Goal: Information Seeking & Learning: Learn about a topic

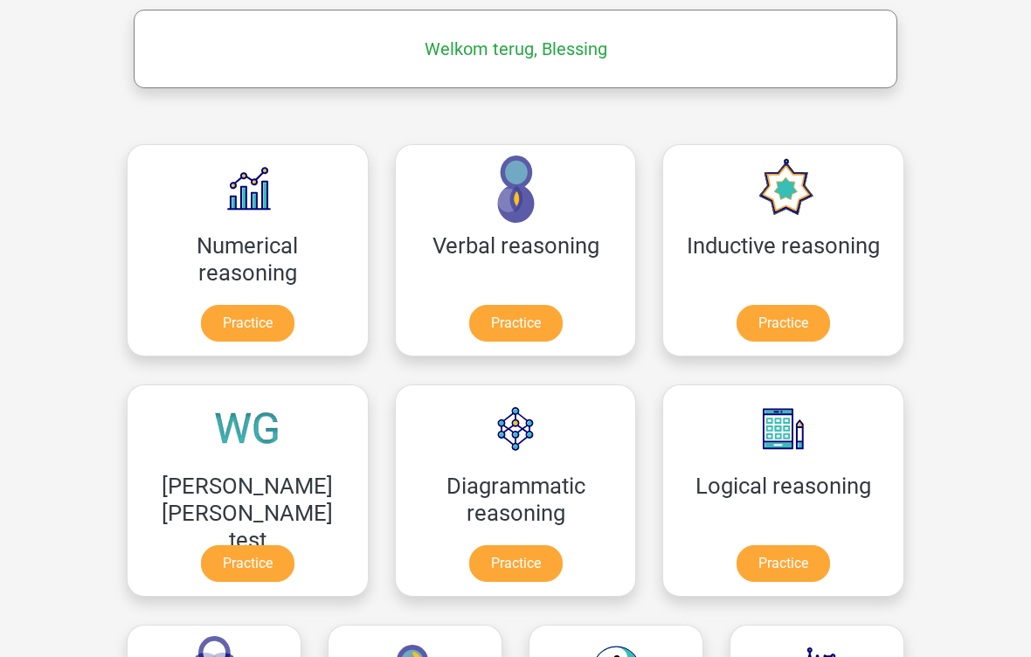
scroll to position [277, 0]
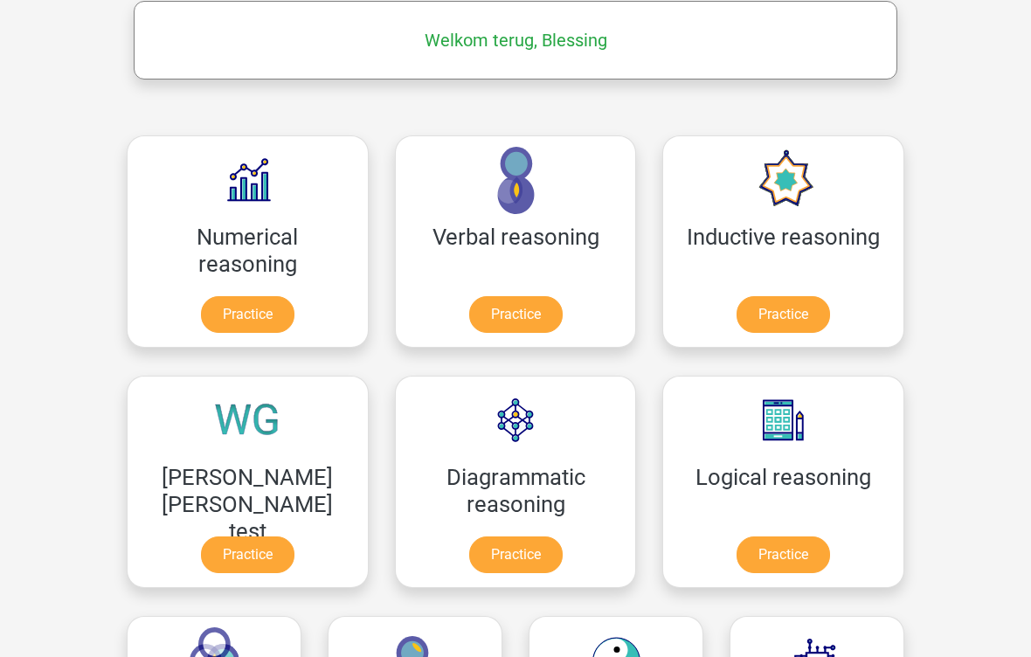
click at [737, 549] on link "Practice" at bounding box center [783, 554] width 93 height 37
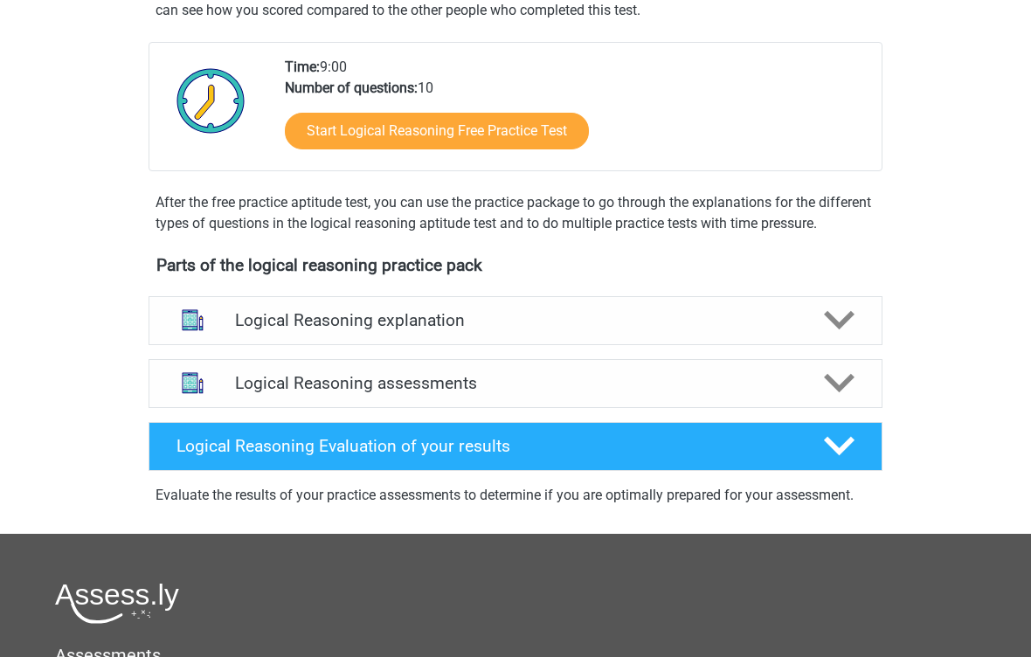
click at [818, 336] on div at bounding box center [838, 321] width 59 height 31
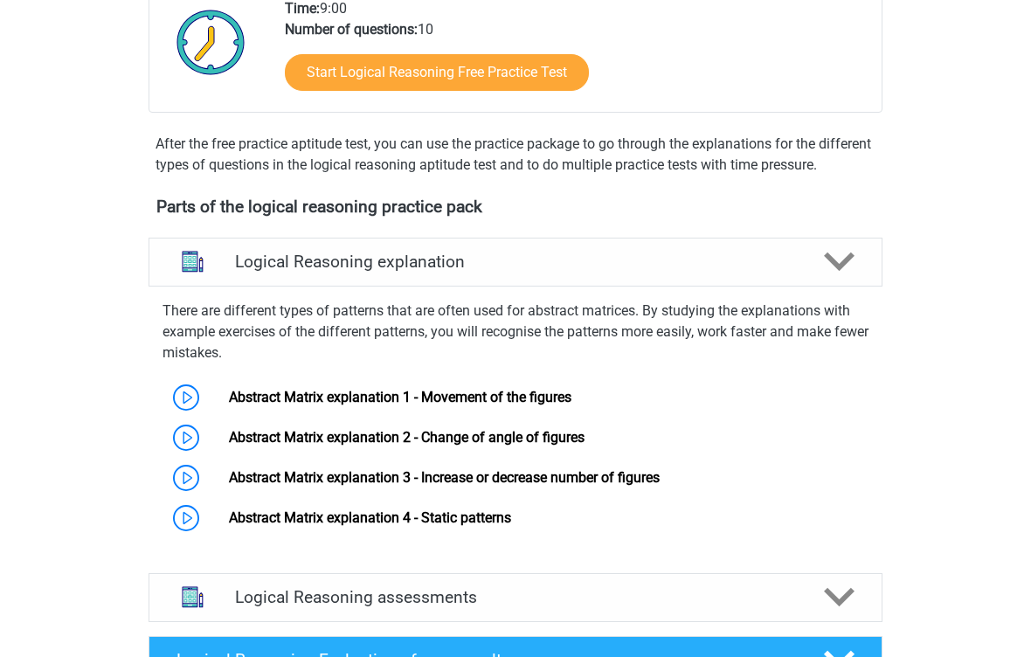
click at [835, 273] on icon at bounding box center [839, 262] width 31 height 31
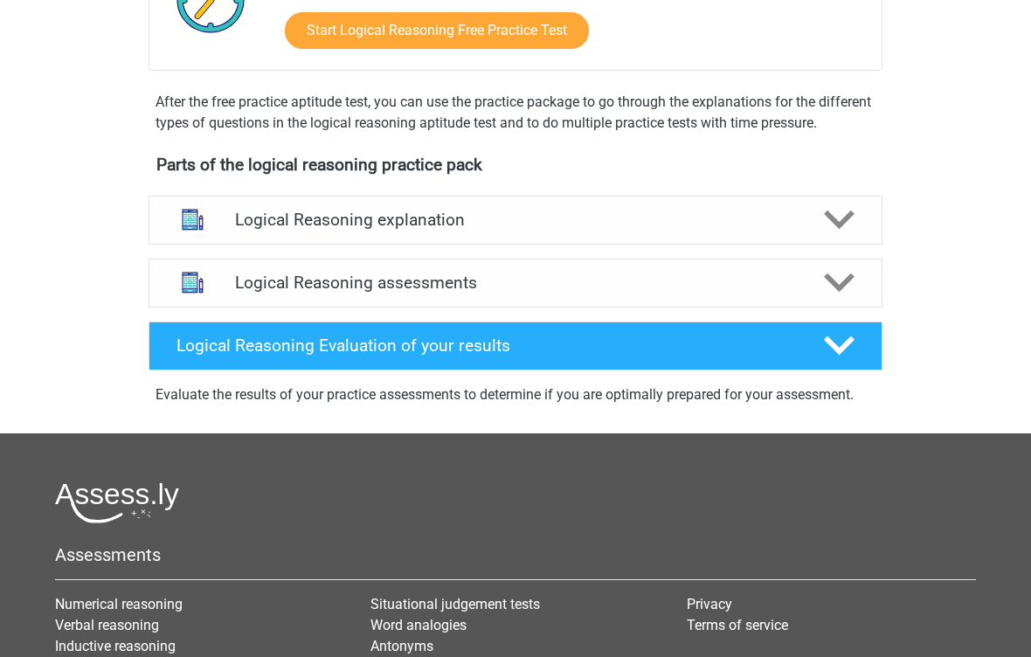
click at [824, 308] on div "Logical Reasoning assessments" at bounding box center [516, 283] width 734 height 49
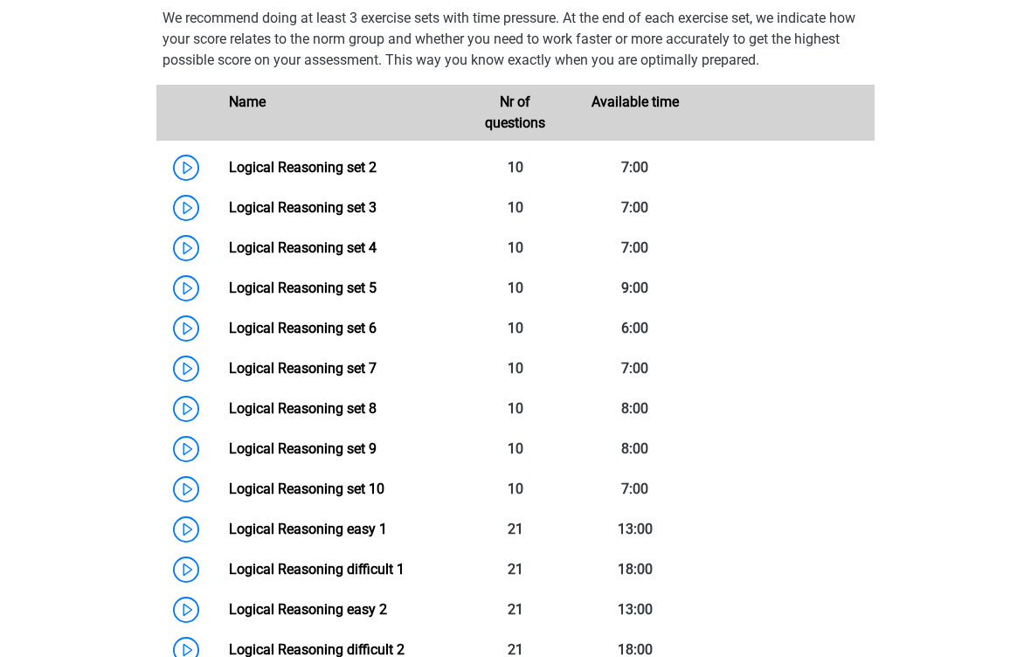
scroll to position [785, 0]
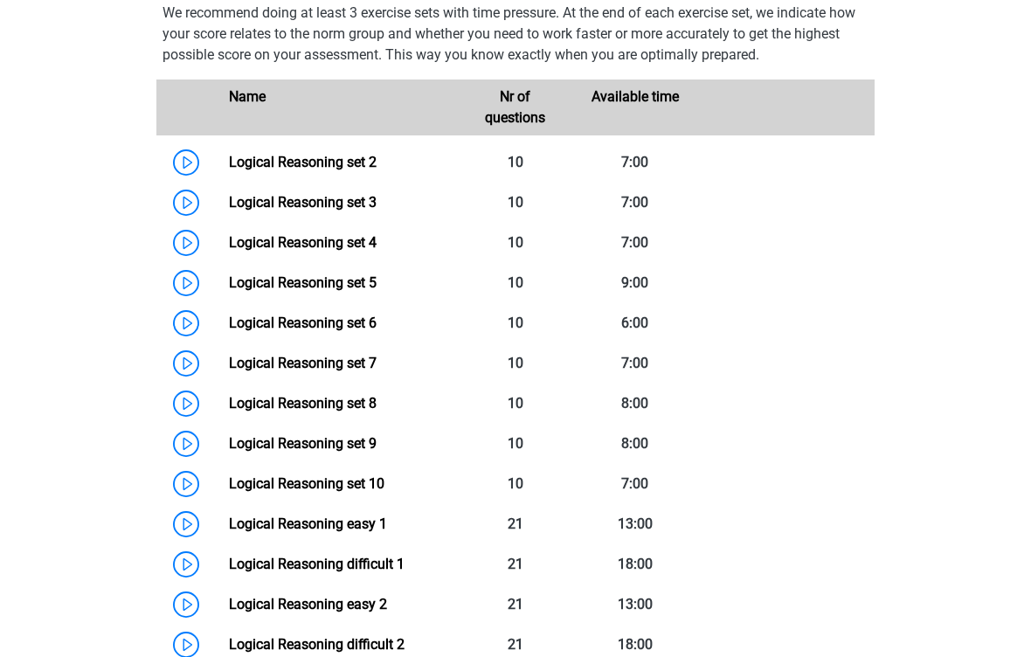
click at [377, 170] on link "Logical Reasoning set 2" at bounding box center [303, 162] width 148 height 17
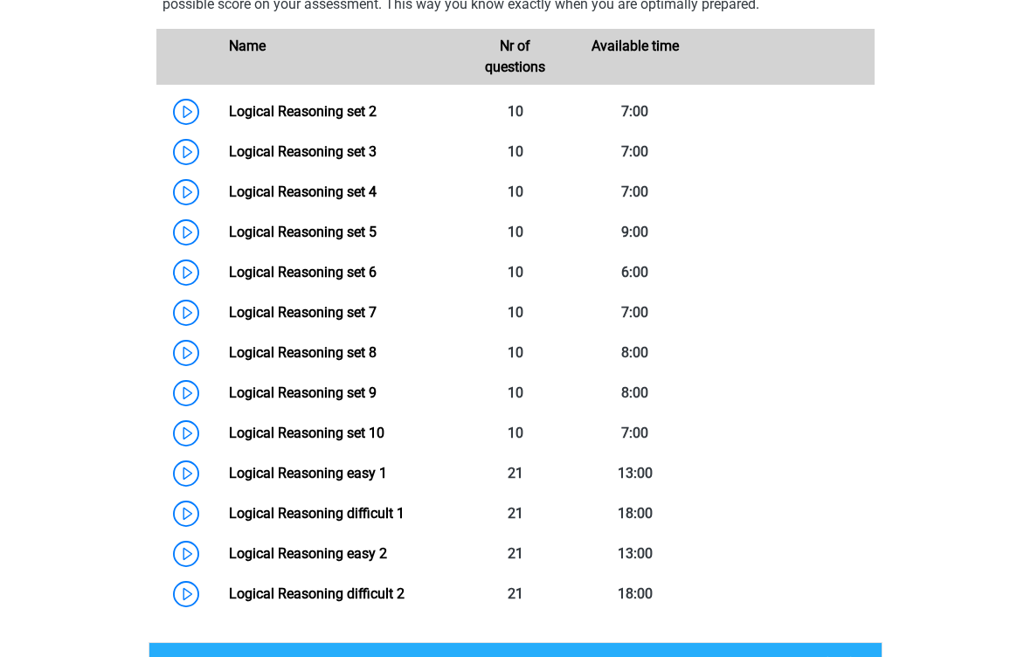
scroll to position [841, 0]
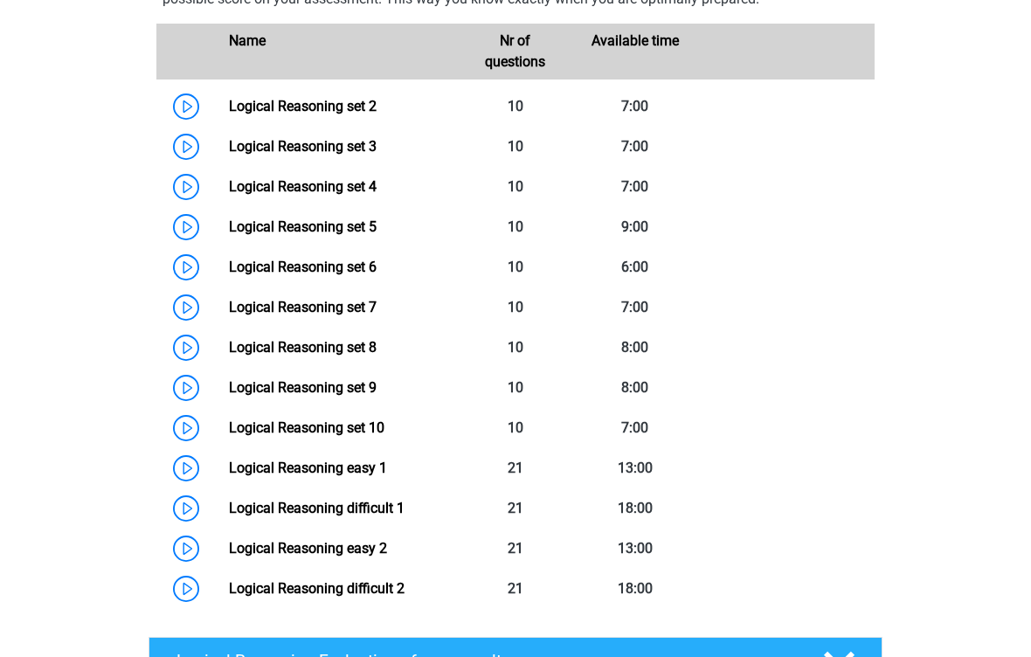
click at [377, 275] on link "Logical Reasoning set 6" at bounding box center [303, 267] width 148 height 17
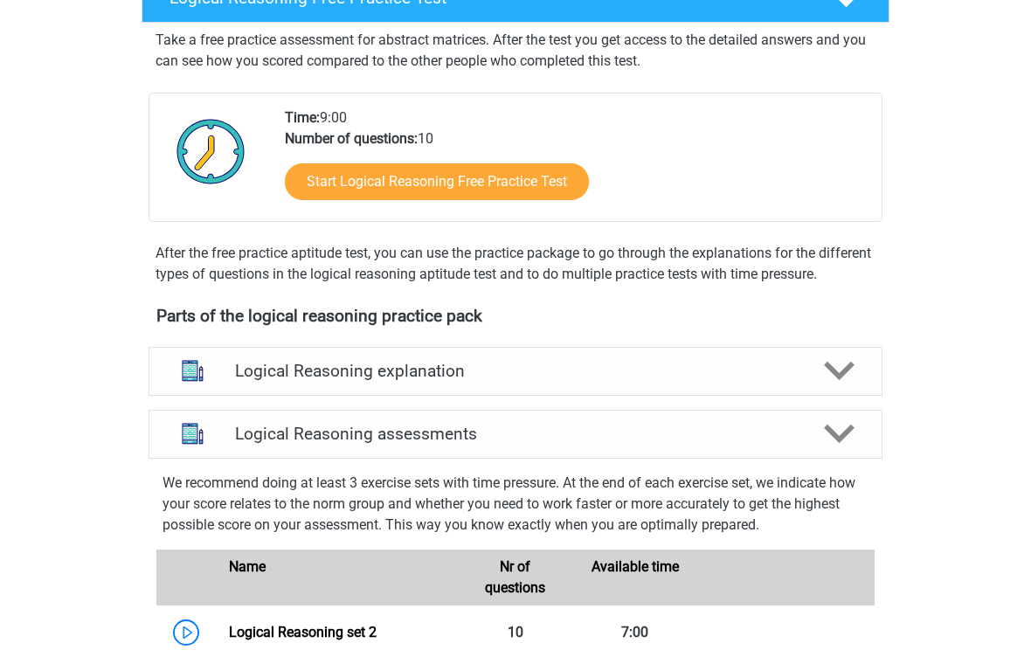
click at [846, 369] on div "Logical Reasoning explanation" at bounding box center [516, 372] width 734 height 49
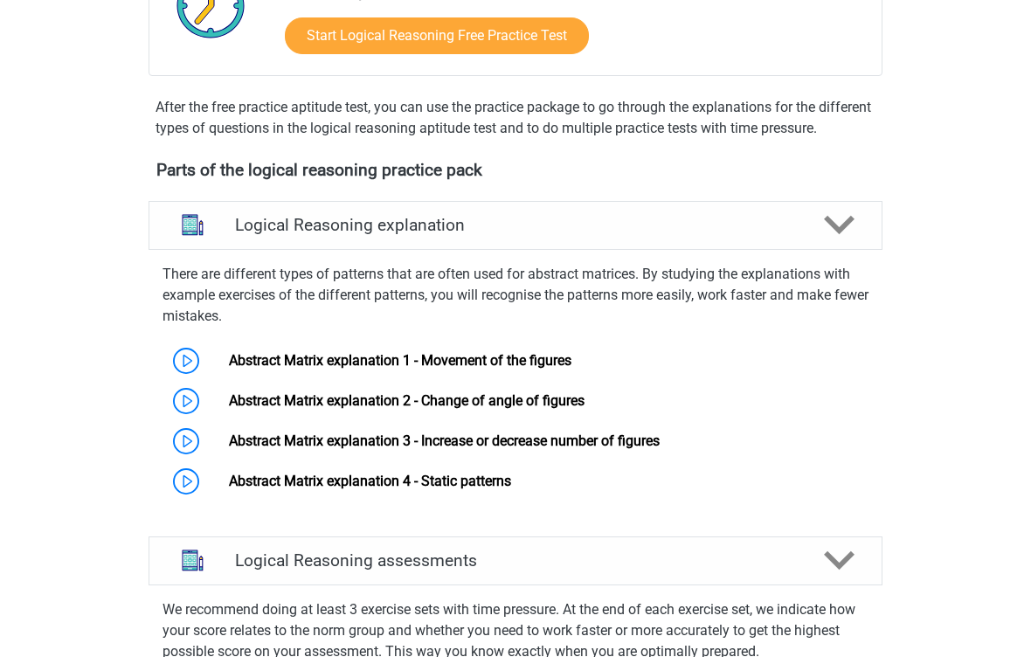
scroll to position [473, 0]
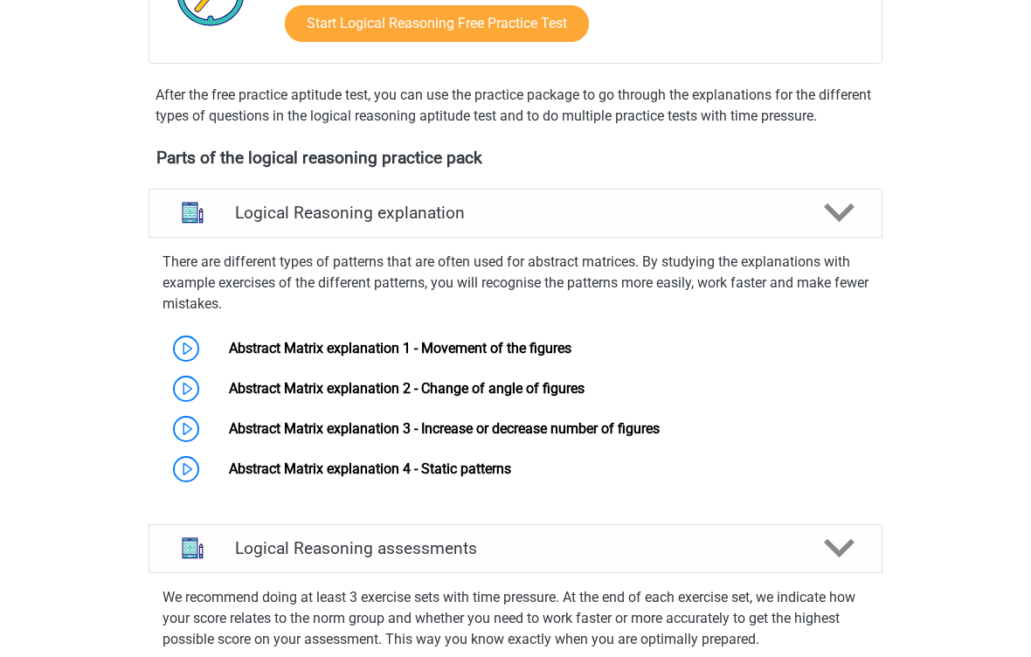
click at [571, 356] on link "Abstract Matrix explanation 1 - Movement of the figures" at bounding box center [400, 348] width 343 height 17
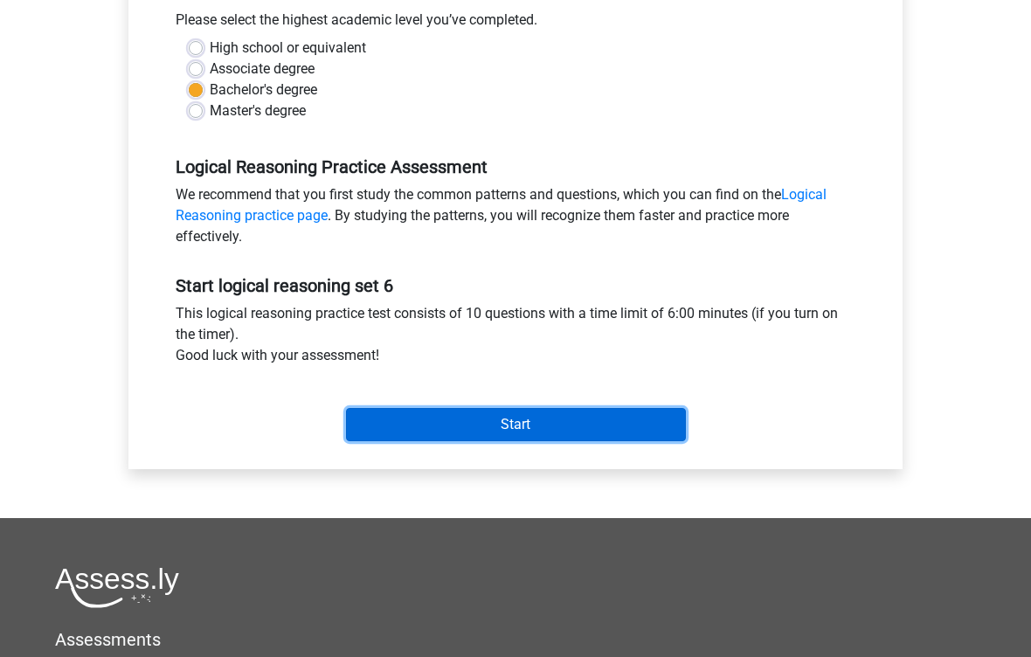
scroll to position [391, 0]
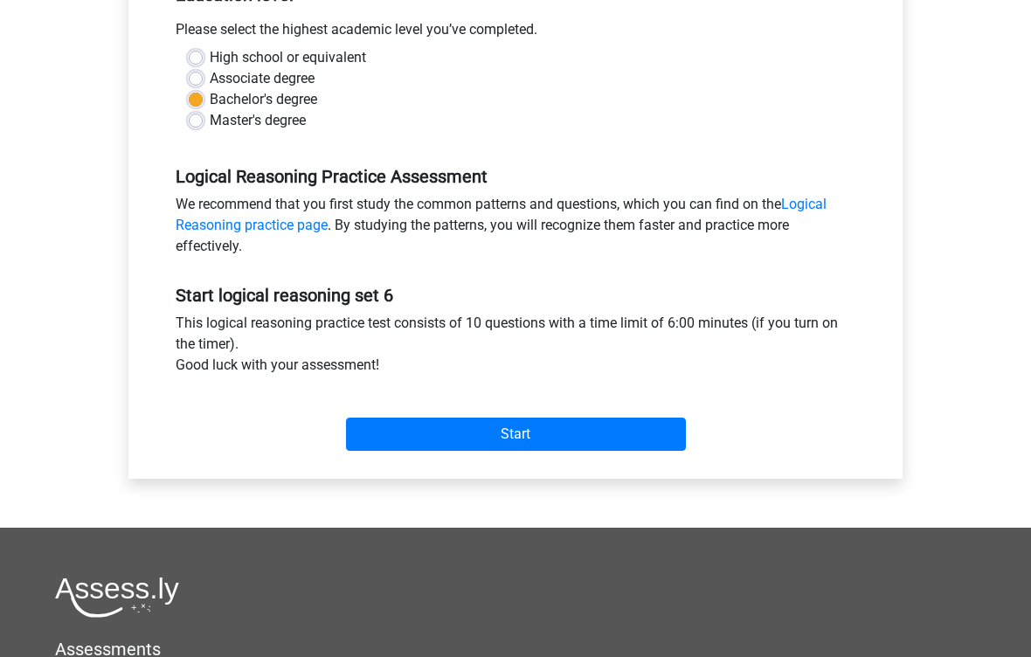
click at [658, 437] on input "Start" at bounding box center [516, 435] width 340 height 33
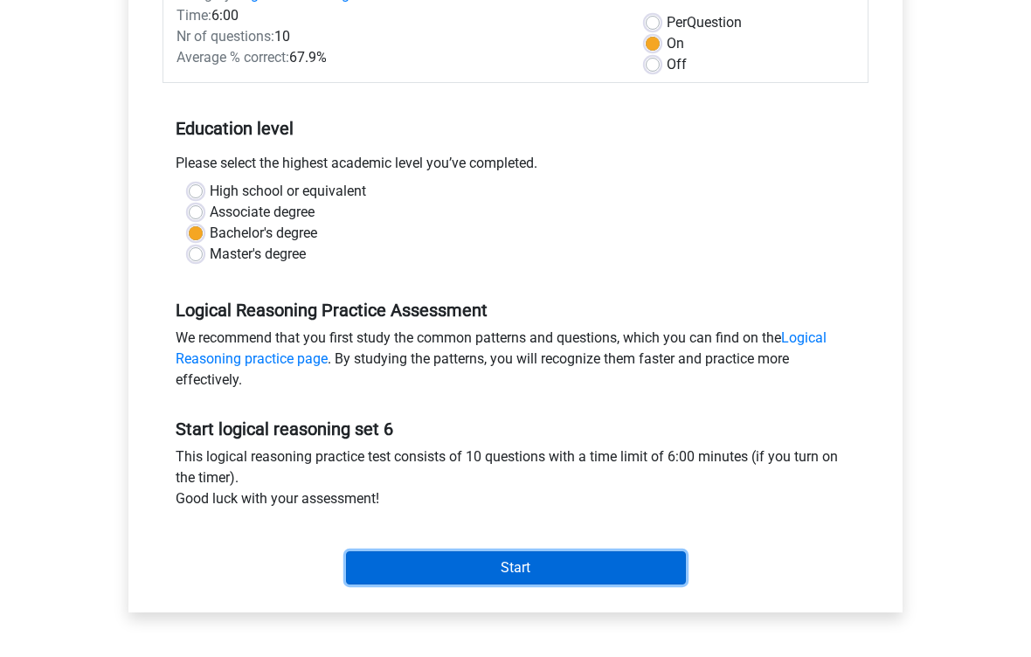
scroll to position [0, 0]
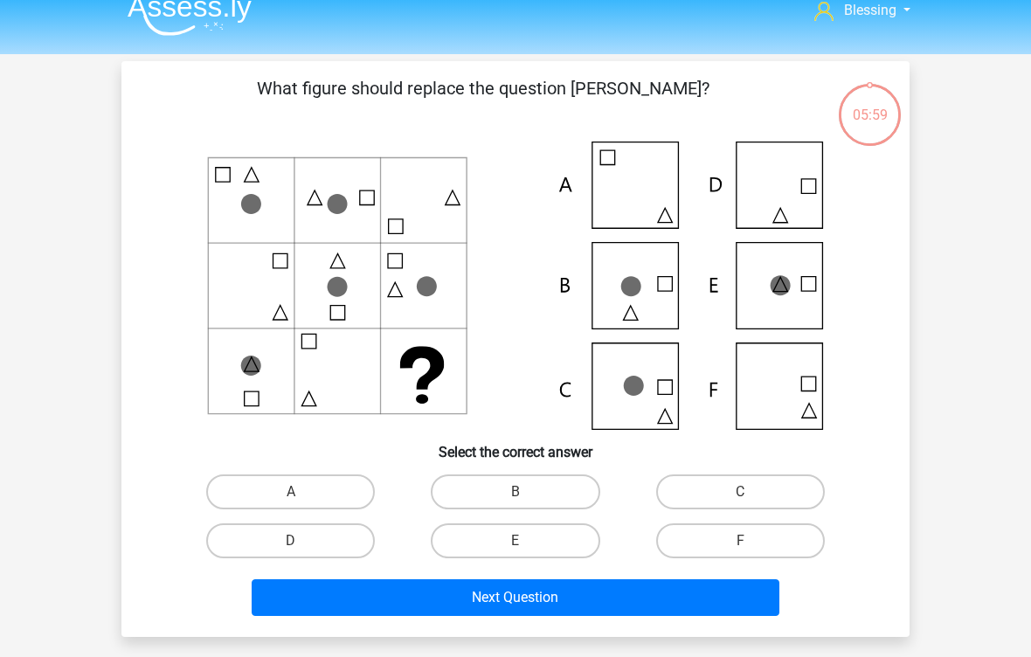
scroll to position [23, 0]
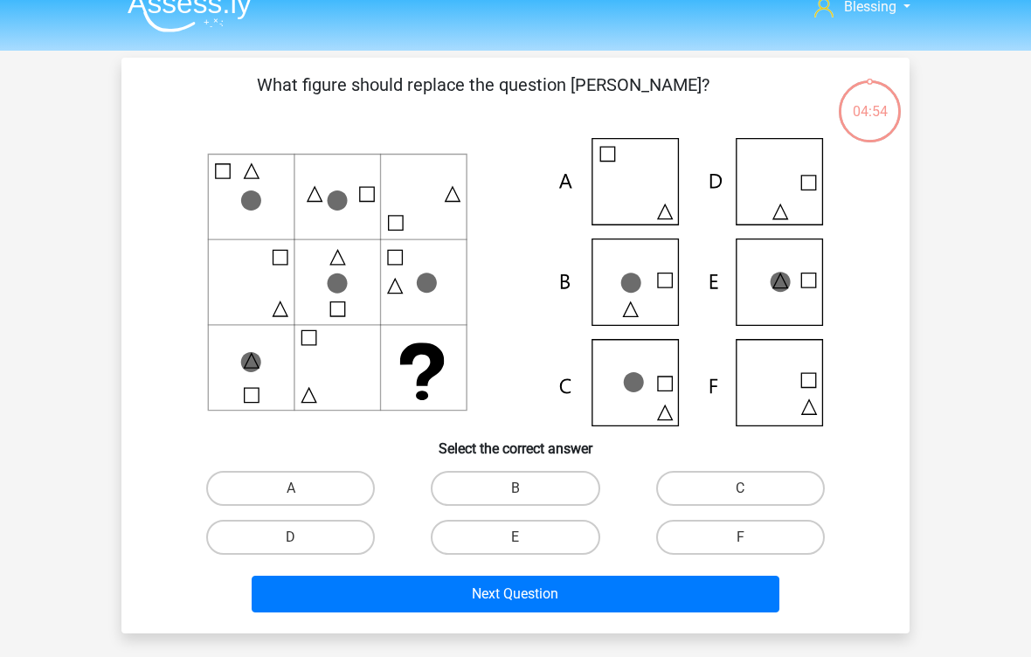
click at [651, 311] on icon at bounding box center [515, 282] width 704 height 288
click at [612, 262] on icon at bounding box center [515, 282] width 704 height 288
click at [636, 294] on icon at bounding box center [515, 282] width 704 height 288
click at [749, 485] on label "C" at bounding box center [740, 488] width 169 height 35
click at [749, 488] on input "C" at bounding box center [745, 493] width 11 height 11
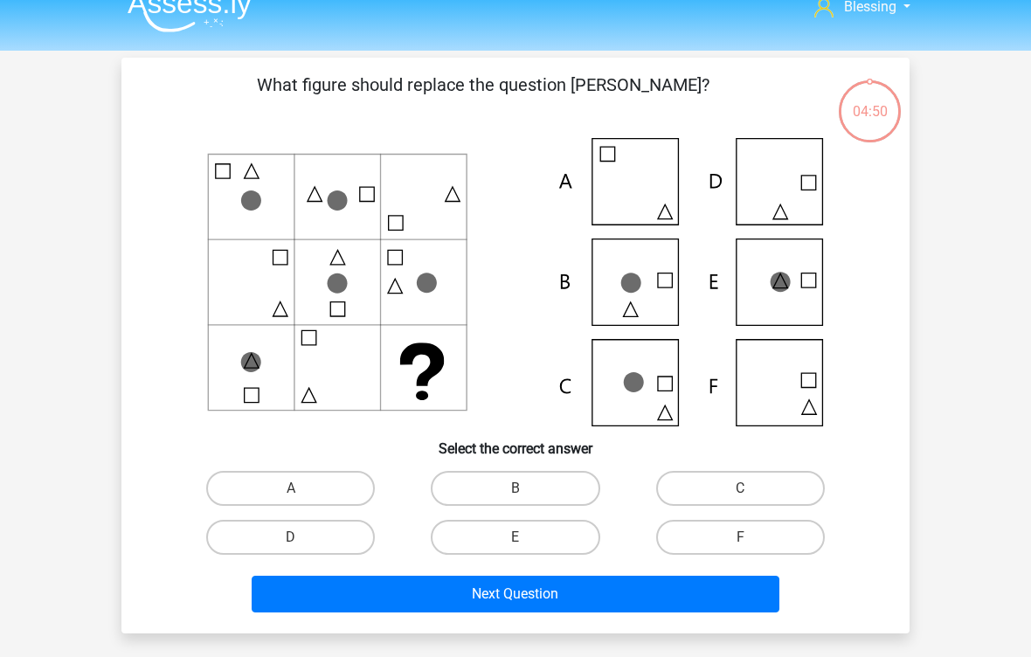
radio input "true"
click at [752, 612] on button "Next Question" at bounding box center [516, 594] width 529 height 37
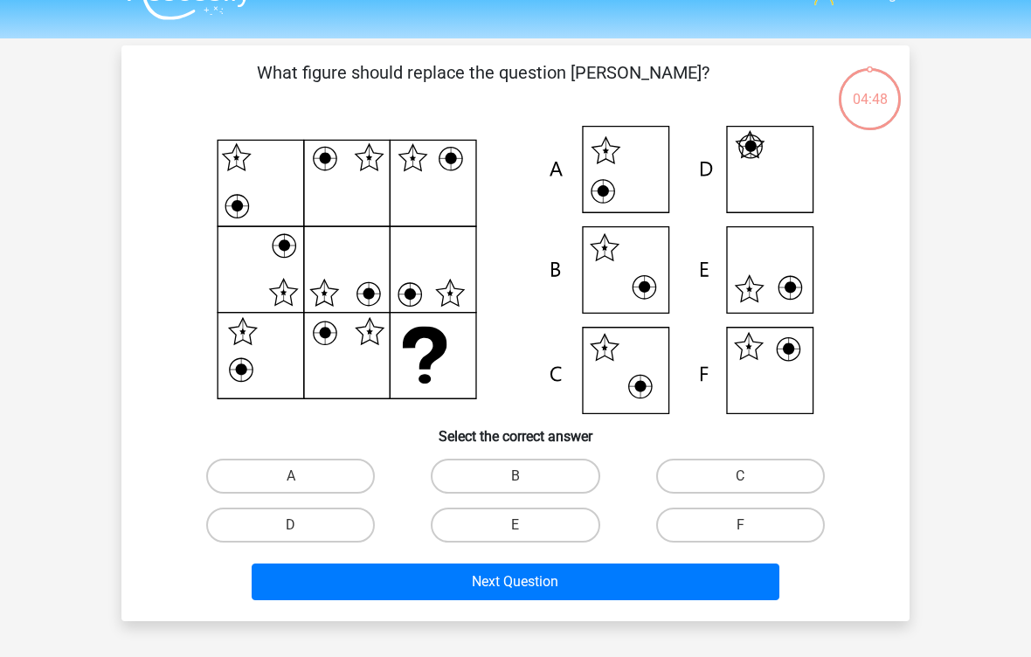
scroll to position [33, 0]
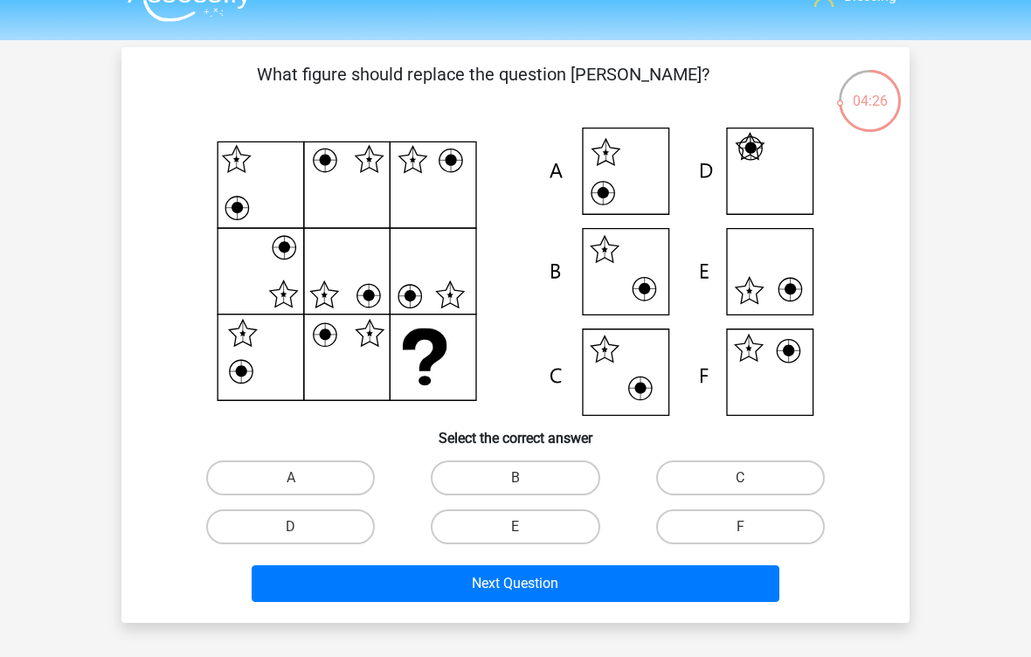
click at [782, 382] on icon at bounding box center [515, 272] width 704 height 288
click at [793, 522] on label "F" at bounding box center [740, 526] width 169 height 35
click at [751, 527] on input "F" at bounding box center [745, 532] width 11 height 11
radio input "true"
click at [739, 578] on button "Next Question" at bounding box center [516, 583] width 529 height 37
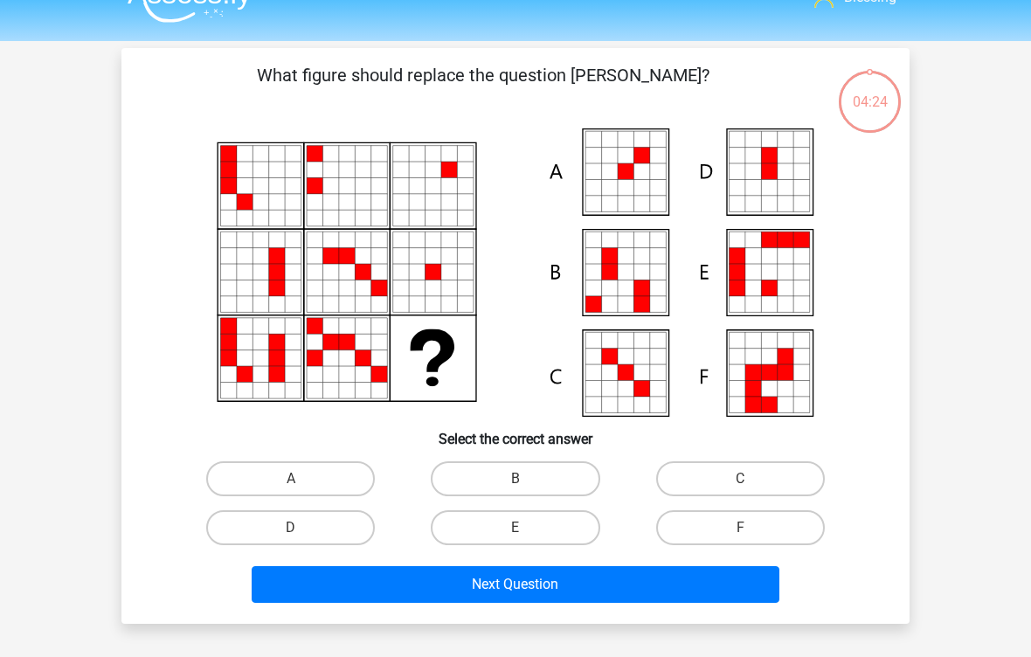
scroll to position [18, 0]
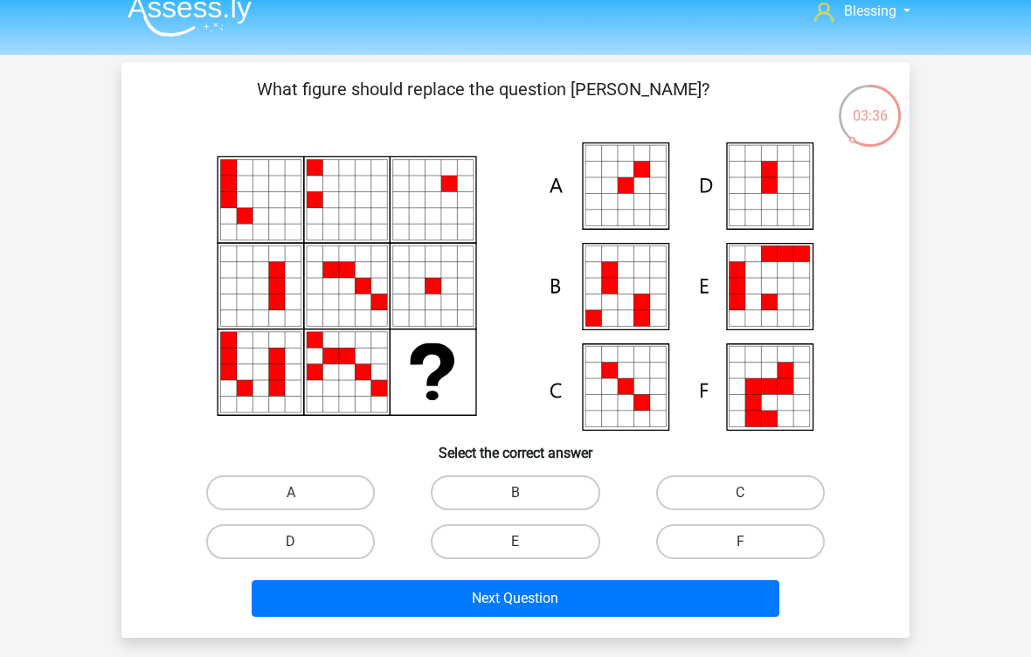
click at [632, 284] on icon at bounding box center [626, 286] width 16 height 16
click at [558, 488] on label "B" at bounding box center [515, 492] width 169 height 35
click at [527, 493] on input "B" at bounding box center [521, 498] width 11 height 11
radio input "true"
click at [618, 587] on button "Next Question" at bounding box center [516, 598] width 529 height 37
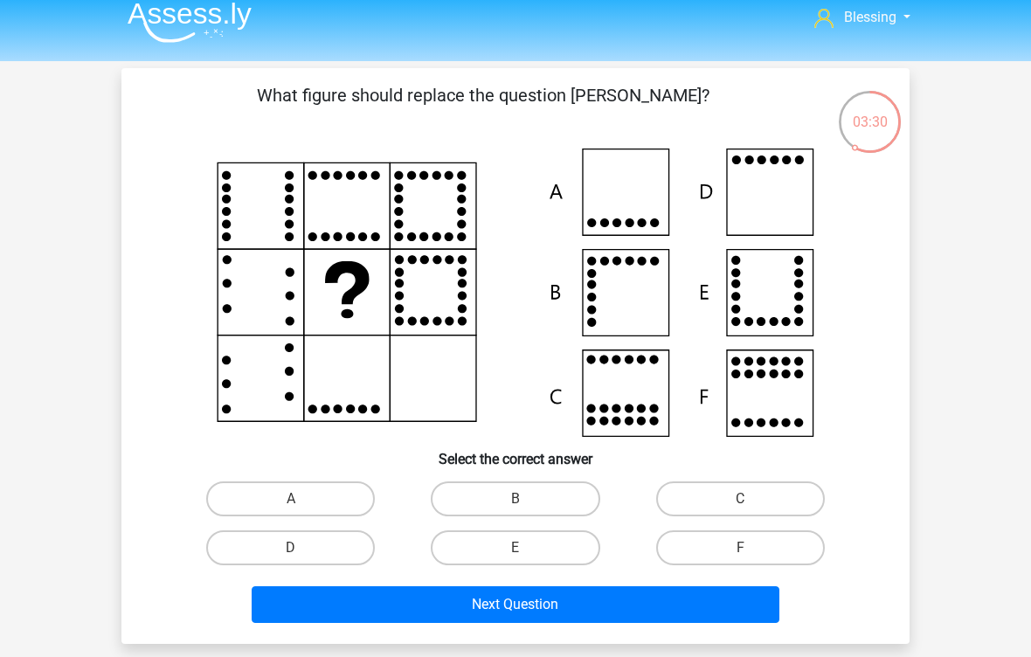
scroll to position [14, 0]
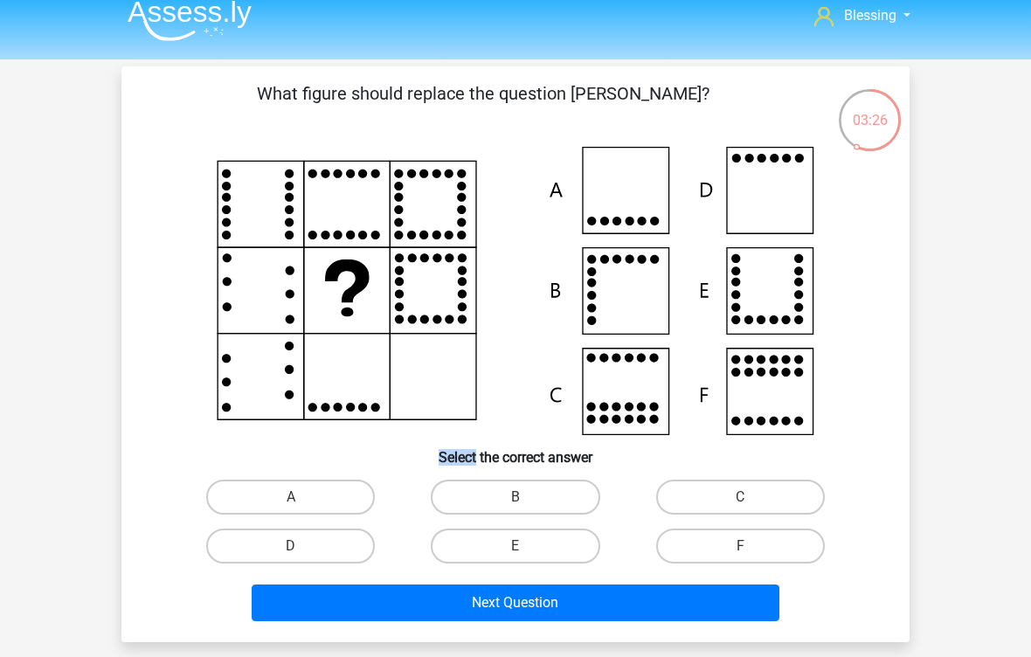
click at [882, 284] on div "What figure should replace the question mark?" at bounding box center [515, 354] width 774 height 548
click at [894, 266] on div "What figure should replace the question mark?" at bounding box center [515, 354] width 774 height 548
click at [872, 167] on div at bounding box center [515, 291] width 732 height 288
click at [888, 201] on div "What figure should replace the question mark?" at bounding box center [515, 354] width 774 height 548
click at [896, 207] on div "What figure should replace the question mark?" at bounding box center [515, 354] width 774 height 548
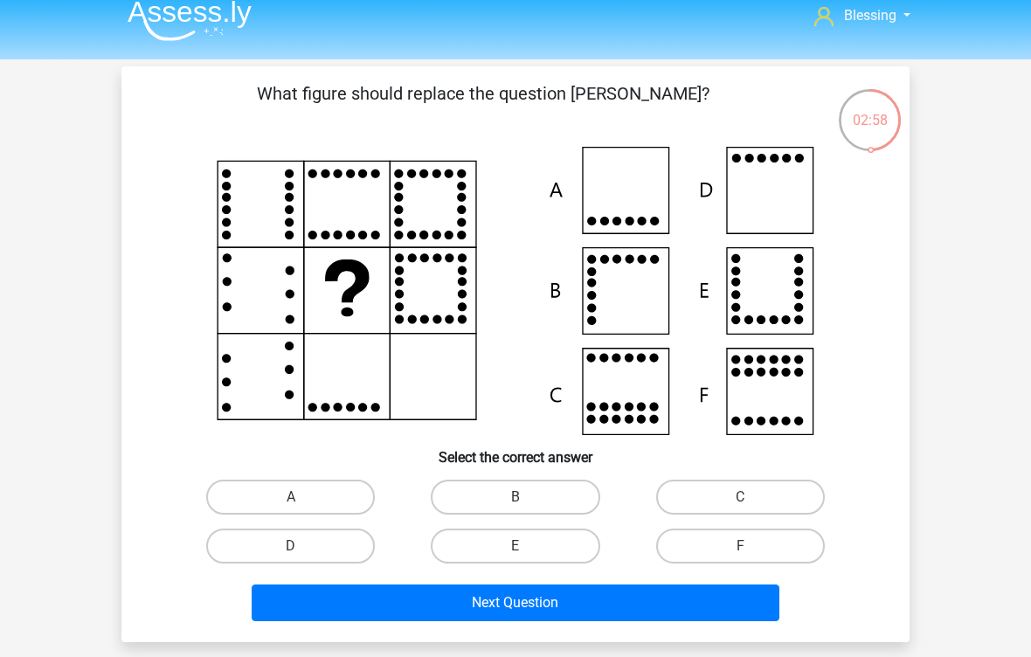
click at [797, 204] on icon at bounding box center [515, 291] width 704 height 288
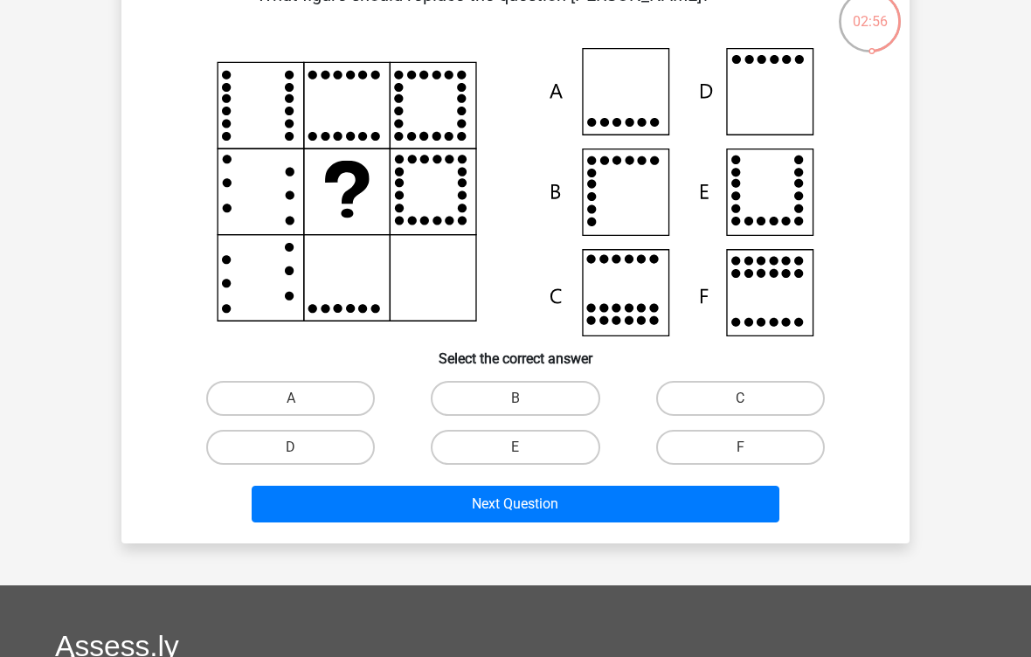
scroll to position [98, 0]
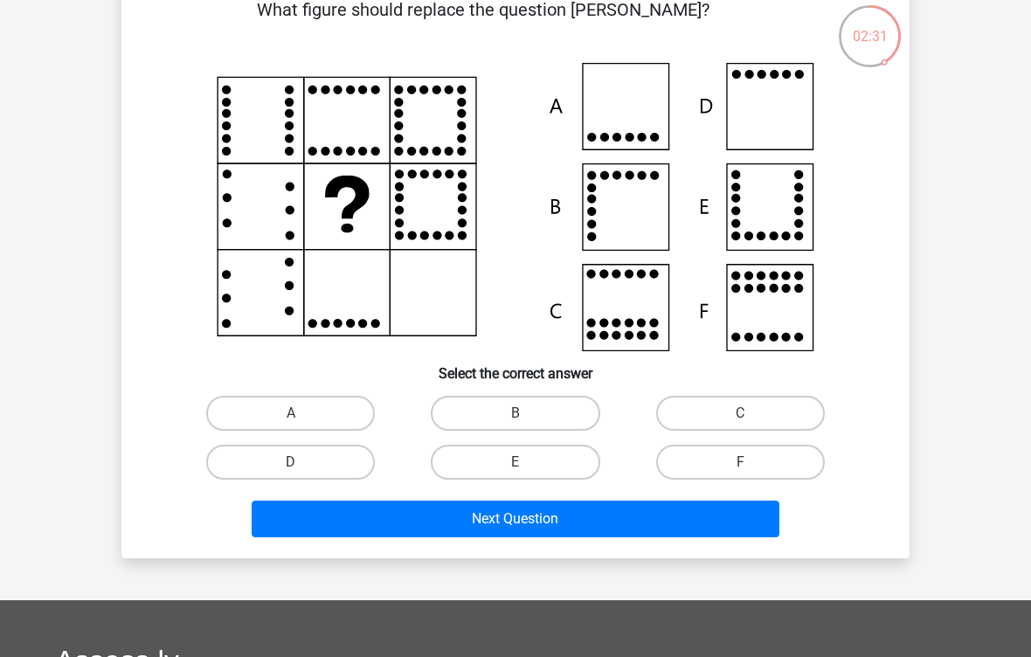
click at [768, 224] on icon at bounding box center [515, 207] width 704 height 288
click at [527, 458] on label "E" at bounding box center [515, 462] width 169 height 35
click at [527, 462] on input "E" at bounding box center [521, 467] width 11 height 11
radio input "true"
click at [701, 523] on button "Next Question" at bounding box center [516, 519] width 529 height 37
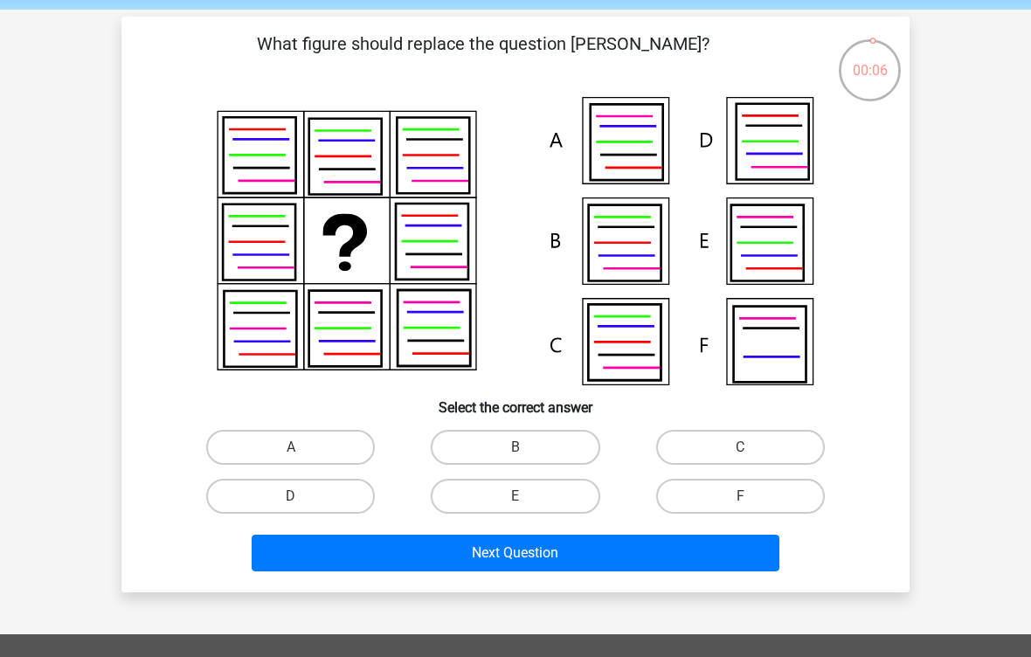
scroll to position [65, 0]
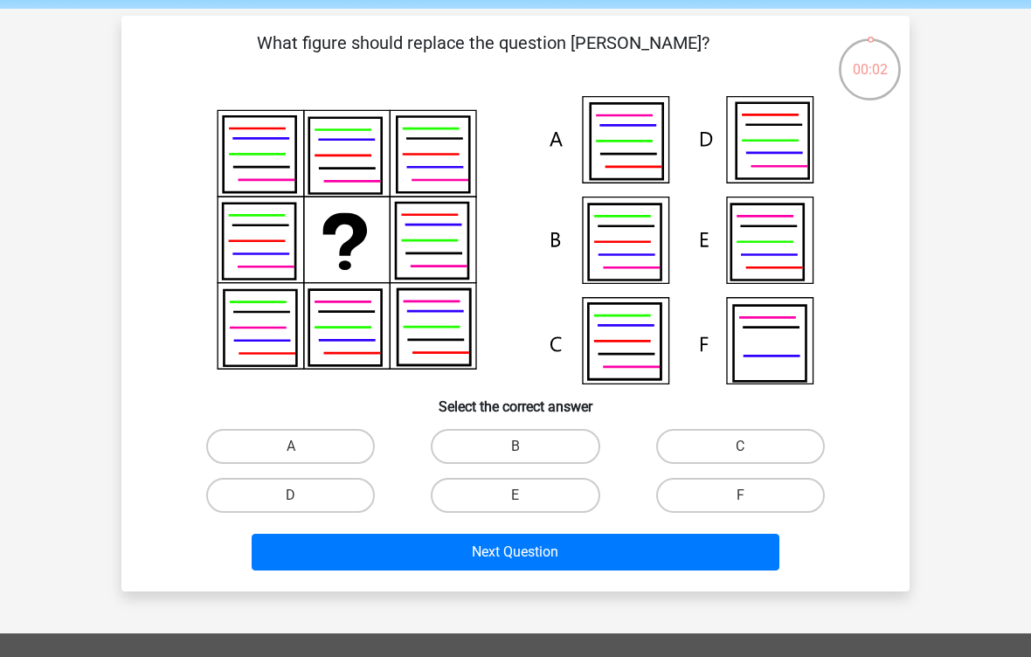
click at [348, 439] on label "A" at bounding box center [290, 446] width 169 height 35
click at [302, 446] on input "A" at bounding box center [296, 451] width 11 height 11
radio input "true"
click at [421, 563] on button "Next Question" at bounding box center [516, 552] width 529 height 37
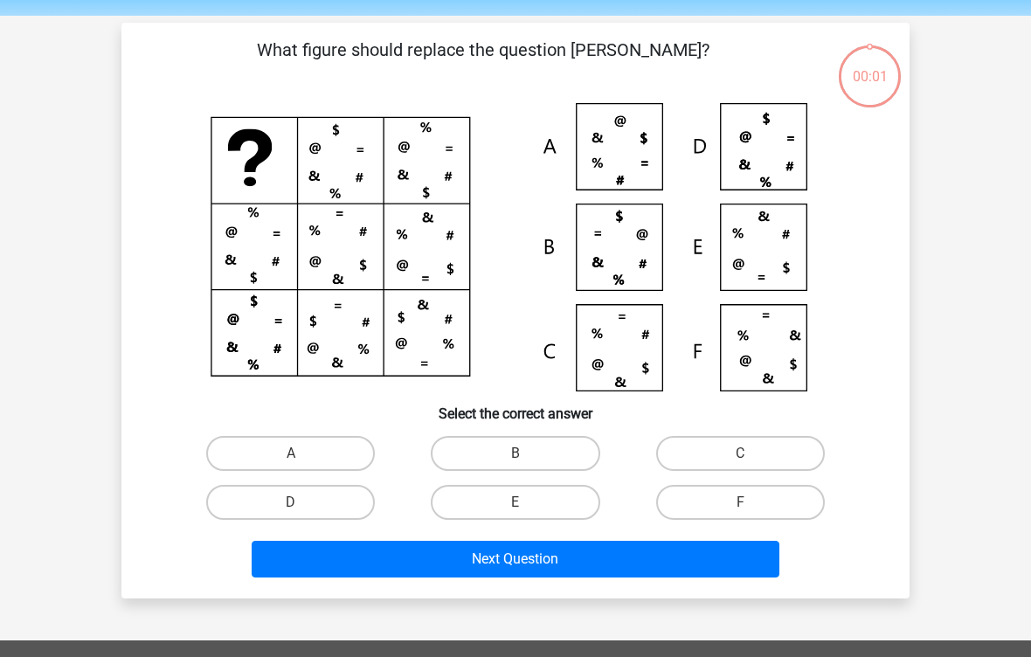
scroll to position [56, 0]
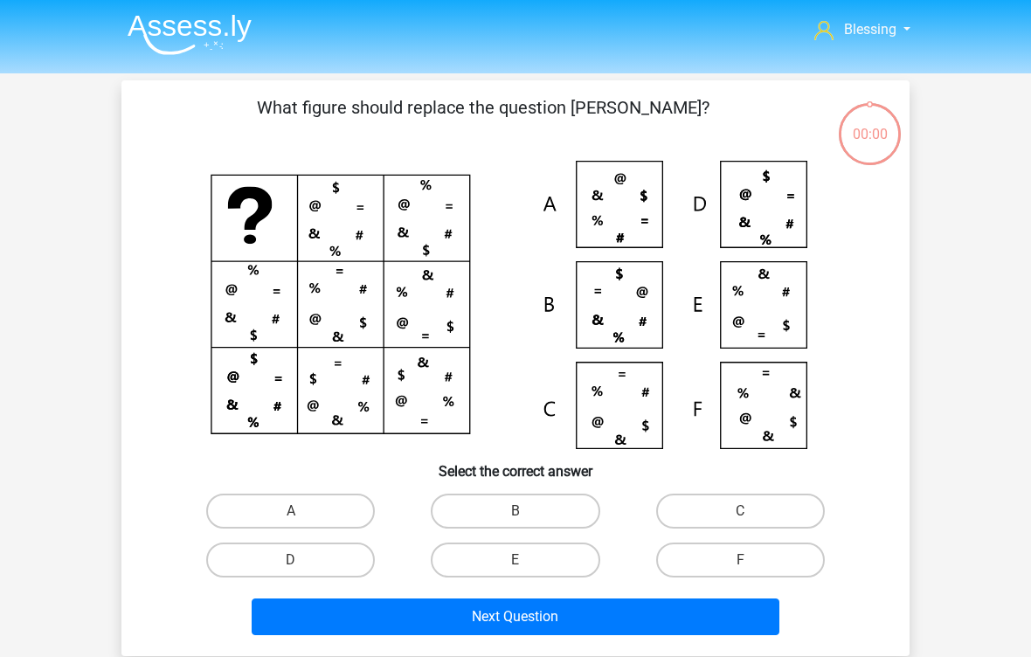
scroll to position [56, 0]
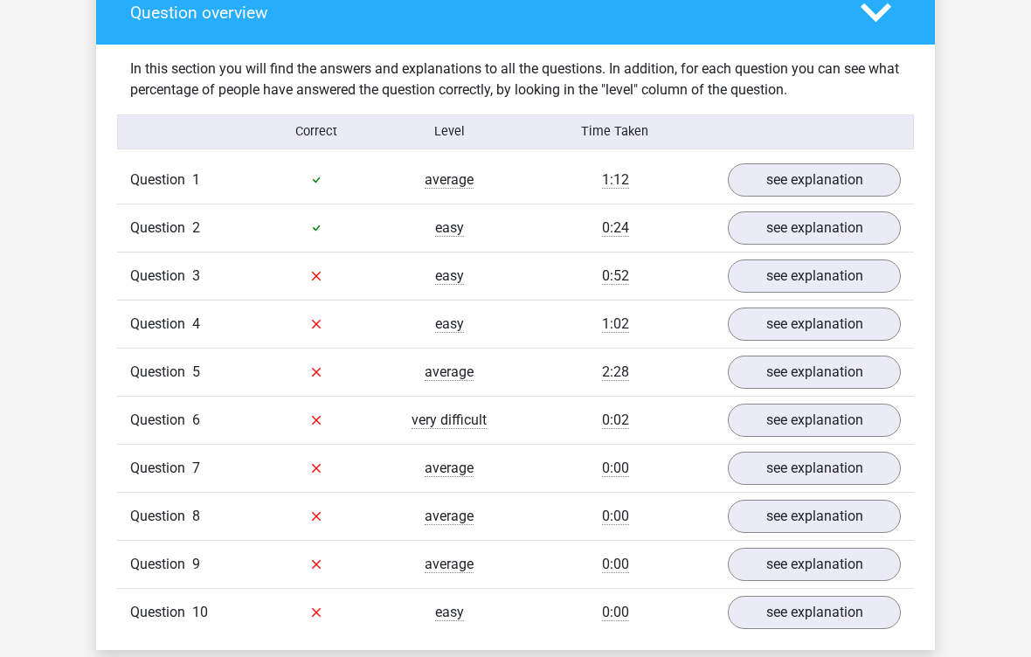
click at [837, 374] on link "see explanation" at bounding box center [814, 372] width 173 height 33
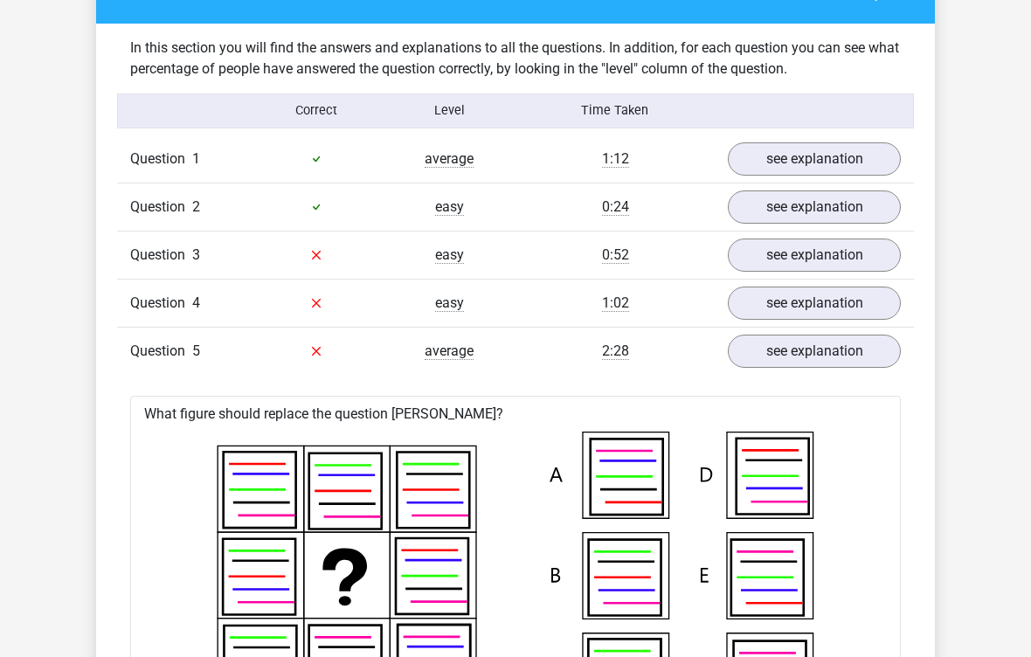
click at [846, 350] on link "see explanation" at bounding box center [814, 352] width 173 height 33
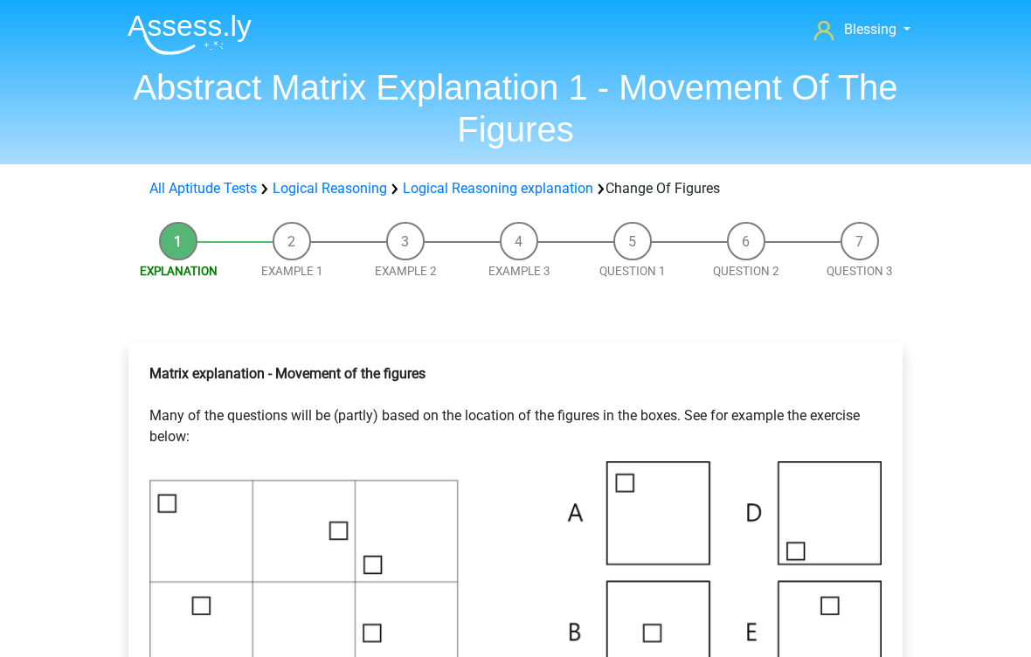
click at [178, 51] on img at bounding box center [190, 34] width 124 height 41
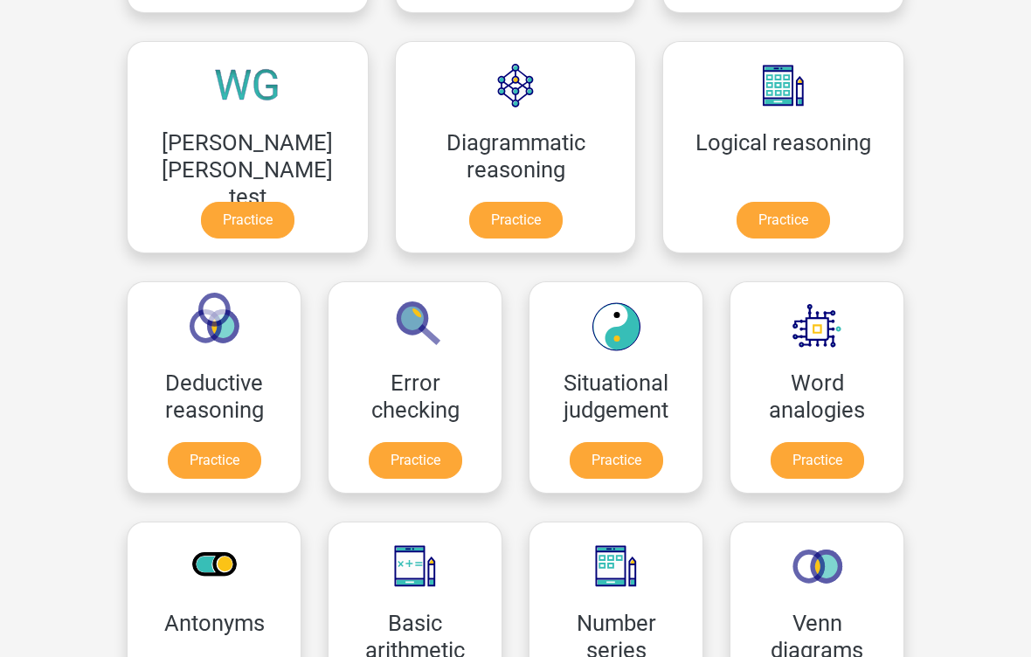
scroll to position [522, 0]
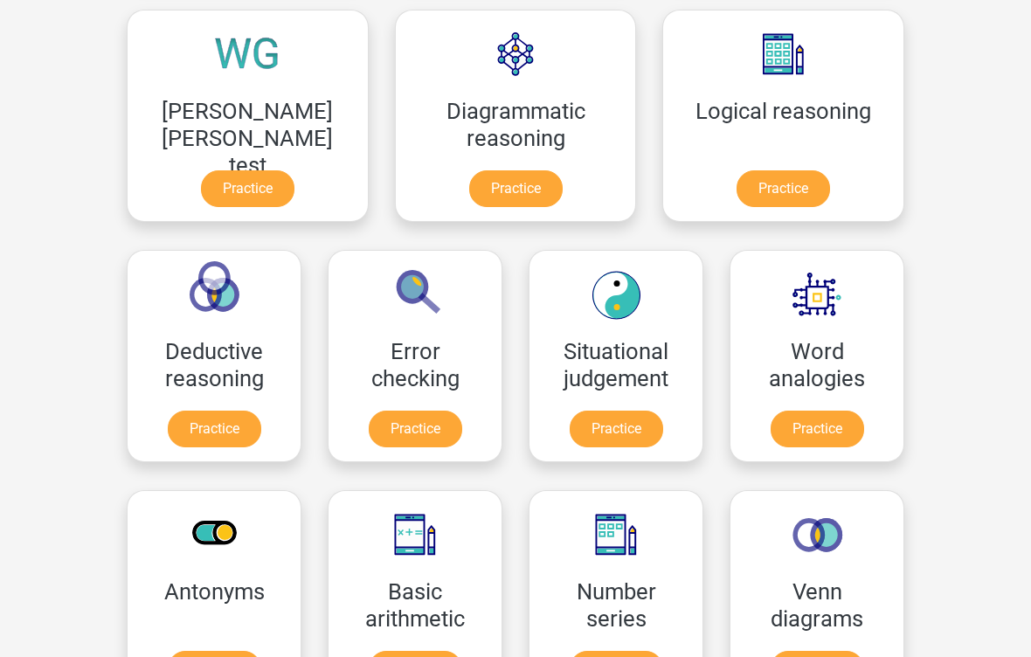
click at [462, 412] on link "Practice" at bounding box center [415, 430] width 93 height 37
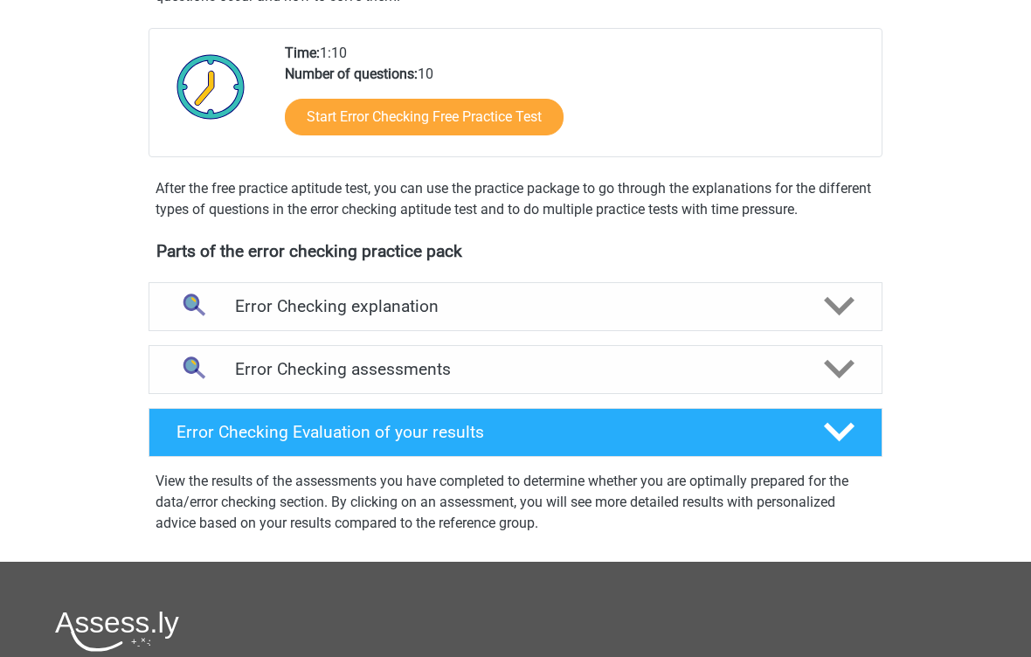
click at [830, 364] on polygon at bounding box center [839, 370] width 31 height 19
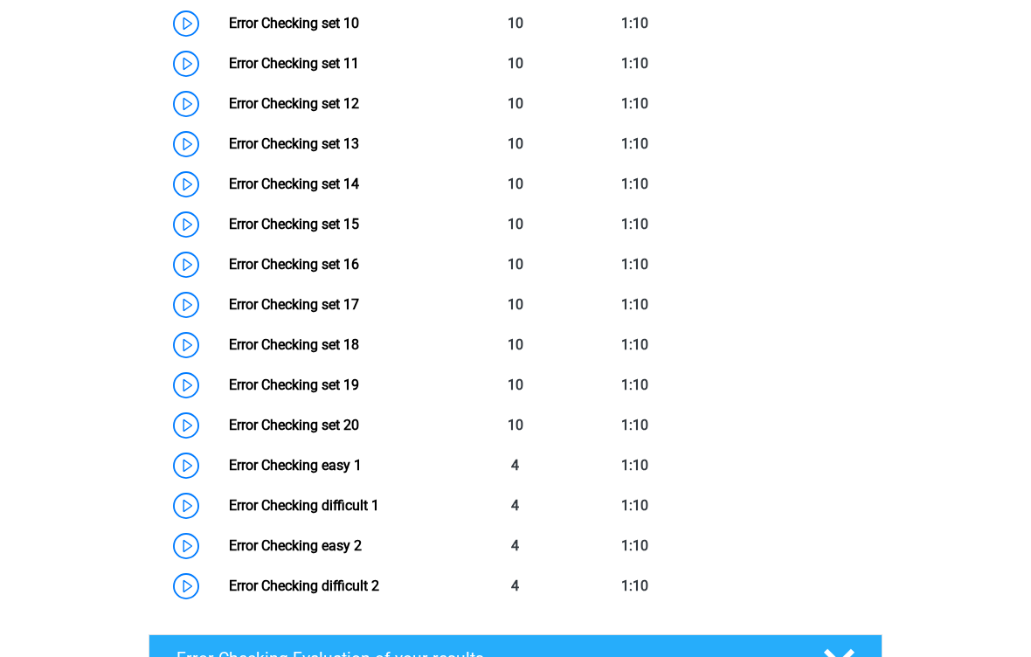
scroll to position [1254, 0]
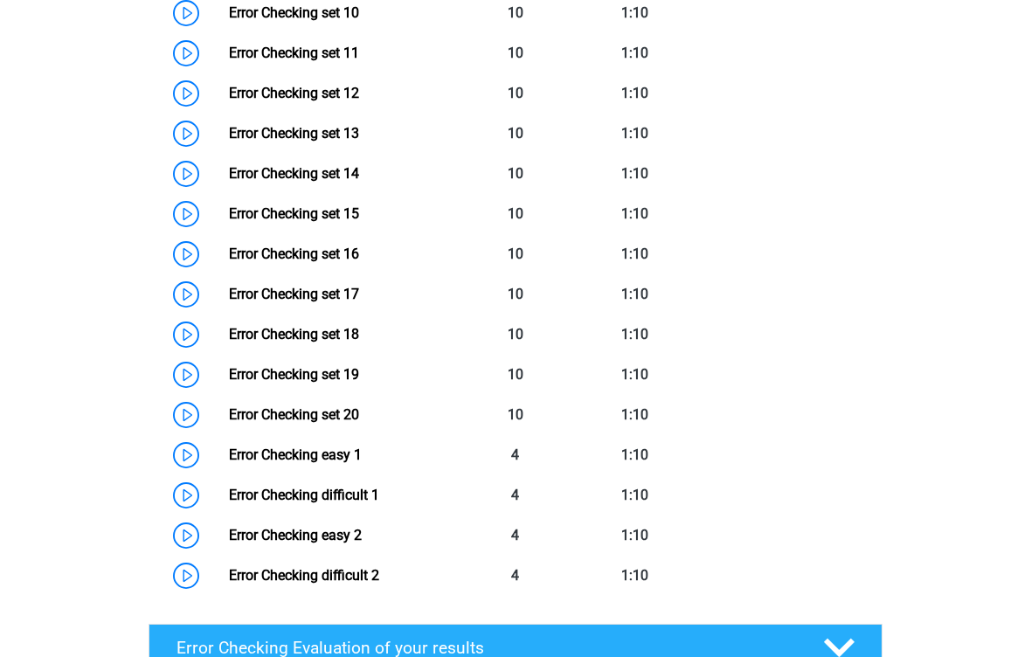
click at [362, 464] on link "Error Checking easy 1" at bounding box center [295, 455] width 133 height 17
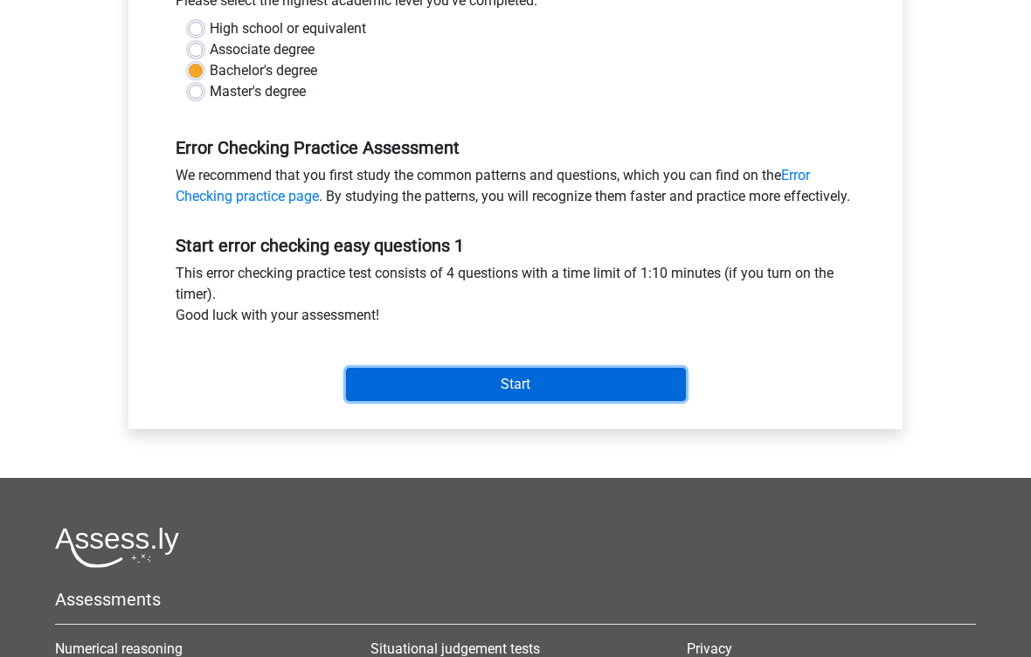
scroll to position [420, 0]
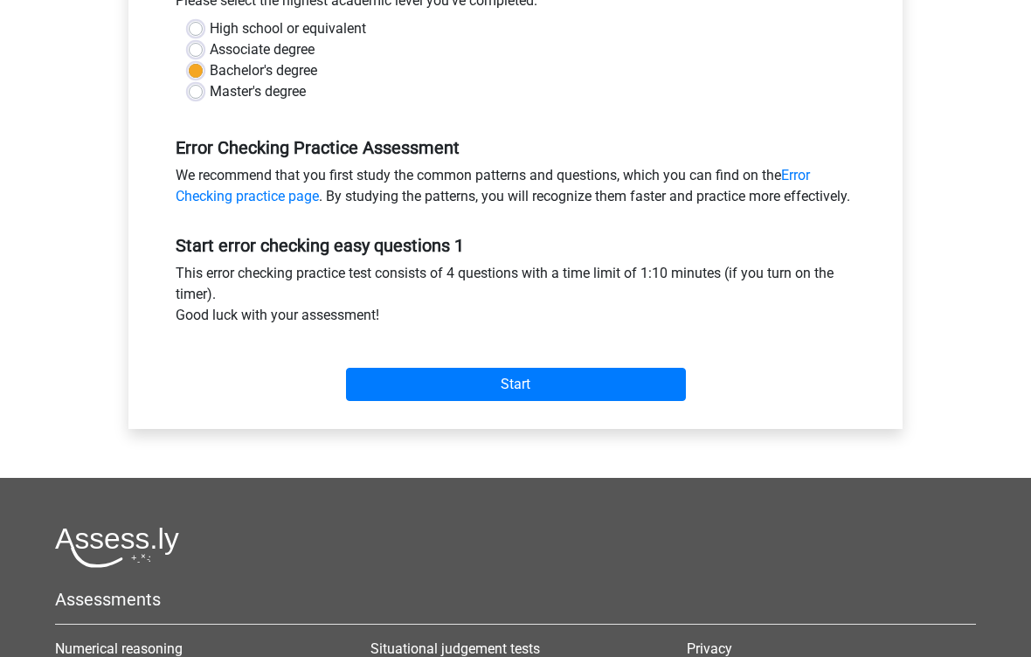
click at [660, 401] on input "Start" at bounding box center [516, 384] width 340 height 33
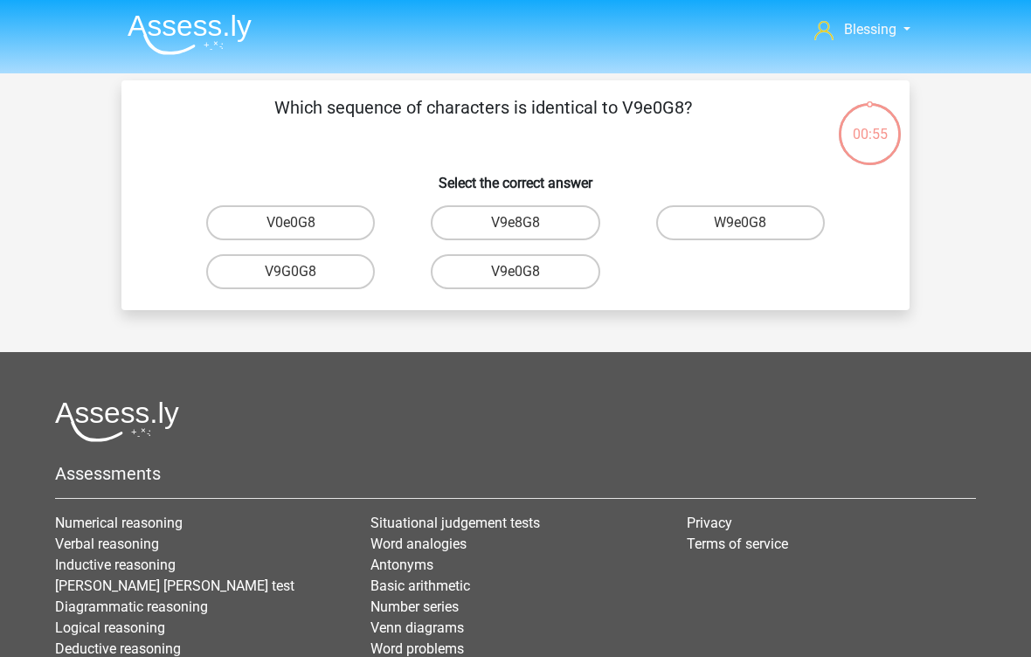
click at [562, 280] on label "V9e0G8" at bounding box center [515, 271] width 169 height 35
click at [527, 280] on input "V9e0G8" at bounding box center [521, 277] width 11 height 11
radio input "true"
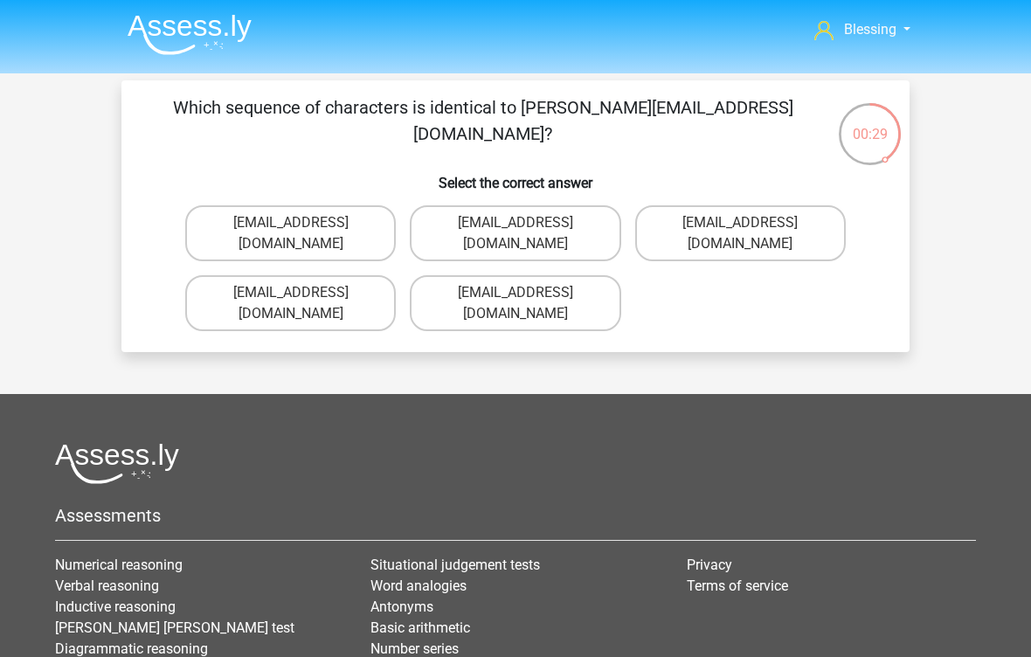
click at [581, 275] on label "Jack_Conley@hotmail.uk.com" at bounding box center [515, 303] width 211 height 56
click at [527, 293] on input "Jack_Conley@hotmail.uk.com" at bounding box center [521, 298] width 11 height 11
radio input "true"
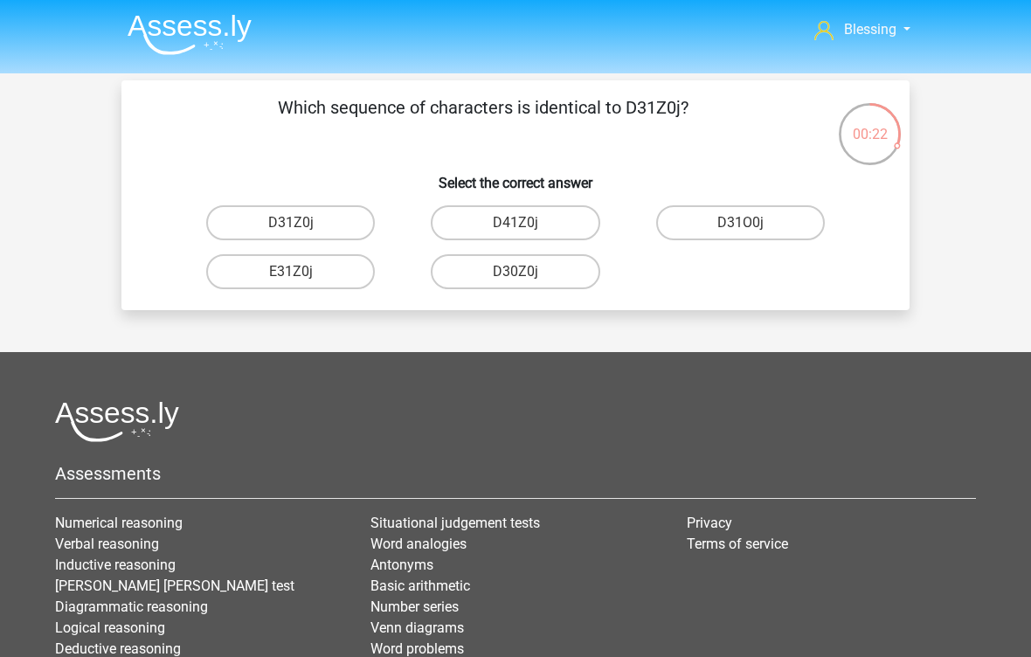
click at [331, 224] on label "D31Z0j" at bounding box center [290, 222] width 169 height 35
click at [302, 224] on input "D31Z0j" at bounding box center [296, 228] width 11 height 11
radio input "true"
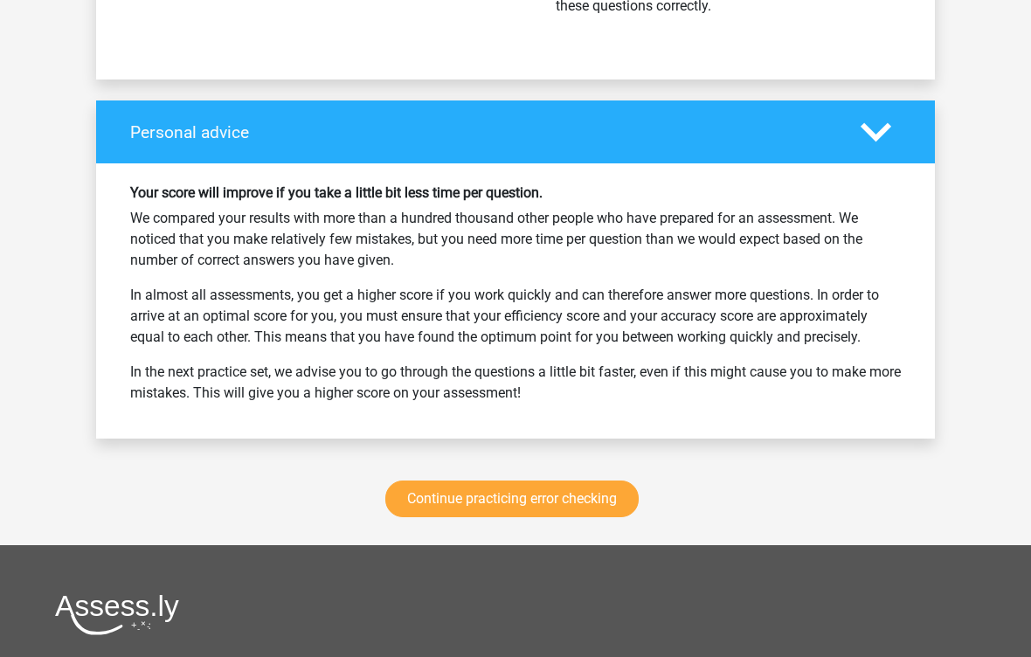
scroll to position [1885, 0]
click at [594, 510] on link "Continue practicing error checking" at bounding box center [511, 499] width 253 height 37
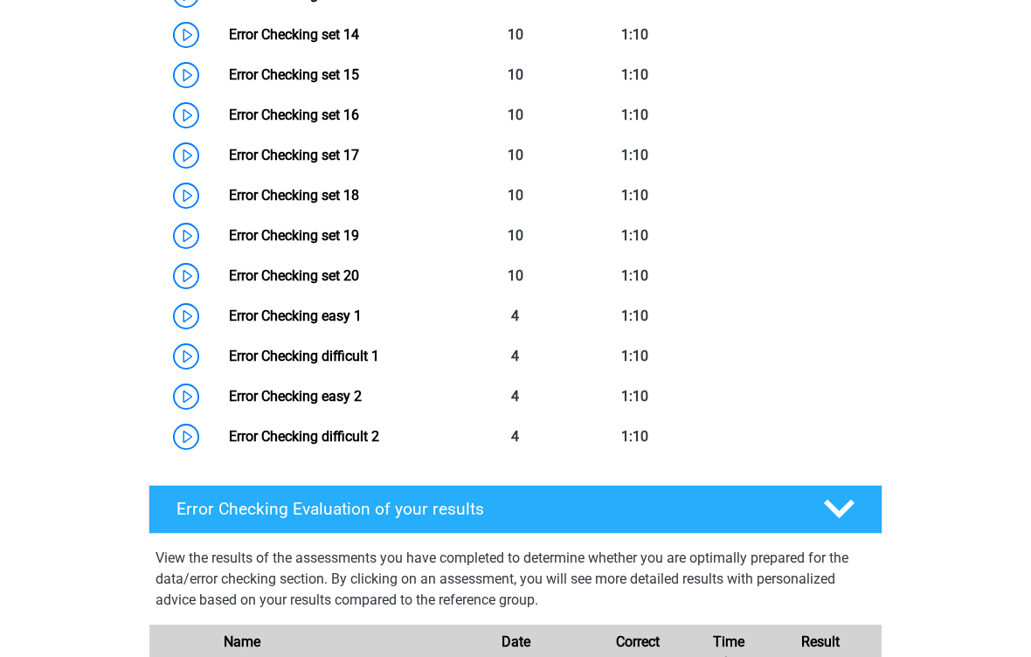
scroll to position [1394, 0]
click at [362, 392] on link "Error Checking easy 2" at bounding box center [295, 396] width 133 height 17
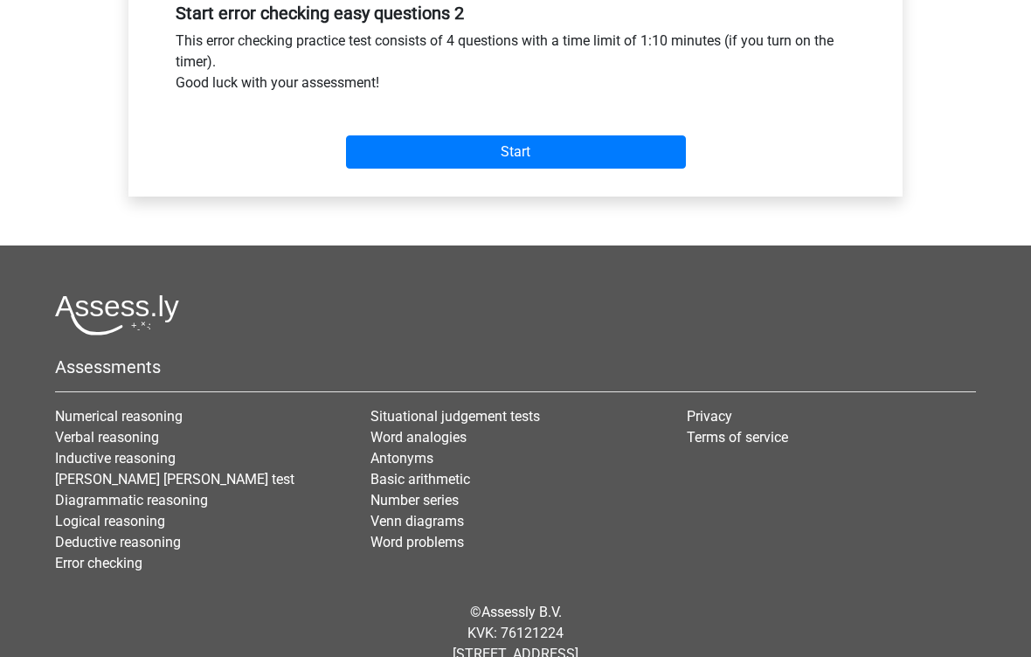
scroll to position [644, 0]
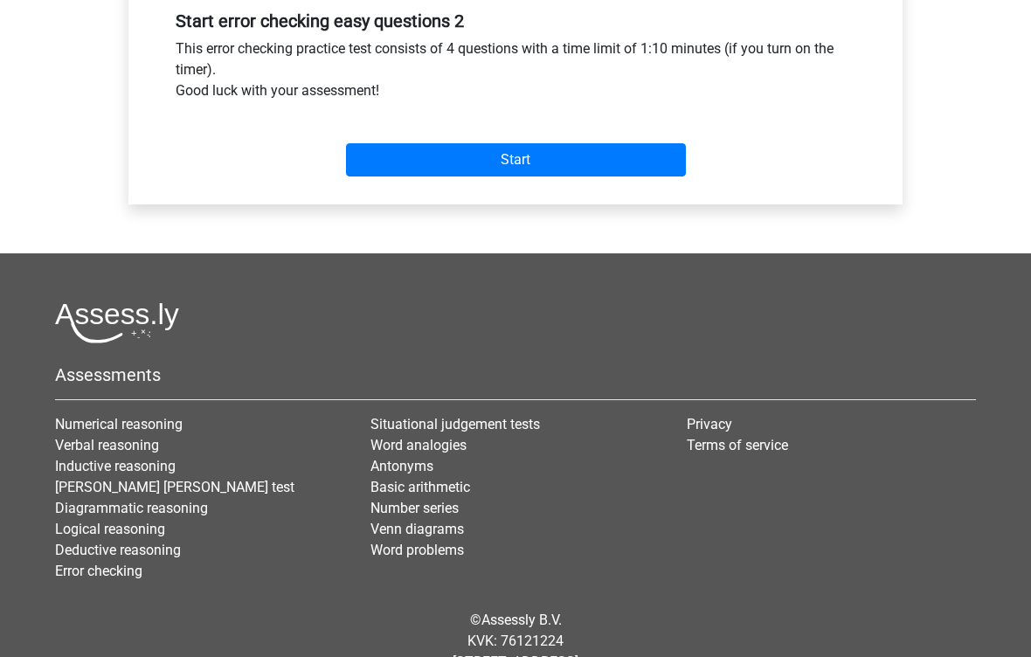
click at [647, 177] on input "Start" at bounding box center [516, 160] width 340 height 33
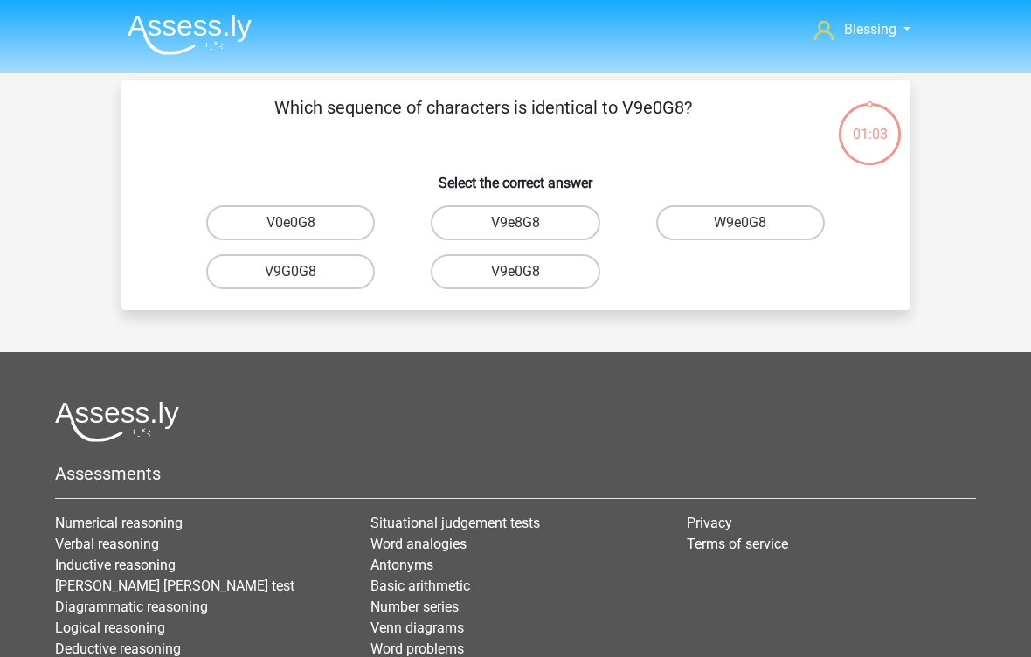
click at [583, 280] on label "V9e0G8" at bounding box center [515, 271] width 169 height 35
click at [527, 280] on input "V9e0G8" at bounding box center [521, 277] width 11 height 11
radio input "true"
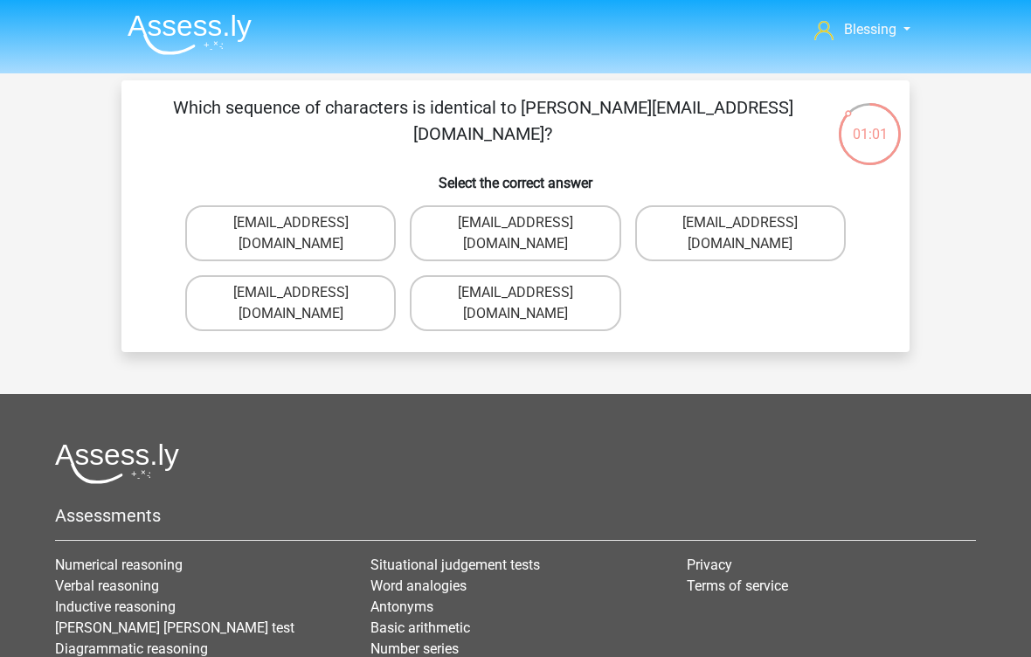
click at [190, 41] on img at bounding box center [190, 34] width 124 height 41
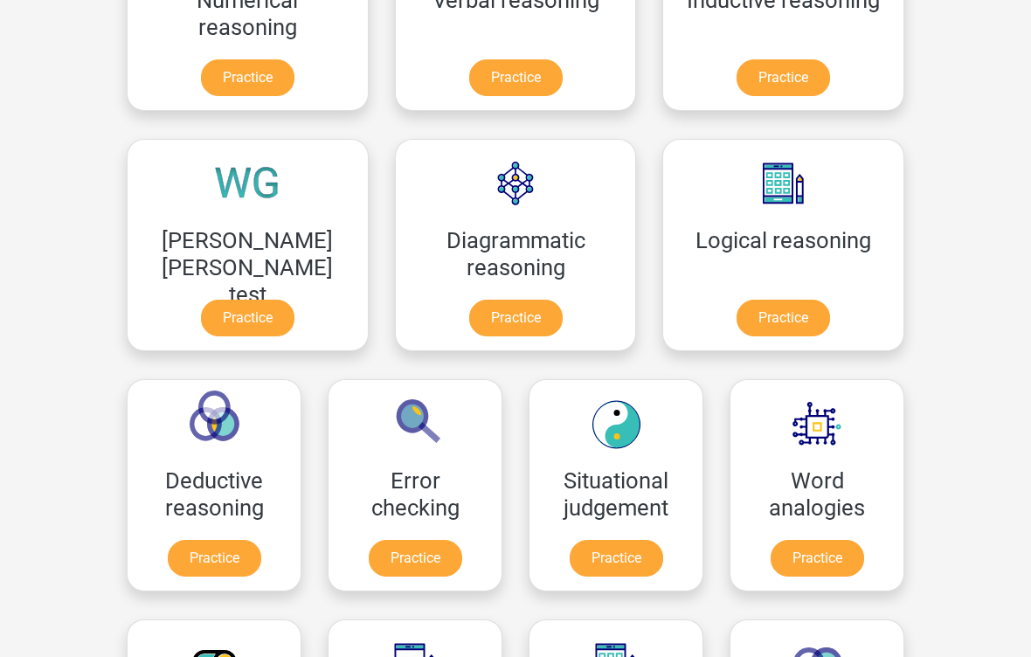
scroll to position [393, 0]
click at [462, 540] on link "Practice" at bounding box center [415, 558] width 93 height 37
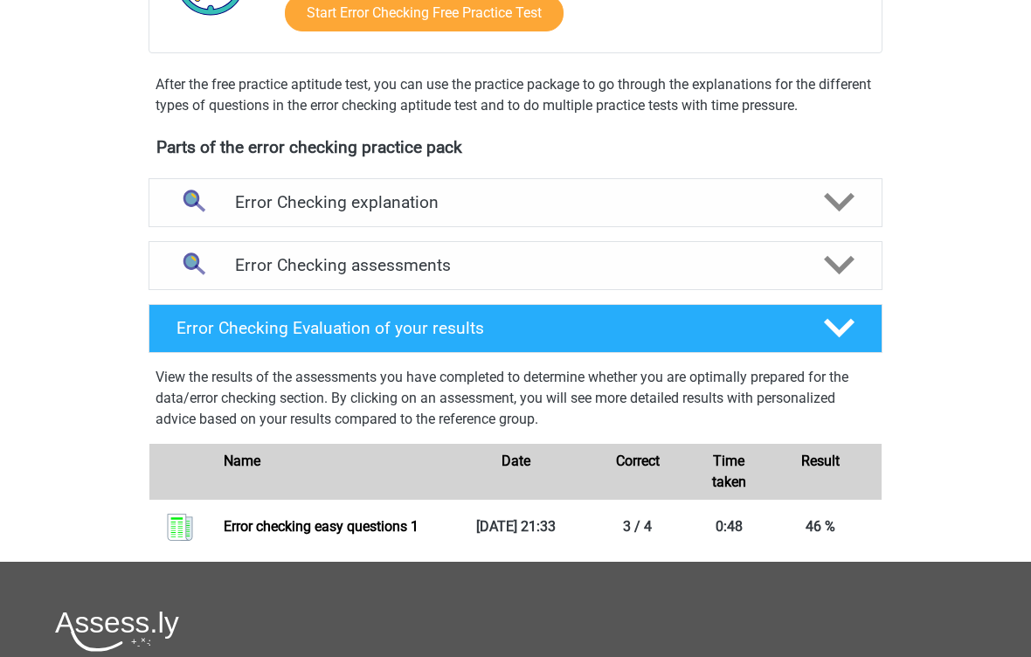
click at [810, 274] on div at bounding box center [838, 266] width 59 height 31
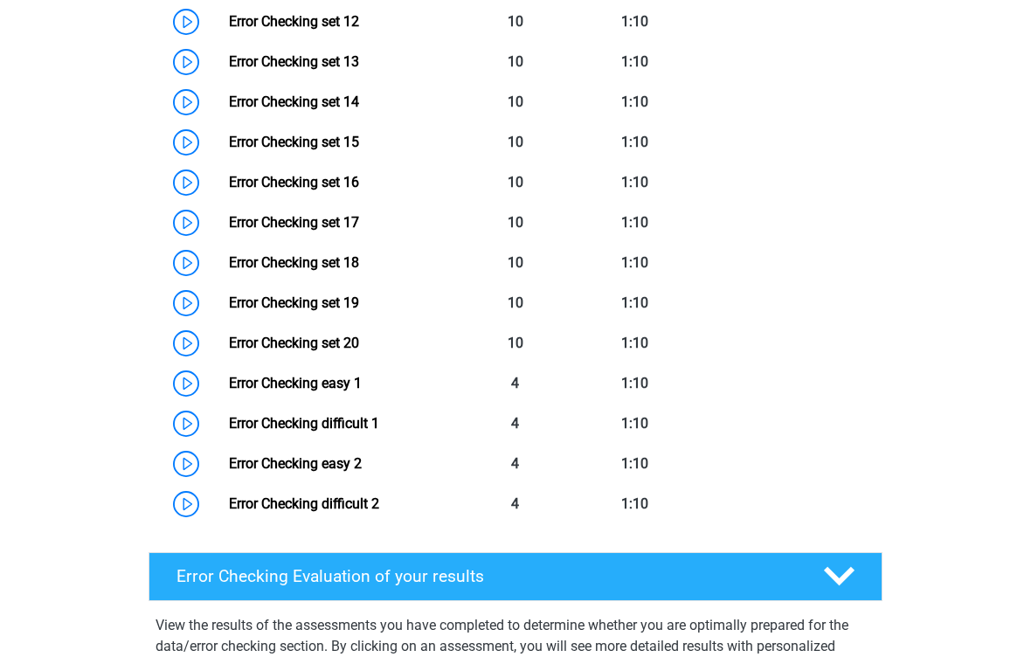
scroll to position [1329, 0]
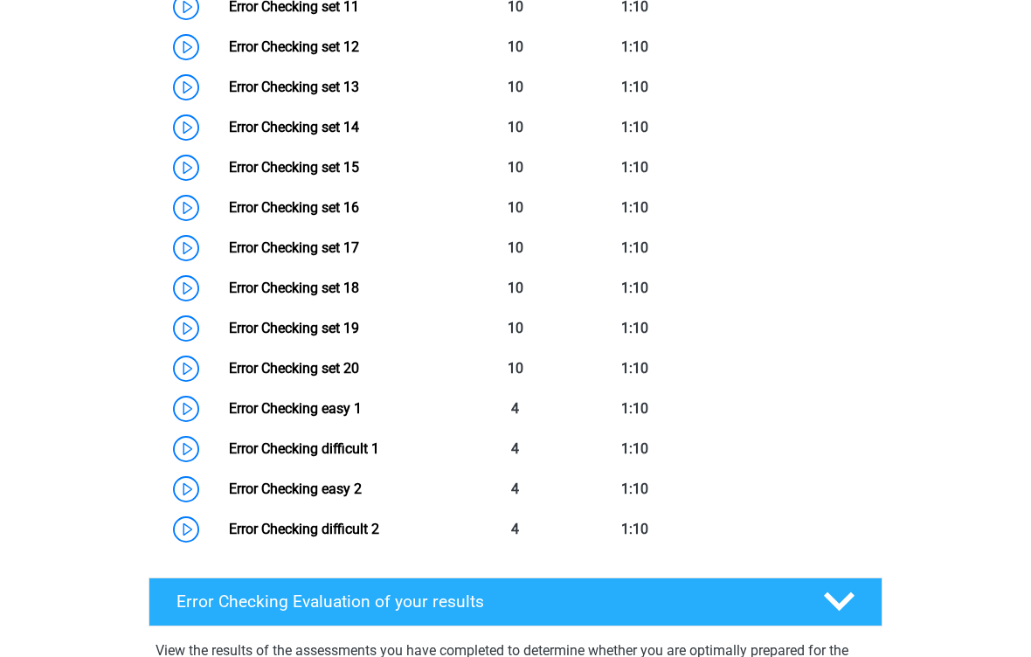
click at [379, 448] on link "Error Checking difficult 1" at bounding box center [304, 449] width 150 height 17
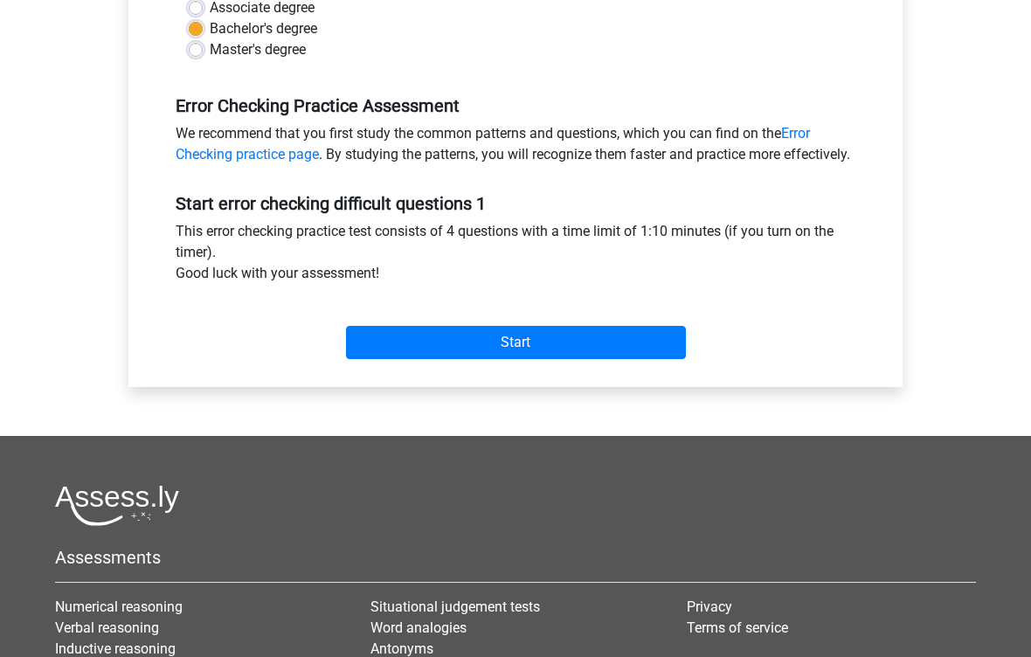
scroll to position [469, 0]
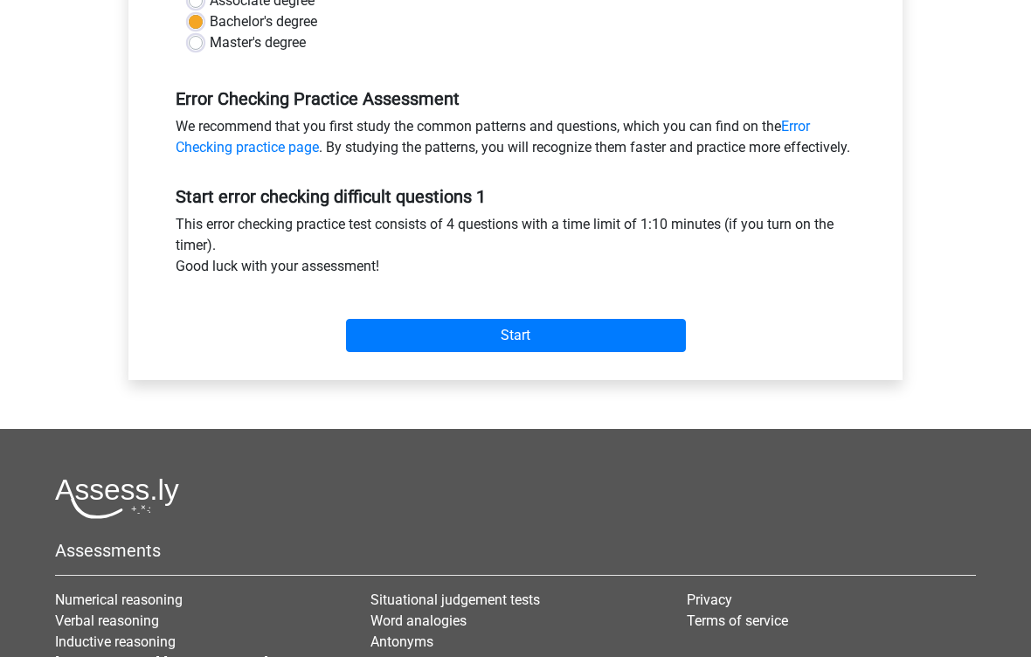
click at [657, 352] on input "Start" at bounding box center [516, 335] width 340 height 33
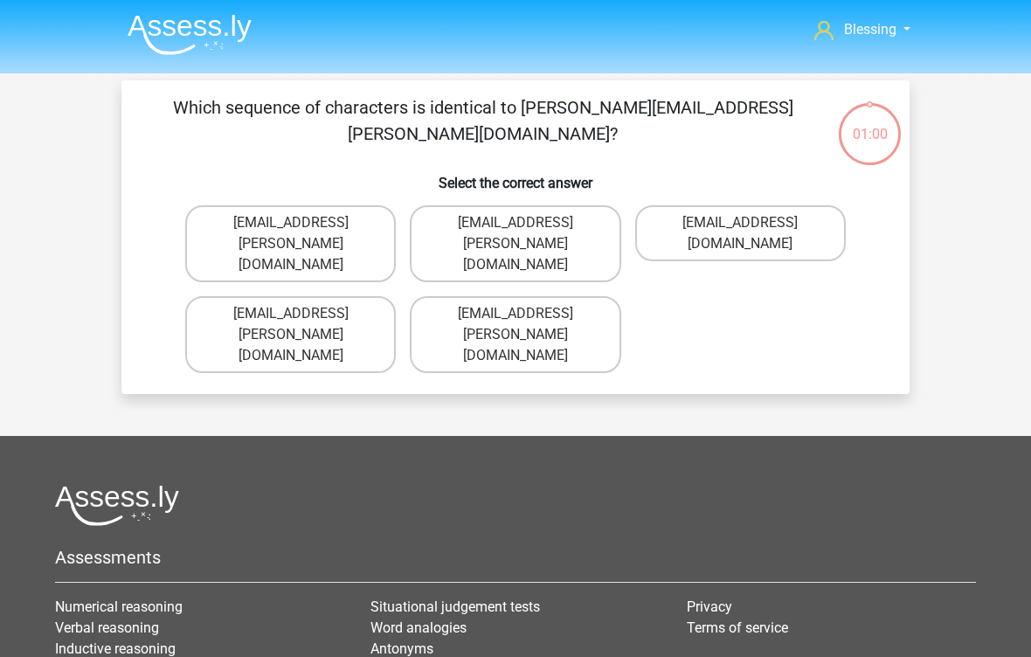
click at [601, 209] on label "[EMAIL_ADDRESS][PERSON_NAME][DOMAIN_NAME]" at bounding box center [515, 243] width 211 height 77
click at [527, 223] on input "[EMAIL_ADDRESS][PERSON_NAME][DOMAIN_NAME]" at bounding box center [521, 228] width 11 height 11
radio input "true"
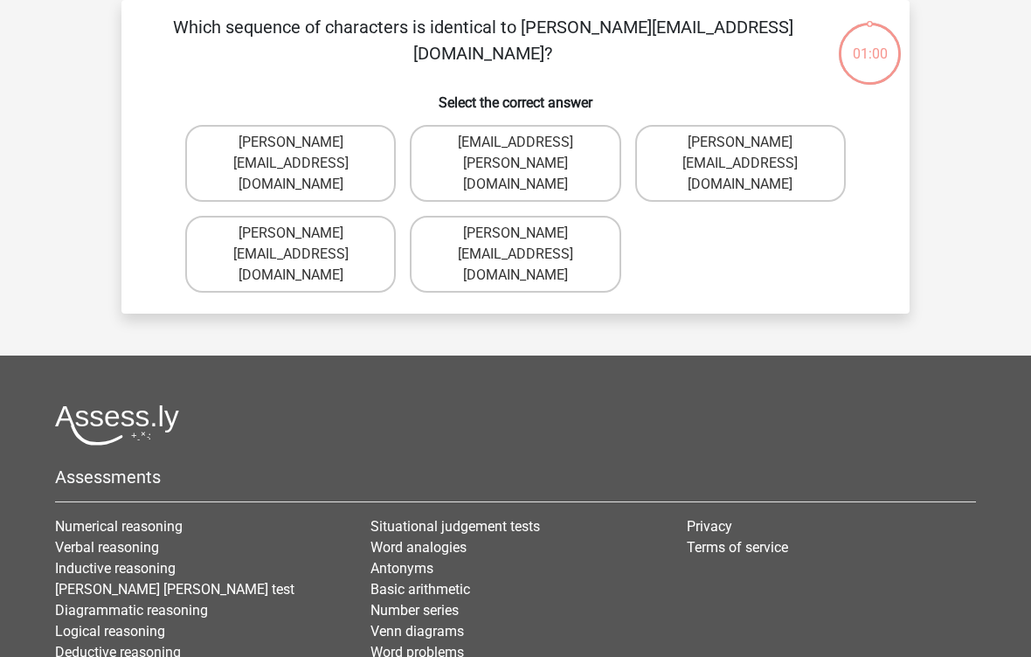
scroll to position [26, 0]
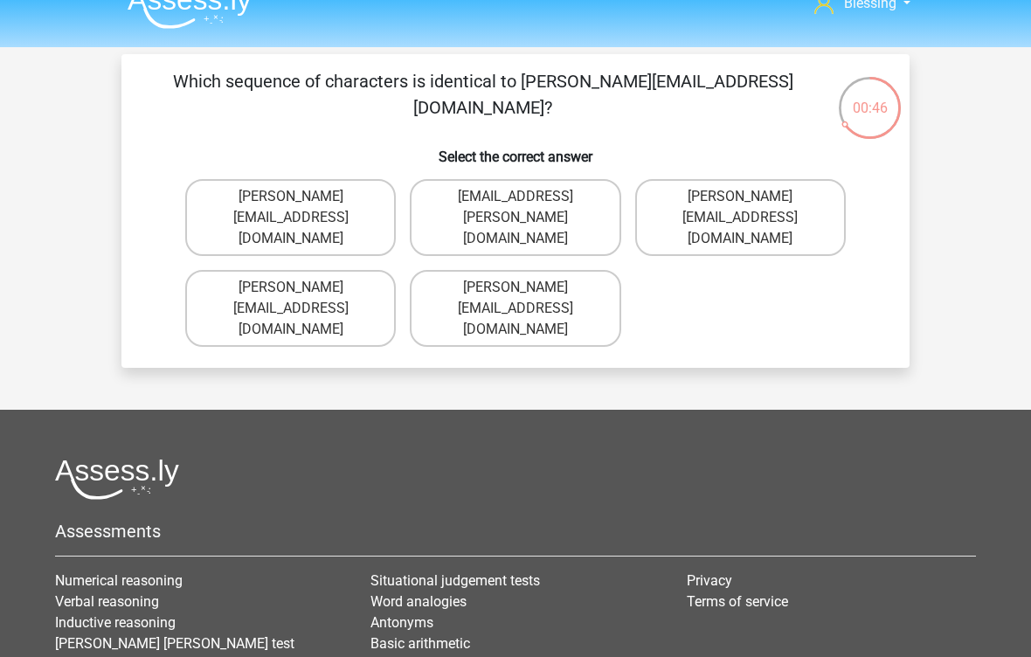
click at [351, 217] on label "Ava-Carroll@mailme.uk.com" at bounding box center [290, 217] width 211 height 77
click at [302, 208] on input "Ava-Carroll@mailme.uk.com" at bounding box center [296, 202] width 11 height 11
radio input "true"
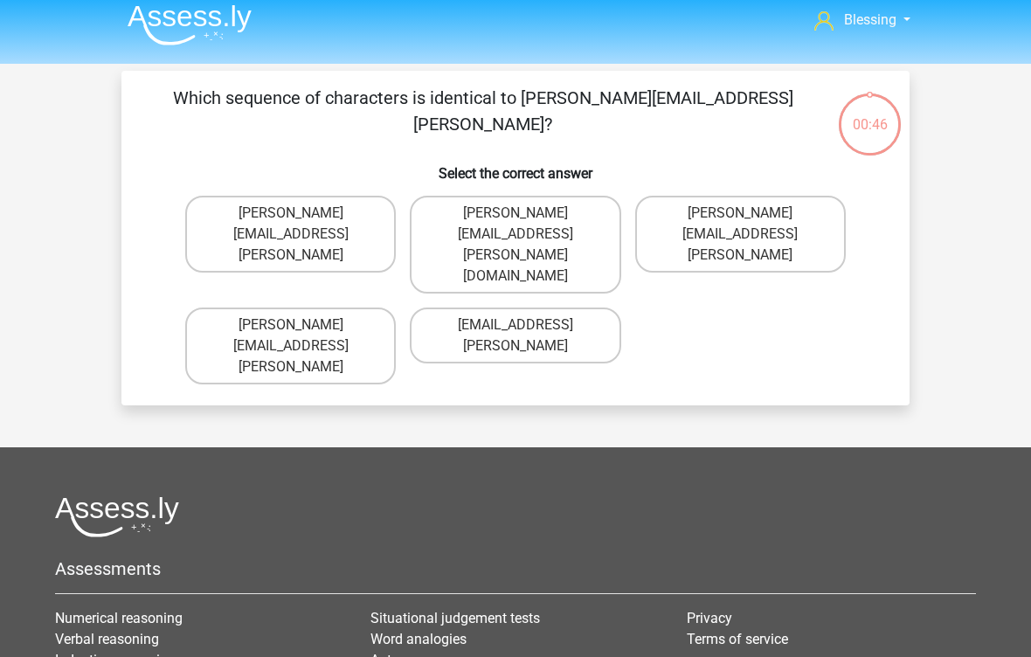
scroll to position [8, 0]
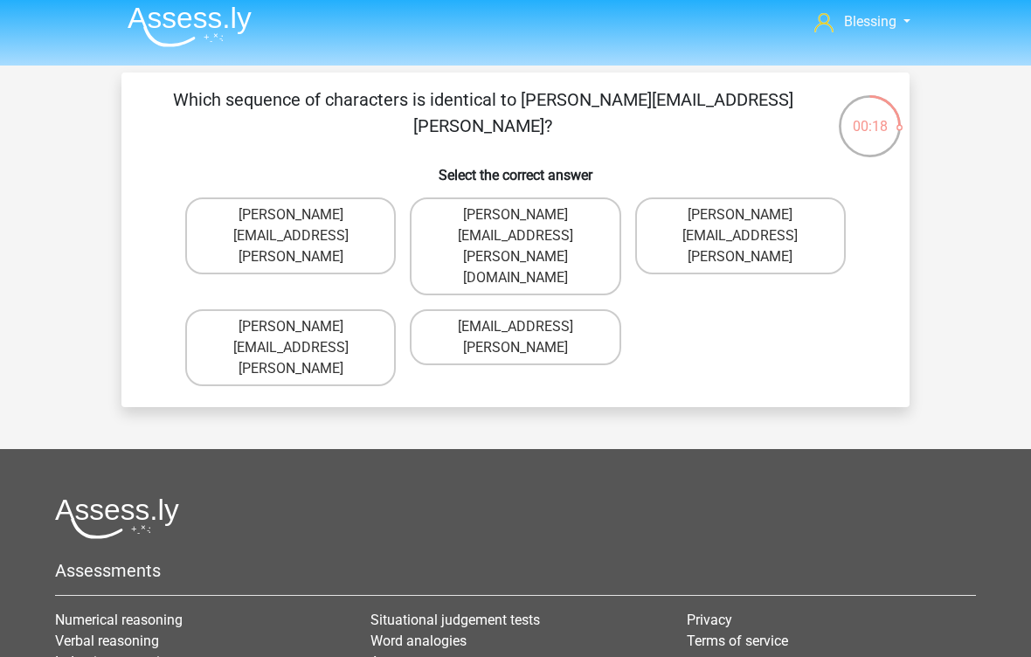
click at [237, 309] on label "Arthur.Bradley@mailme.coo" at bounding box center [290, 347] width 211 height 77
click at [291, 327] on input "Arthur.Bradley@mailme.coo" at bounding box center [296, 332] width 11 height 11
radio input "true"
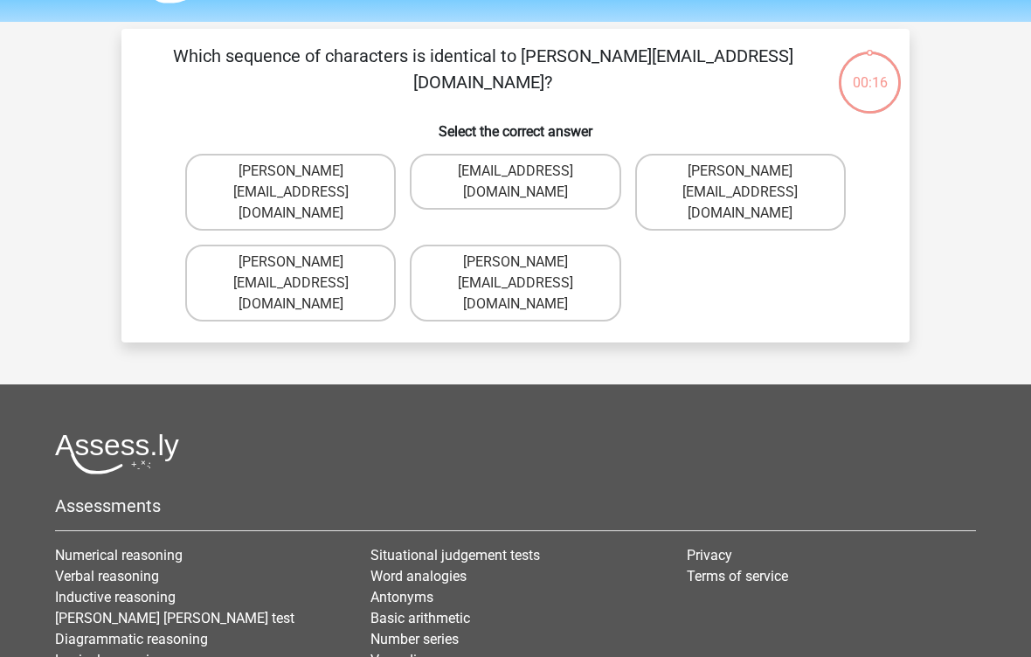
scroll to position [0, 0]
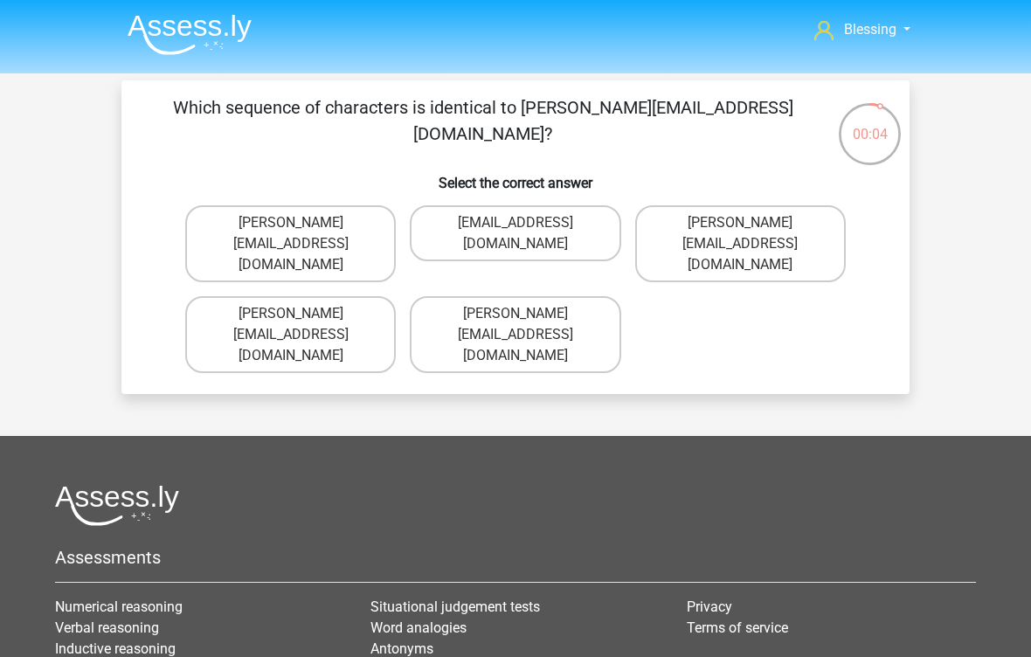
click at [552, 296] on label "Michael_Meade@joymail.gr" at bounding box center [515, 334] width 211 height 77
click at [527, 314] on input "Michael_Meade@joymail.gr" at bounding box center [521, 319] width 11 height 11
radio input "true"
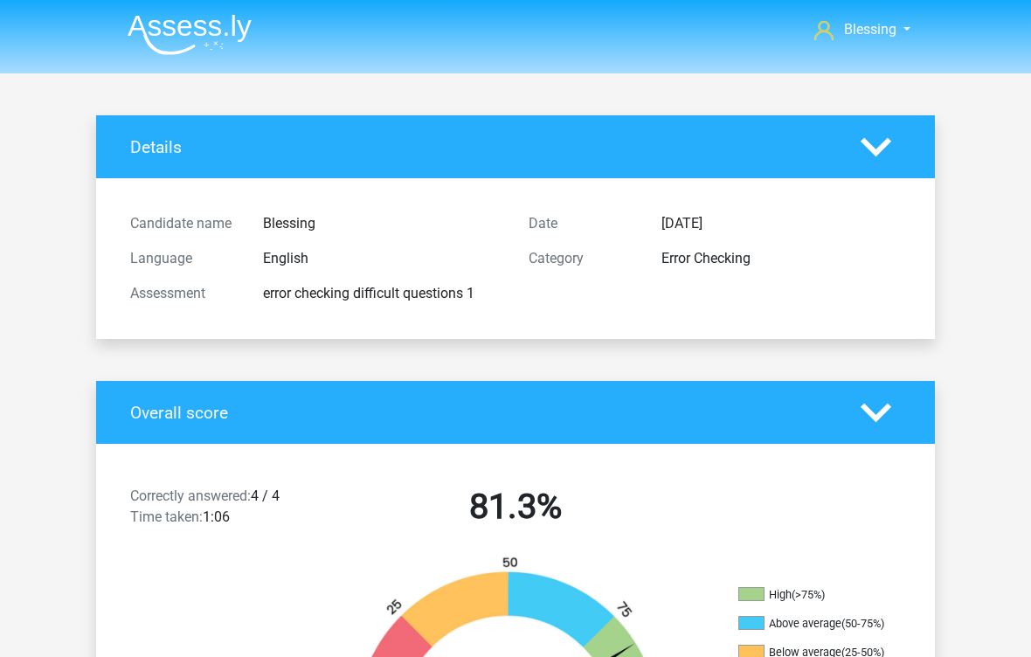
click at [187, 48] on img at bounding box center [190, 34] width 124 height 41
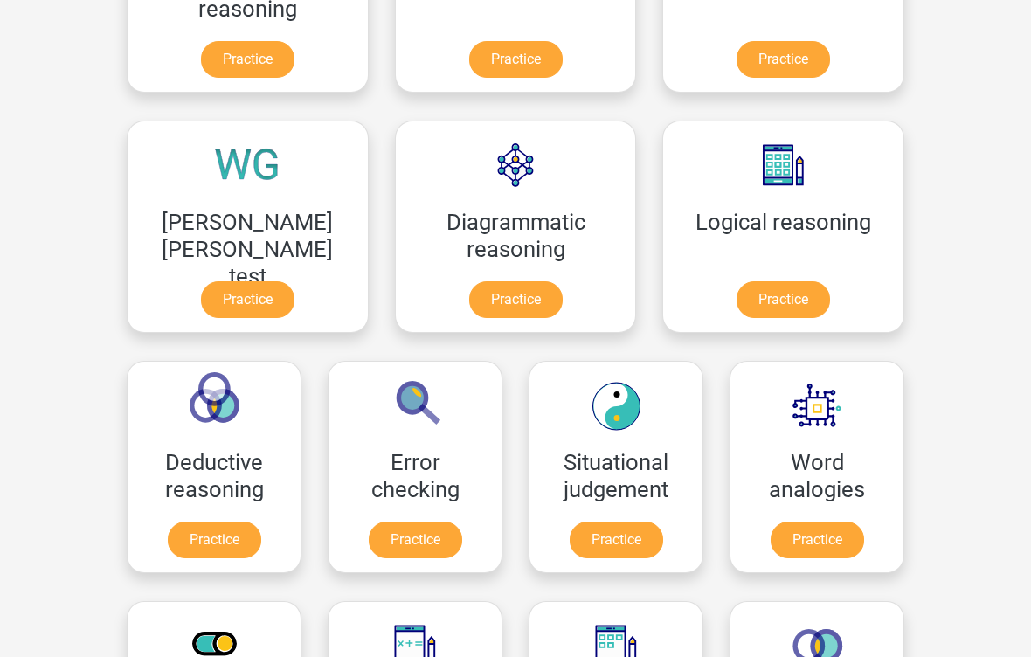
scroll to position [513, 0]
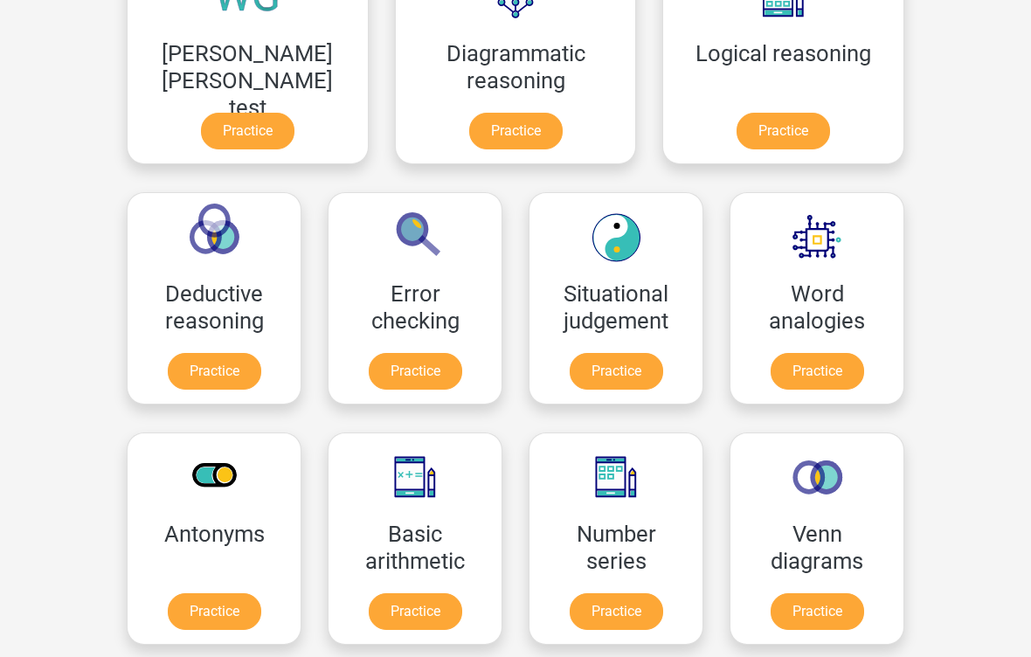
click at [462, 594] on link "Practice" at bounding box center [415, 612] width 93 height 37
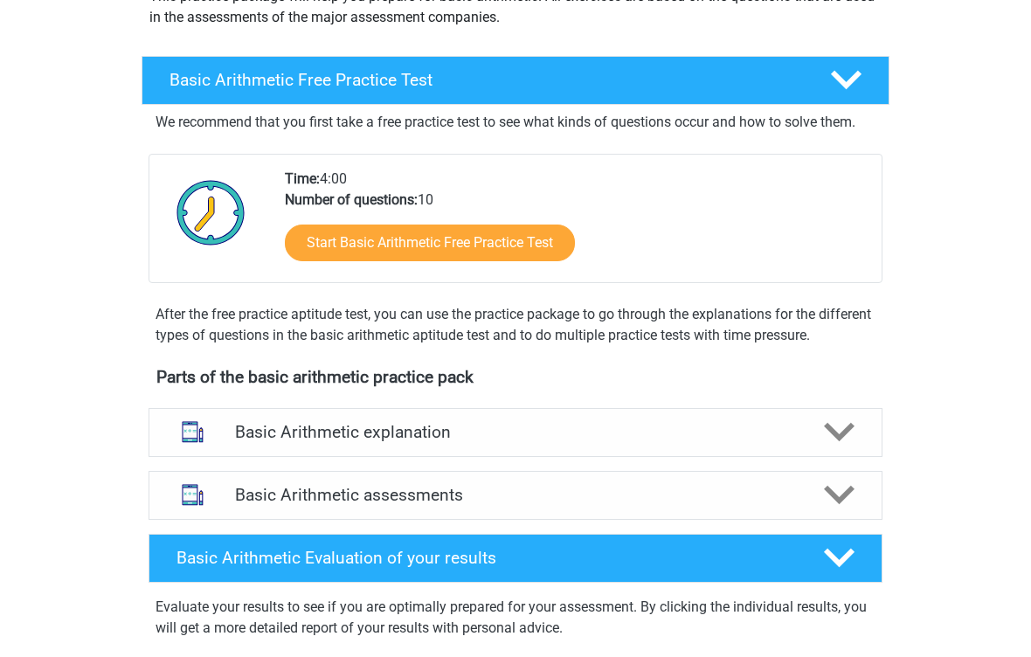
scroll to position [246, 0]
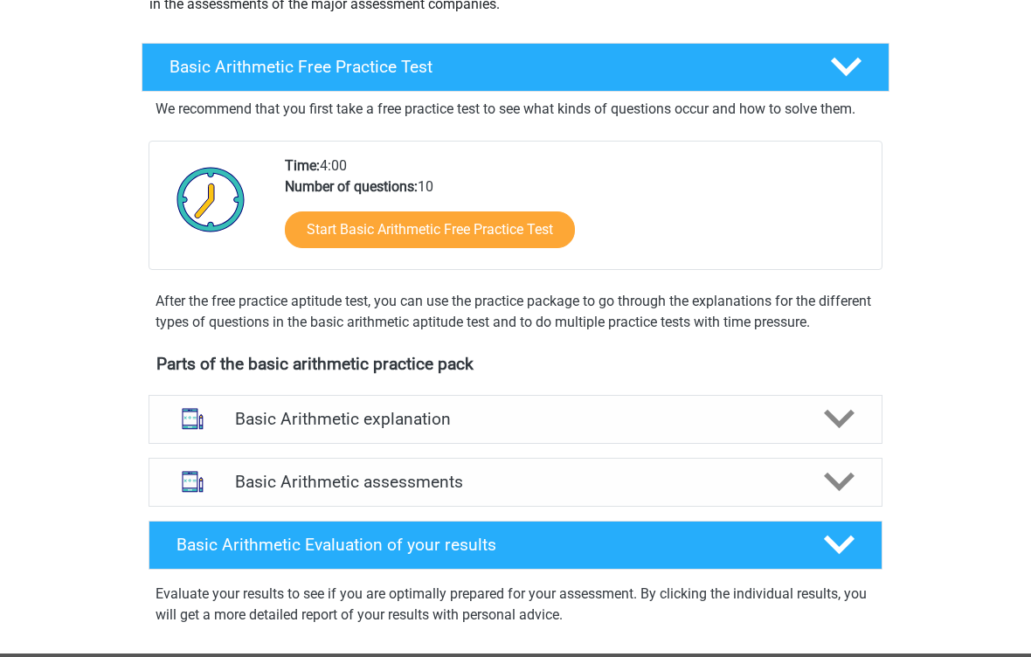
click at [811, 486] on div at bounding box center [838, 482] width 59 height 31
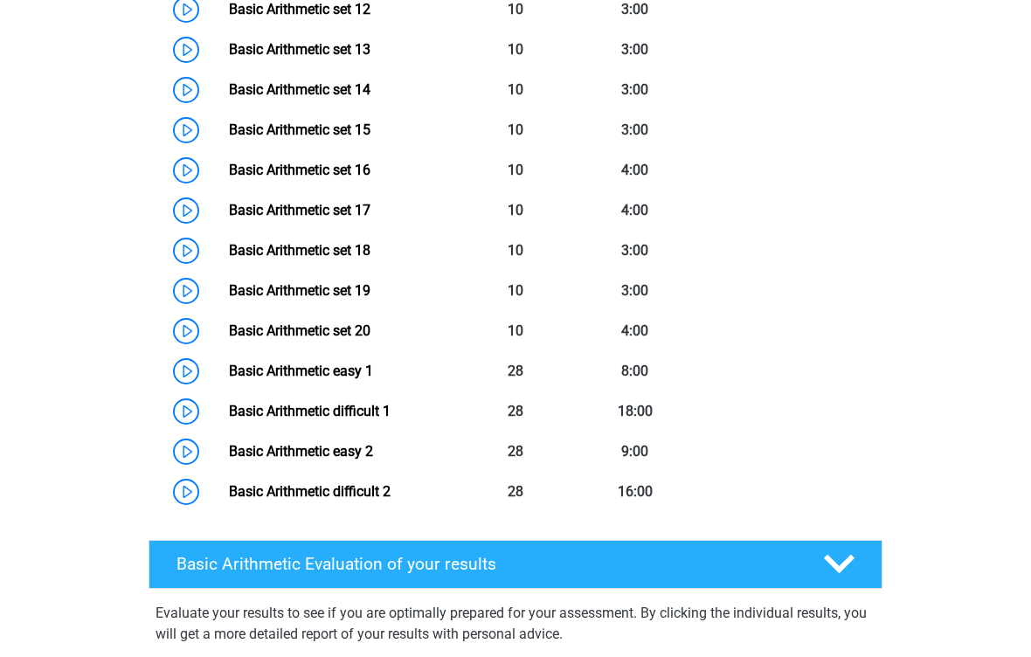
scroll to position [1310, 0]
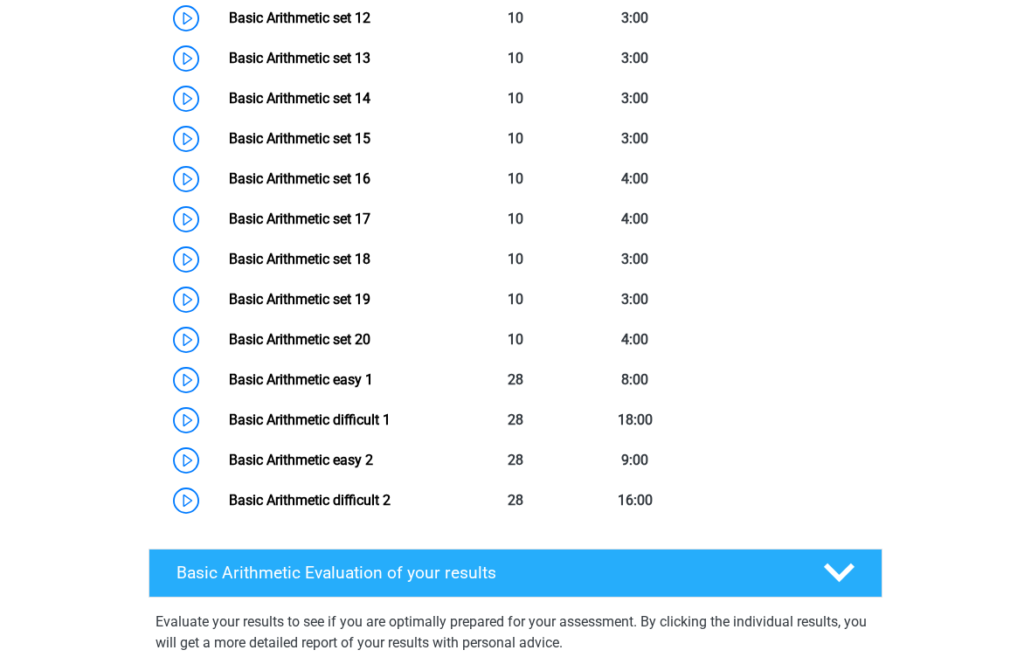
click at [373, 380] on link "Basic Arithmetic easy 1" at bounding box center [301, 379] width 144 height 17
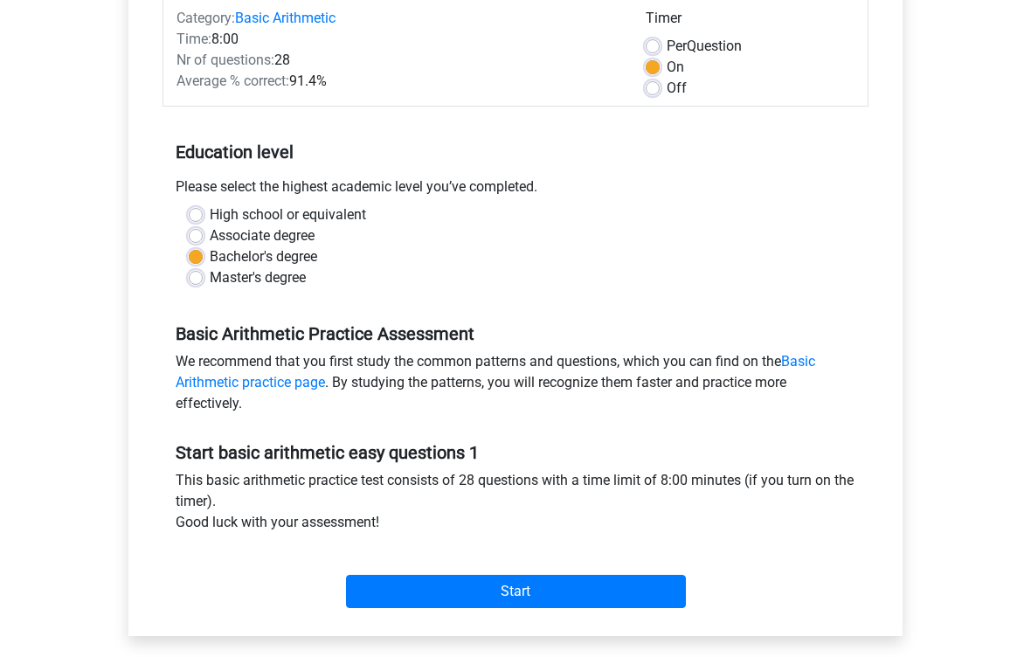
scroll to position [386, 0]
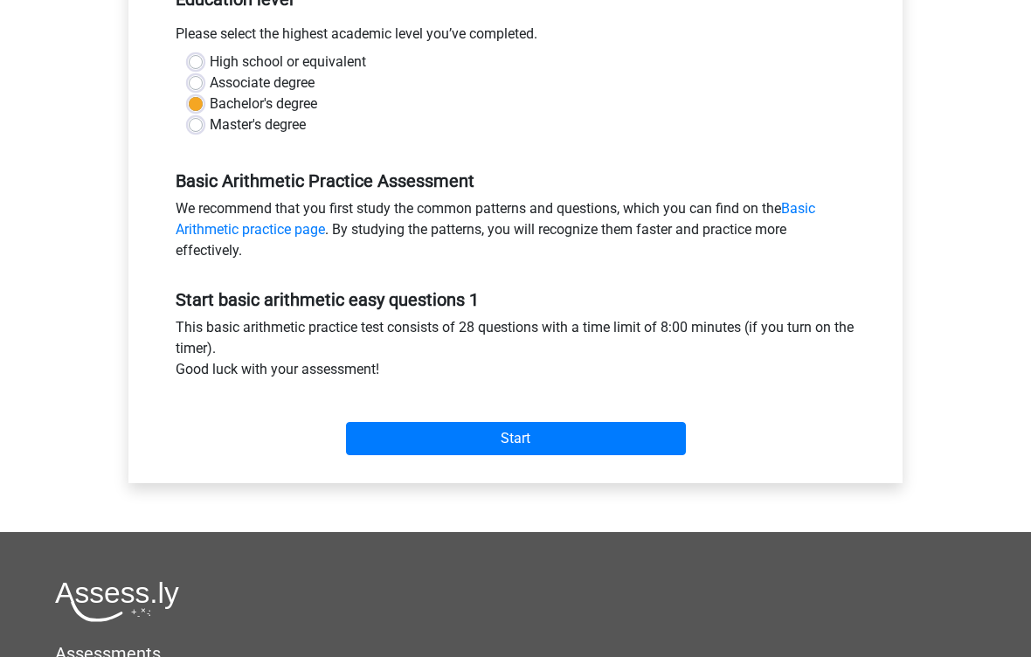
click at [595, 440] on input "Start" at bounding box center [516, 439] width 340 height 33
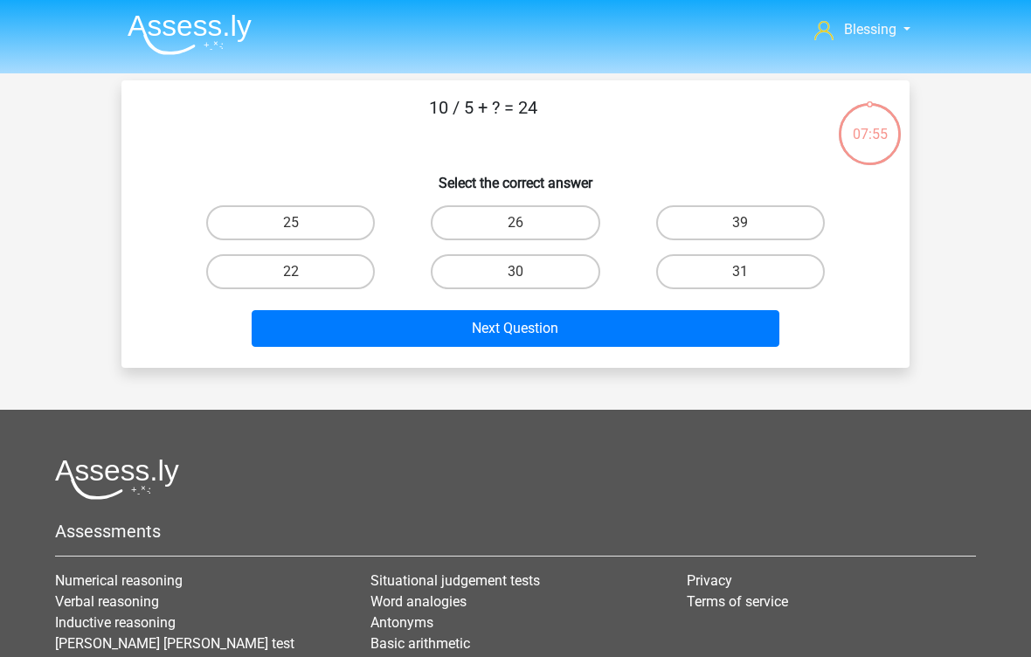
click at [329, 266] on label "22" at bounding box center [290, 271] width 169 height 35
click at [302, 272] on input "22" at bounding box center [296, 277] width 11 height 11
radio input "true"
click at [722, 322] on button "Next Question" at bounding box center [516, 328] width 529 height 37
click at [560, 266] on label "-21" at bounding box center [515, 271] width 169 height 35
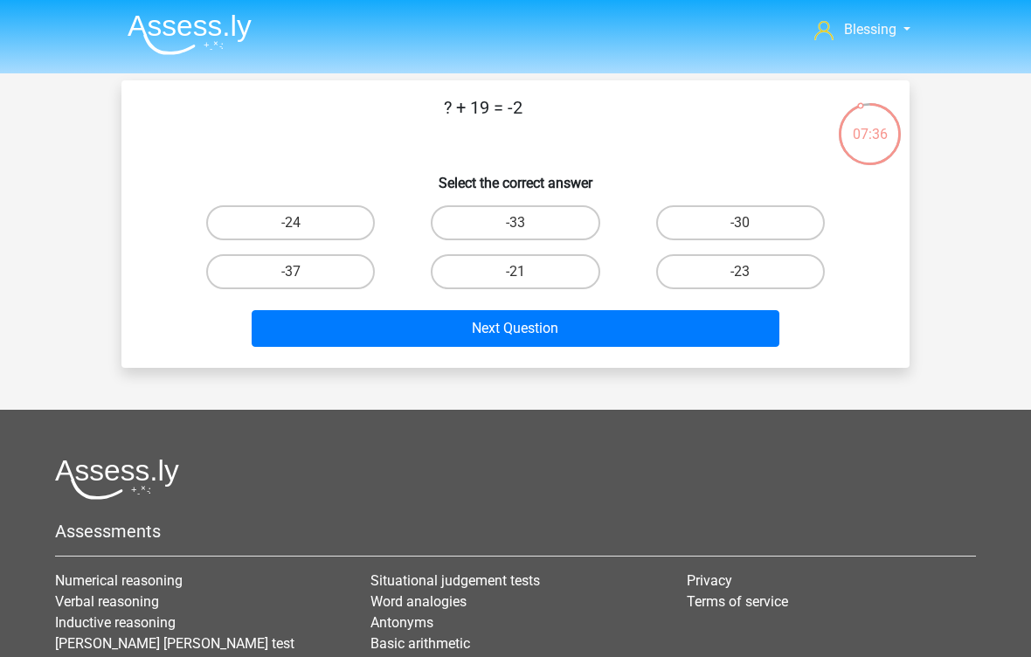
click at [527, 272] on input "-21" at bounding box center [521, 277] width 11 height 11
radio input "true"
click at [616, 335] on button "Next Question" at bounding box center [516, 328] width 529 height 37
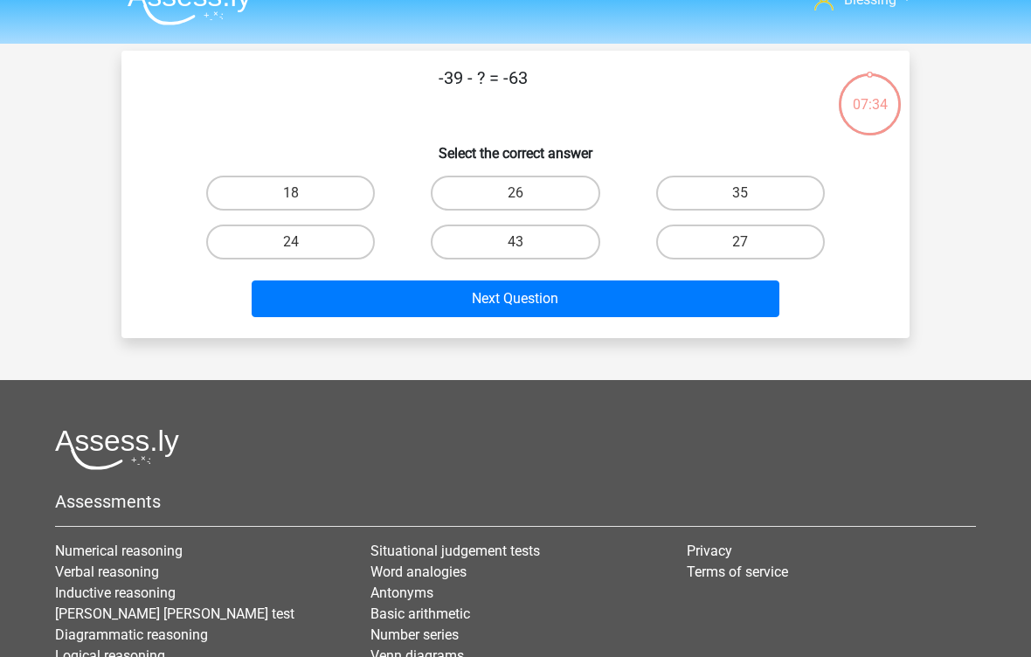
scroll to position [10, 0]
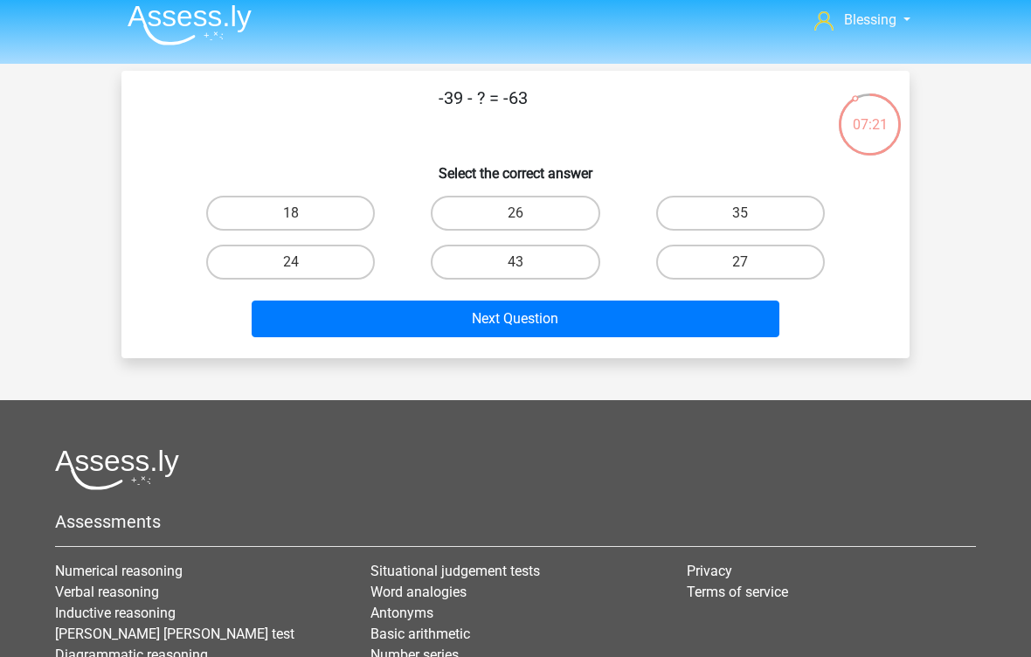
click at [338, 273] on label "24" at bounding box center [290, 262] width 169 height 35
click at [302, 273] on input "24" at bounding box center [296, 267] width 11 height 11
radio input "true"
click at [484, 328] on button "Next Question" at bounding box center [516, 319] width 529 height 37
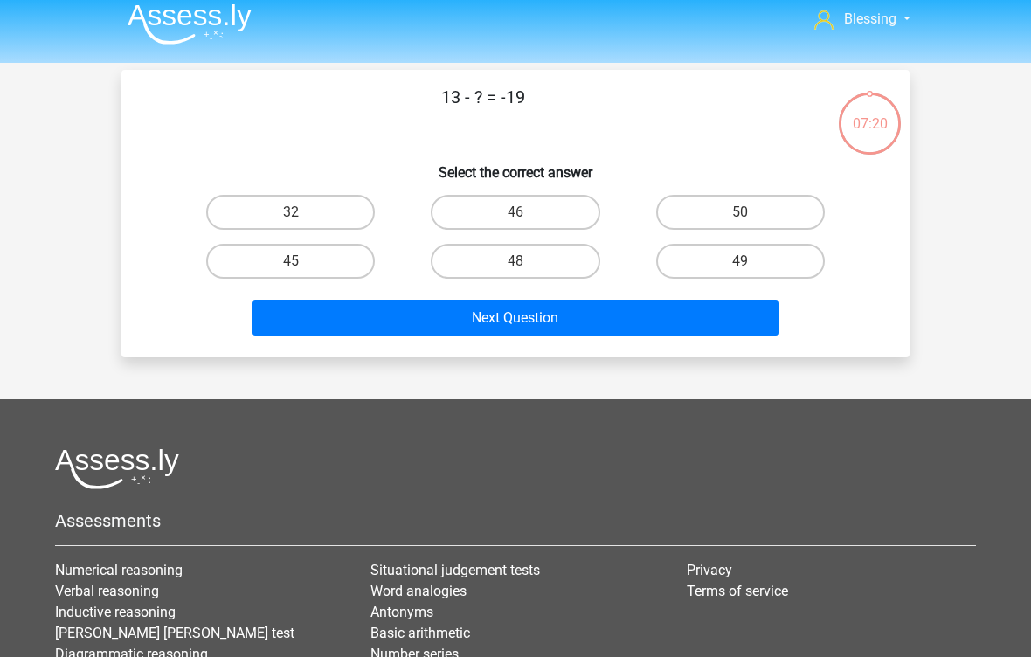
scroll to position [7, 0]
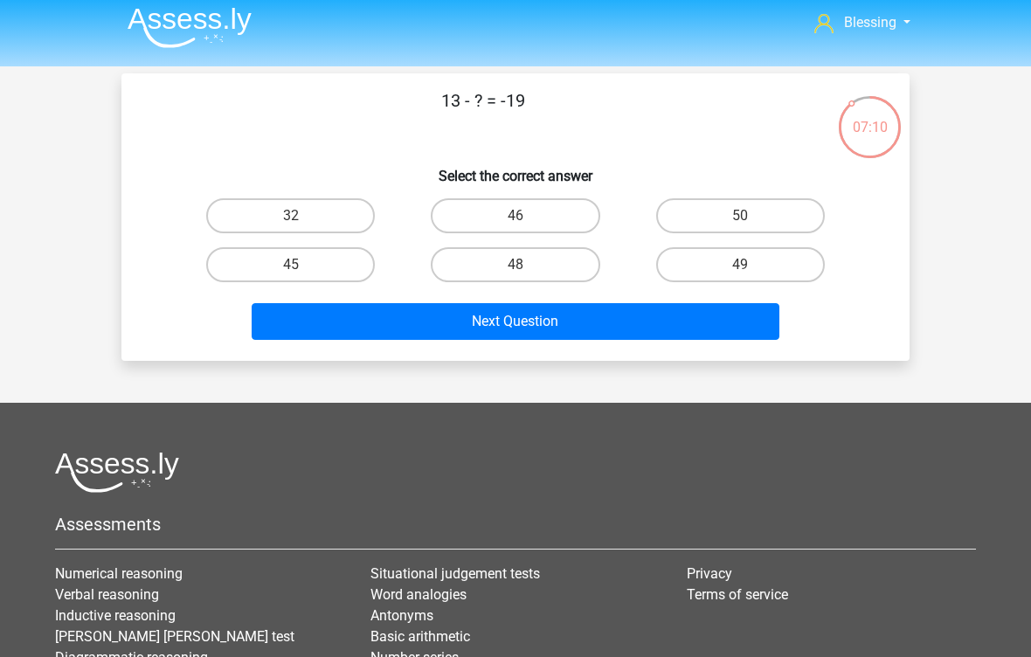
click at [319, 205] on label "32" at bounding box center [290, 215] width 169 height 35
click at [302, 216] on input "32" at bounding box center [296, 221] width 11 height 11
radio input "true"
click at [605, 339] on button "Next Question" at bounding box center [516, 321] width 529 height 37
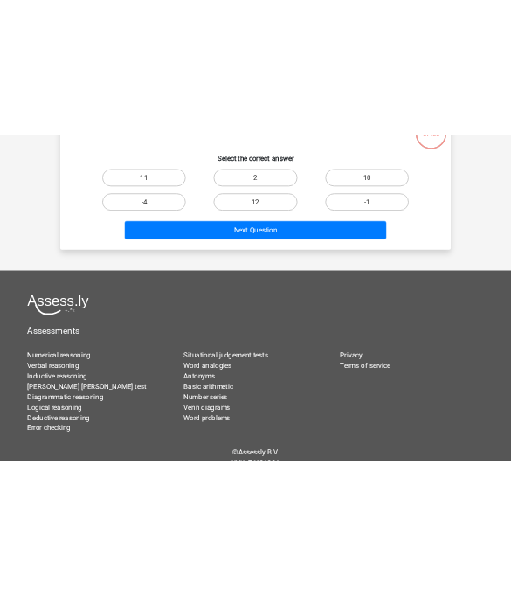
scroll to position [0, 0]
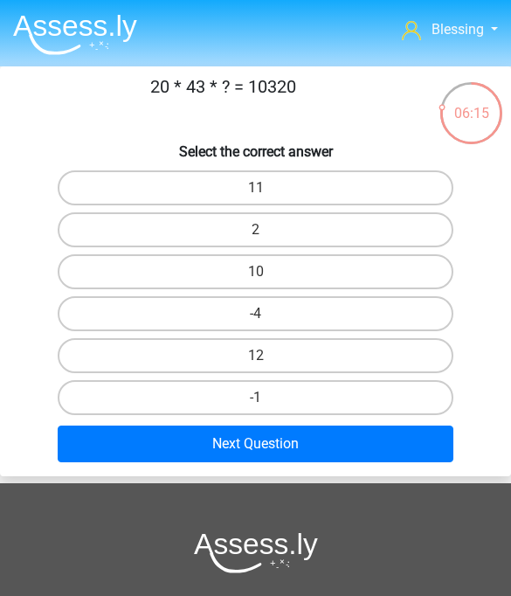
click at [346, 351] on label "12" at bounding box center [256, 355] width 397 height 35
click at [267, 356] on input "12" at bounding box center [261, 361] width 11 height 11
radio input "true"
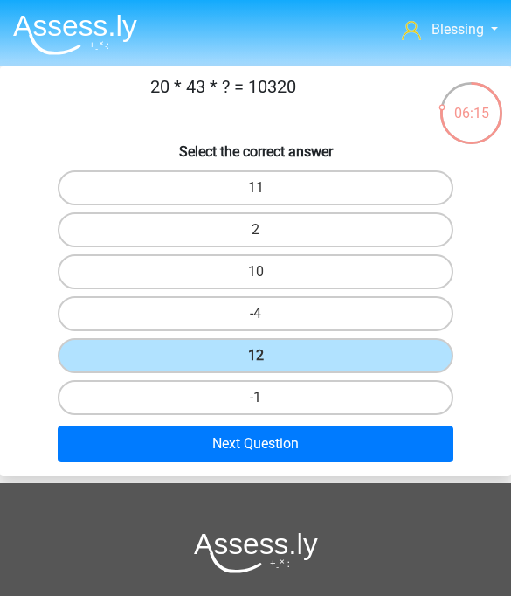
click at [402, 426] on button "Next Question" at bounding box center [256, 444] width 397 height 37
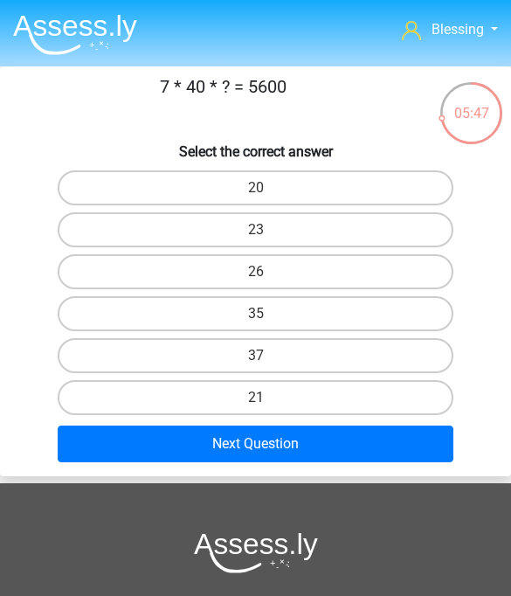
click at [344, 223] on label "23" at bounding box center [256, 229] width 397 height 35
click at [267, 230] on input "23" at bounding box center [261, 235] width 11 height 11
radio input "true"
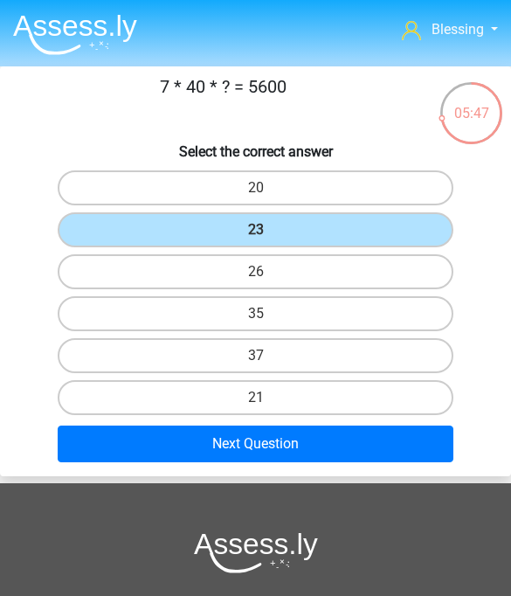
click at [369, 440] on button "Next Question" at bounding box center [256, 444] width 397 height 37
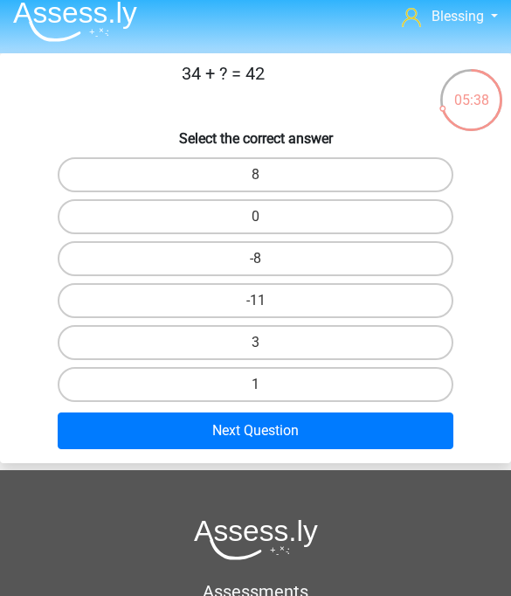
scroll to position [5, 0]
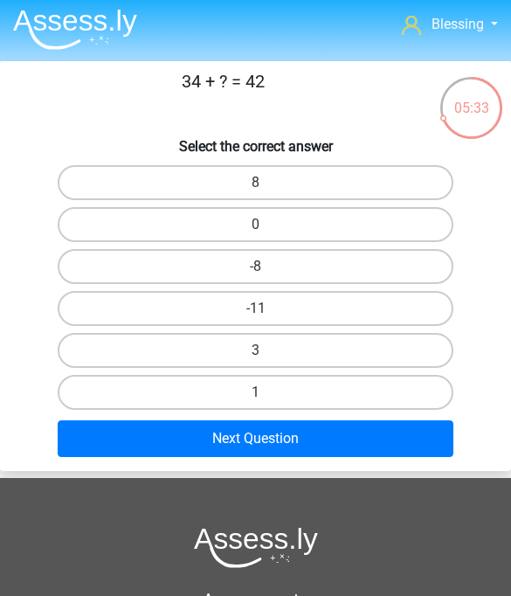
click at [328, 186] on label "8" at bounding box center [256, 182] width 397 height 35
click at [267, 186] on input "8" at bounding box center [261, 188] width 11 height 11
radio input "true"
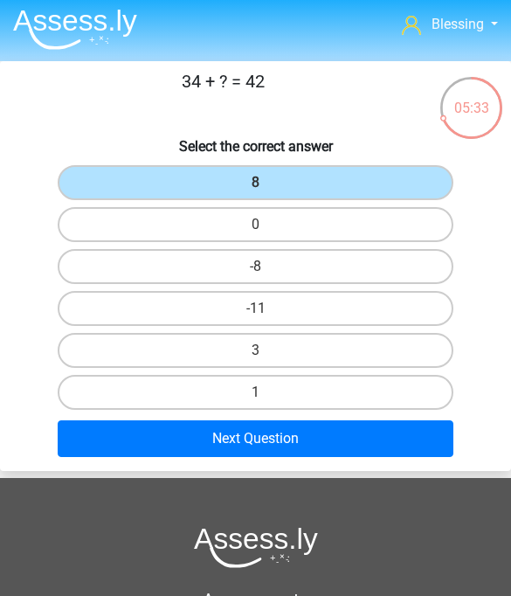
scroll to position [0, 0]
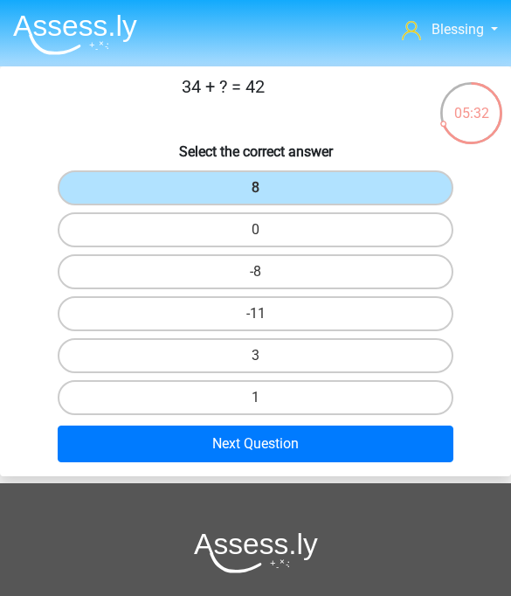
click at [405, 448] on button "Next Question" at bounding box center [256, 444] width 397 height 37
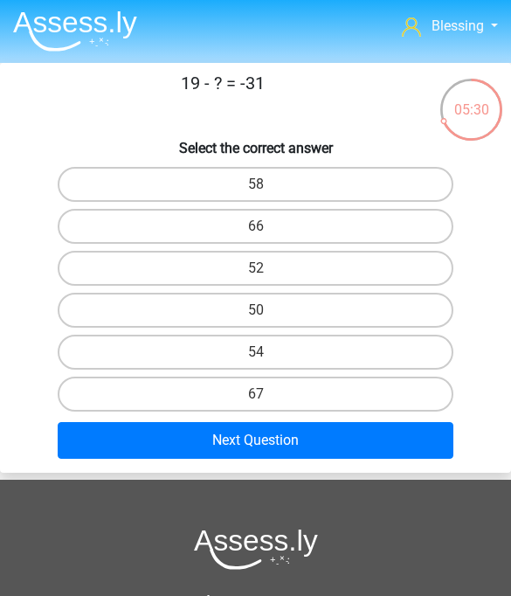
scroll to position [1, 0]
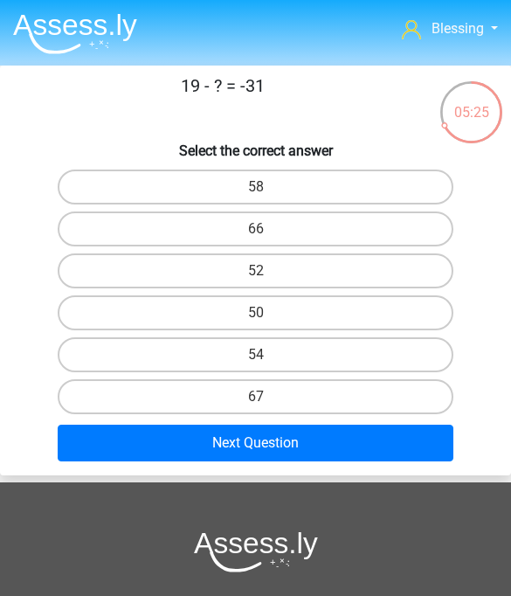
click at [367, 315] on label "50" at bounding box center [256, 312] width 397 height 35
click at [267, 315] on input "50" at bounding box center [261, 318] width 11 height 11
radio input "true"
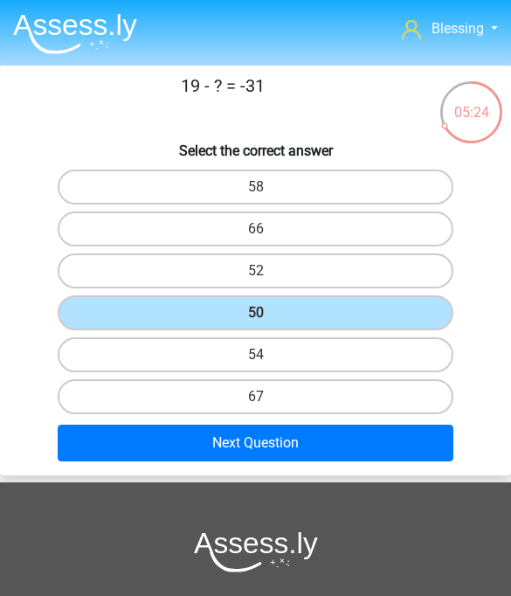
click at [405, 440] on button "Next Question" at bounding box center [256, 443] width 397 height 37
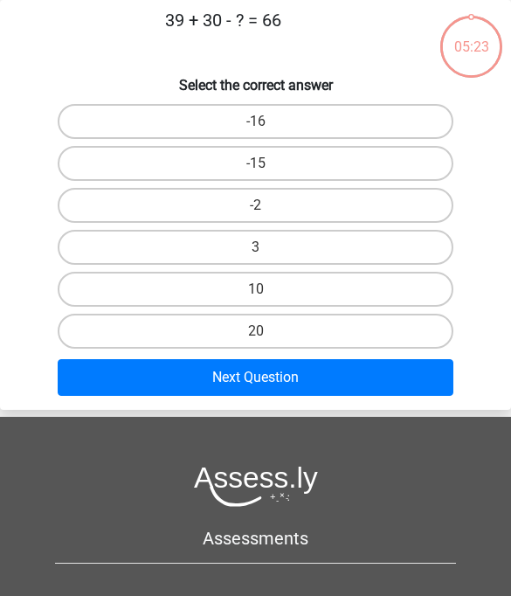
scroll to position [0, 0]
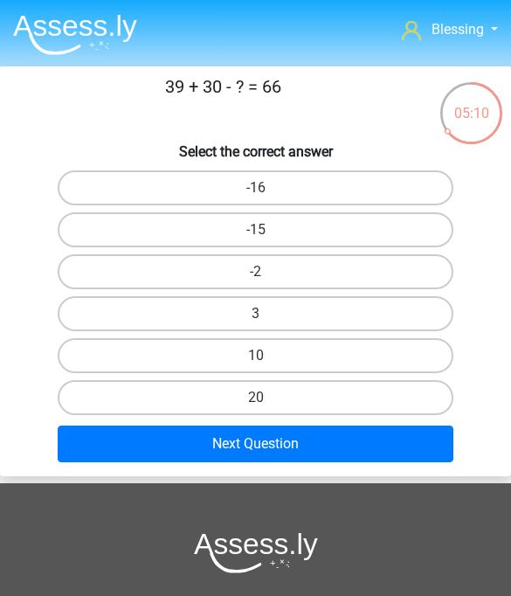
click at [366, 307] on label "3" at bounding box center [256, 313] width 397 height 35
click at [267, 314] on input "3" at bounding box center [261, 319] width 11 height 11
radio input "true"
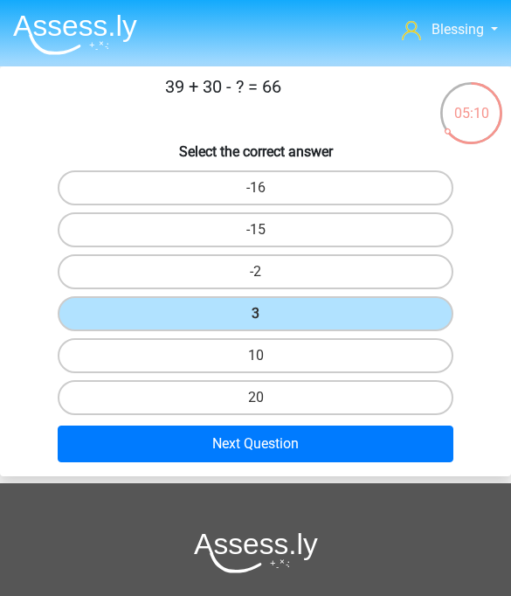
click at [407, 445] on button "Next Question" at bounding box center [256, 444] width 397 height 37
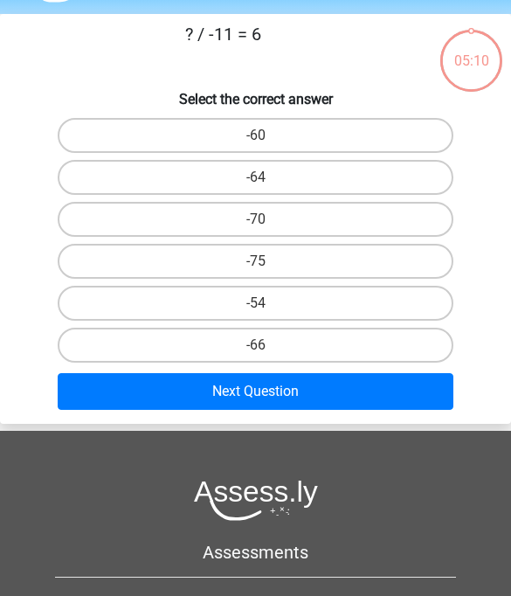
scroll to position [66, 0]
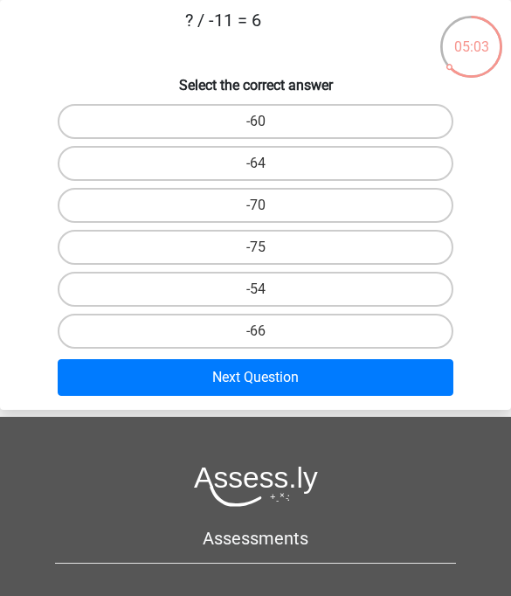
click at [367, 332] on label "-66" at bounding box center [256, 331] width 397 height 35
click at [267, 332] on input "-66" at bounding box center [261, 336] width 11 height 11
radio input "true"
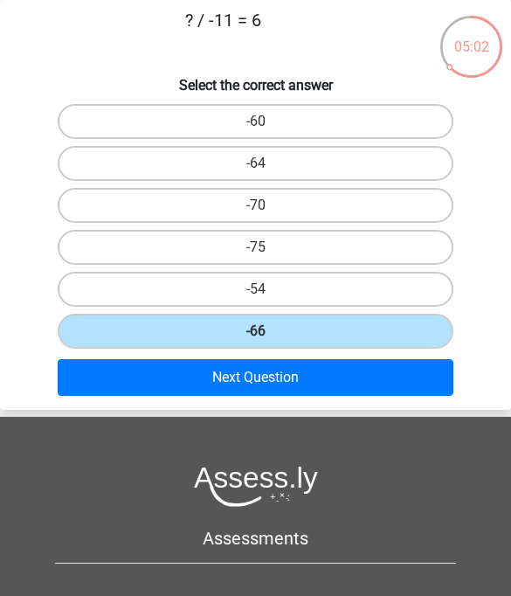
click at [392, 376] on button "Next Question" at bounding box center [256, 377] width 397 height 37
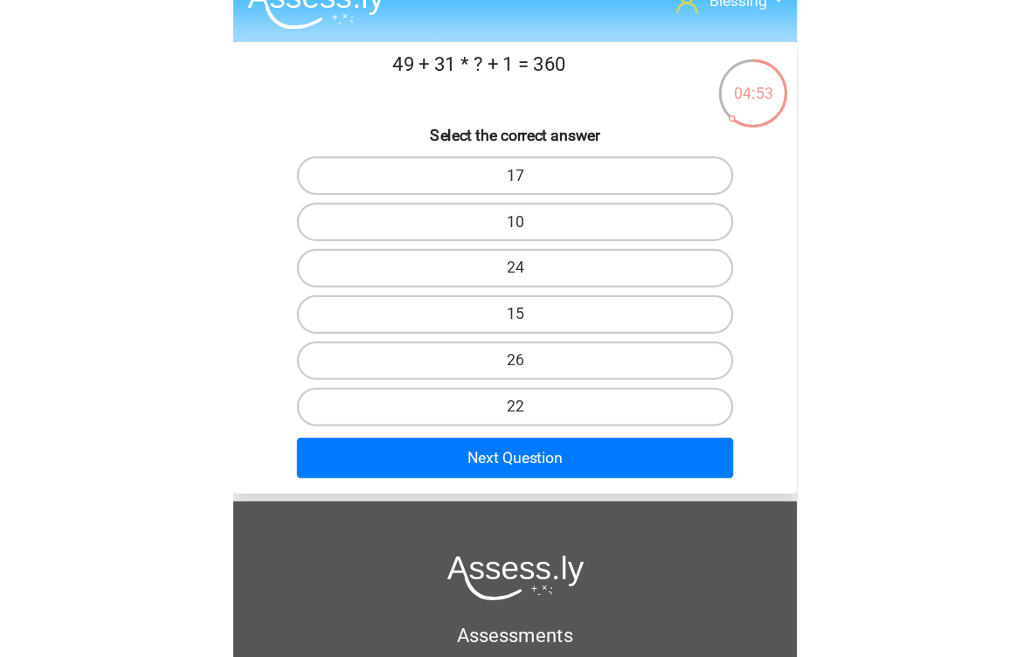
scroll to position [29, 0]
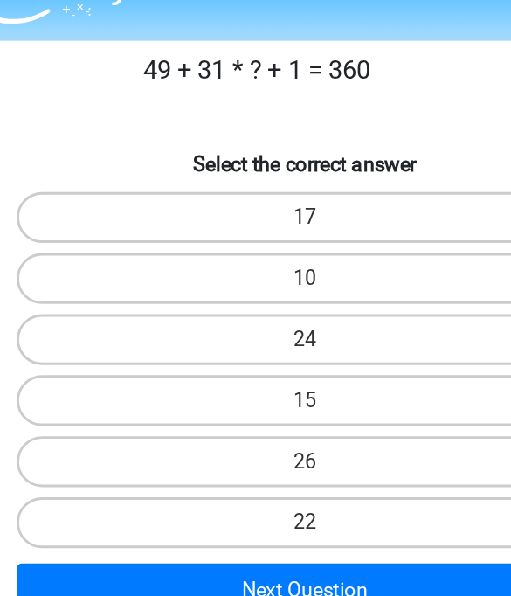
click at [273, 233] on label "24" at bounding box center [256, 242] width 397 height 35
click at [267, 243] on input "24" at bounding box center [261, 248] width 11 height 11
radio input "true"
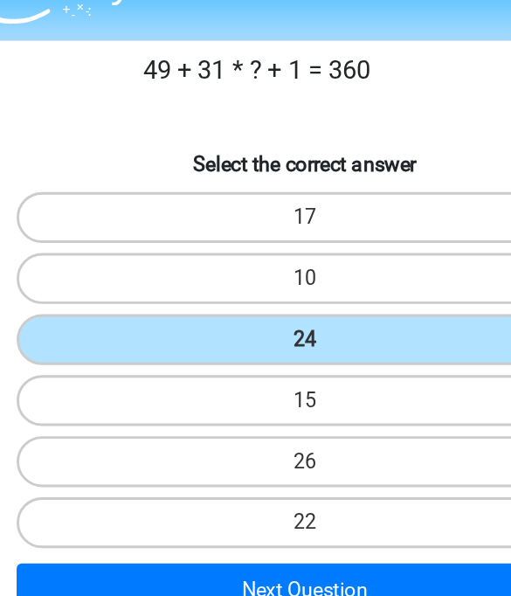
click at [275, 405] on button "Next Question" at bounding box center [256, 415] width 397 height 37
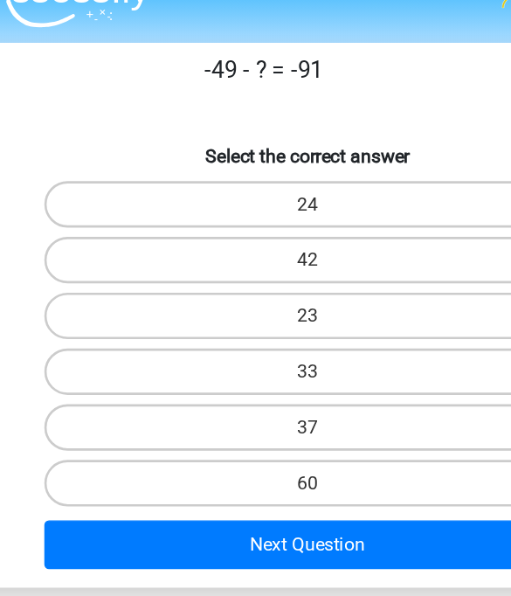
click at [295, 190] on label "42" at bounding box center [256, 200] width 397 height 35
click at [267, 201] on input "42" at bounding box center [261, 206] width 11 height 11
radio input "true"
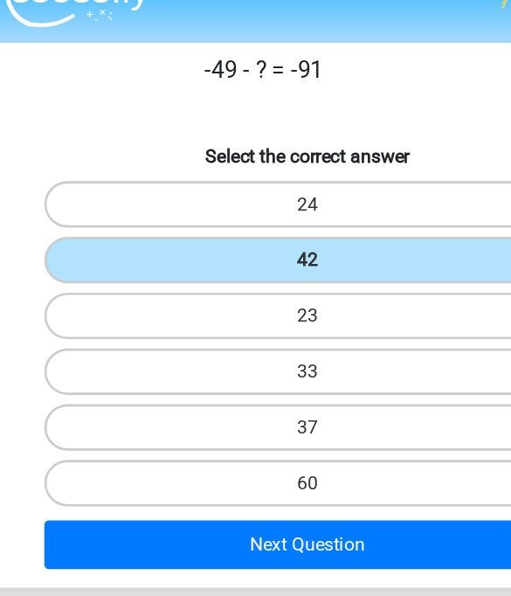
click at [258, 426] on button "Next Question" at bounding box center [256, 415] width 397 height 37
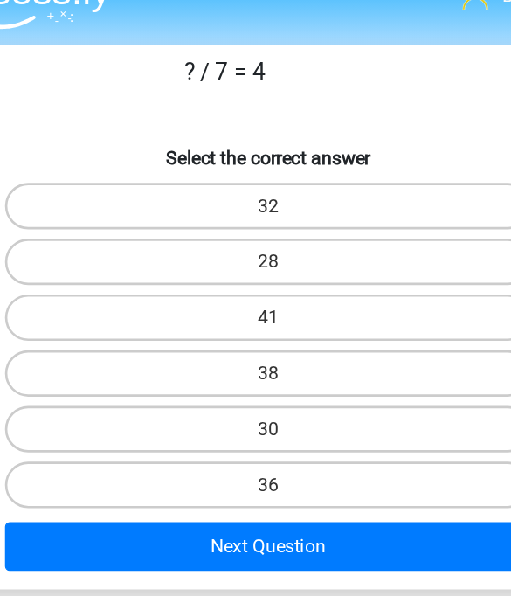
click at [261, 204] on label "28" at bounding box center [256, 200] width 397 height 35
click at [261, 204] on input "28" at bounding box center [261, 206] width 11 height 11
radio input "true"
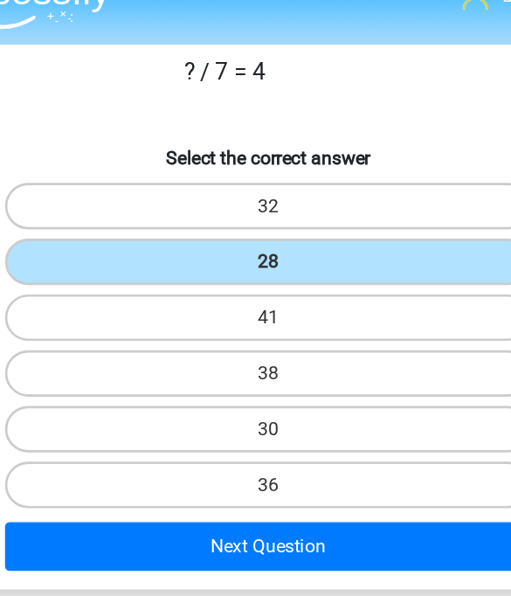
click at [268, 410] on button "Next Question" at bounding box center [256, 415] width 397 height 37
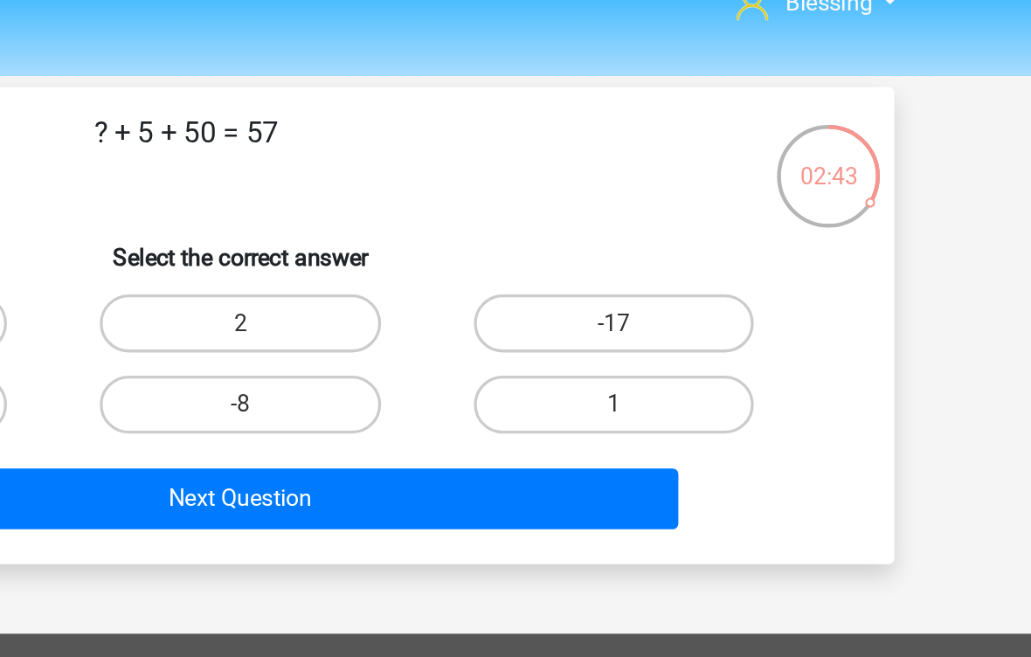
scroll to position [0, 0]
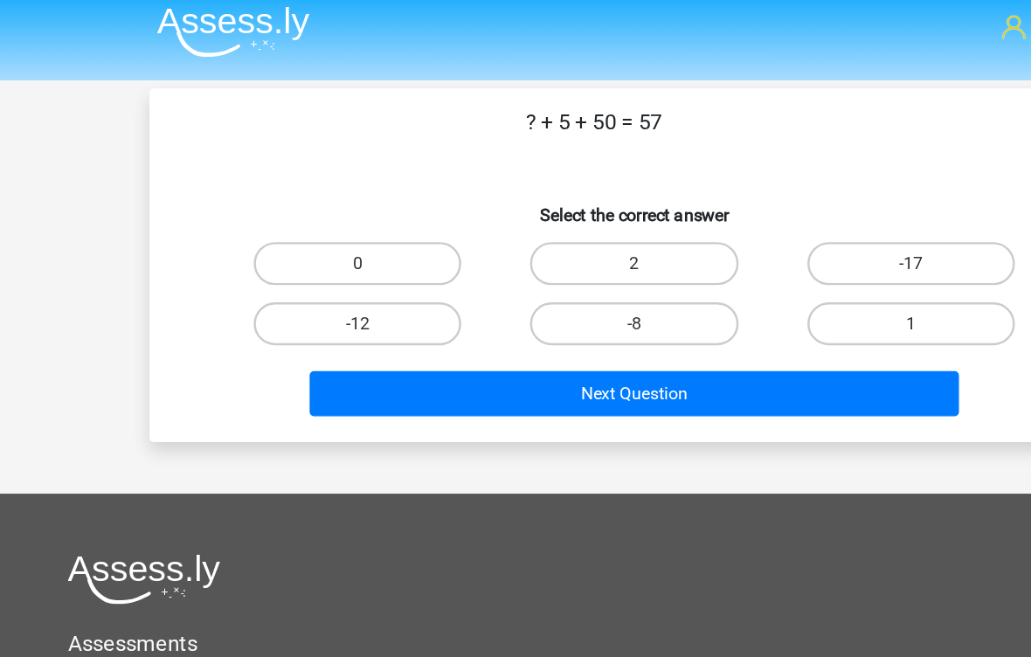
click at [341, 254] on label "-12" at bounding box center [290, 271] width 169 height 35
click at [302, 272] on input "-12" at bounding box center [296, 277] width 11 height 11
radio input "true"
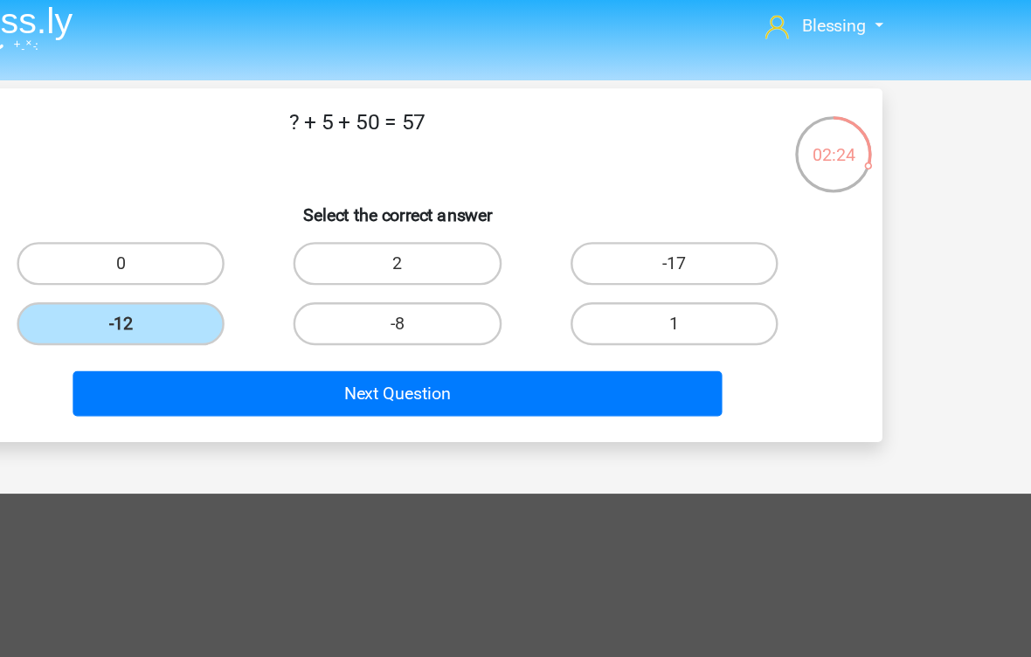
click at [504, 315] on button "Next Question" at bounding box center [516, 328] width 529 height 37
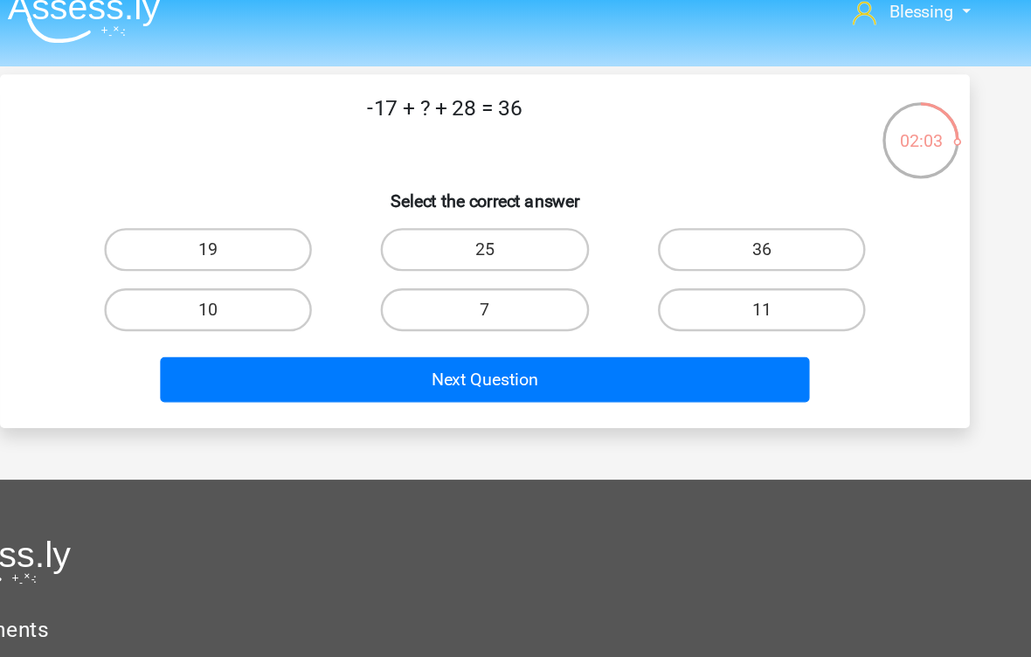
click at [439, 205] on label "25" at bounding box center [515, 222] width 169 height 35
click at [516, 223] on input "25" at bounding box center [521, 228] width 11 height 11
radio input "true"
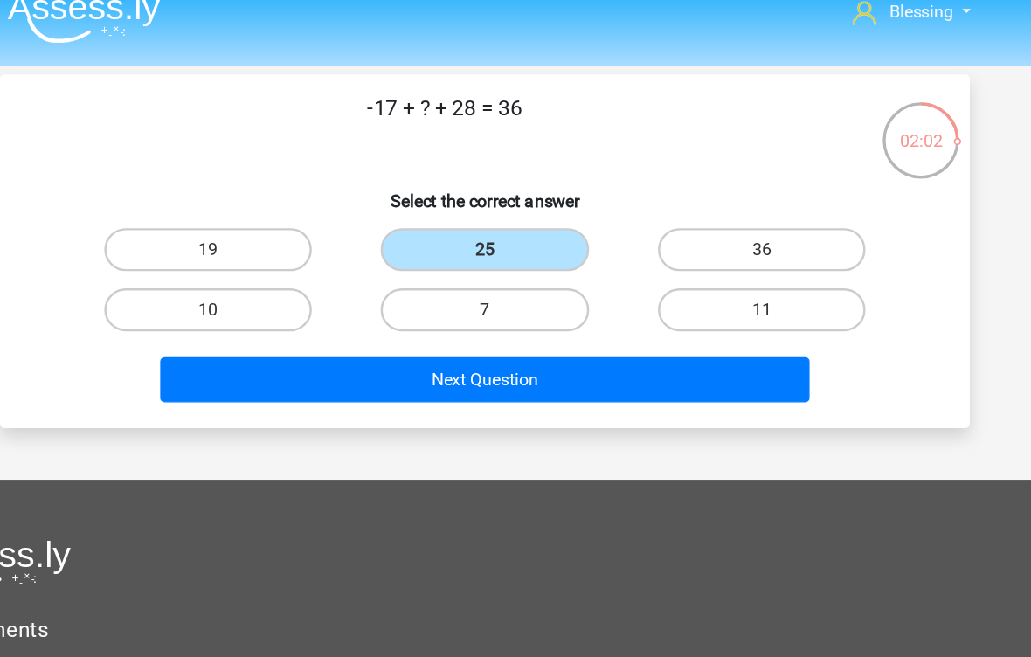
click at [631, 312] on button "Next Question" at bounding box center [516, 328] width 529 height 37
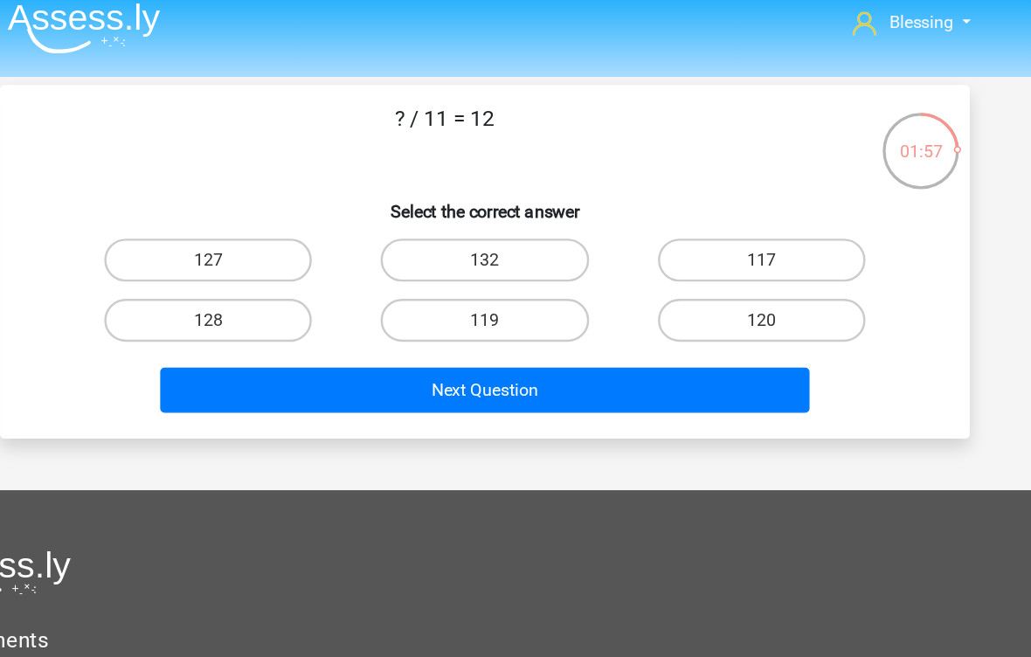
click at [445, 215] on label "132" at bounding box center [515, 222] width 169 height 35
click at [516, 223] on input "132" at bounding box center [521, 228] width 11 height 11
radio input "true"
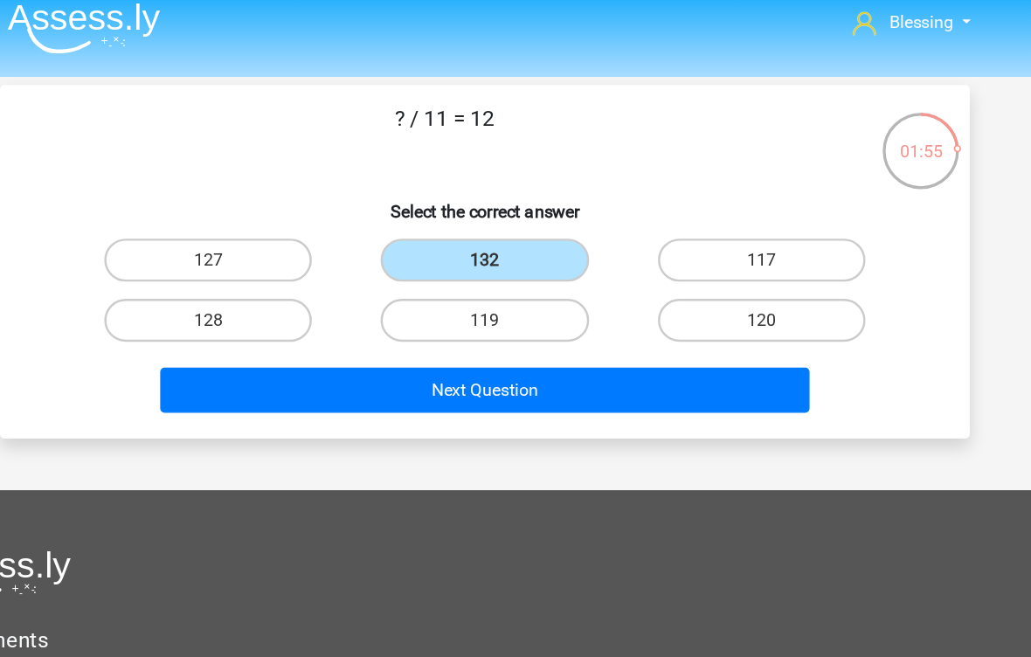
click at [466, 311] on button "Next Question" at bounding box center [516, 328] width 529 height 37
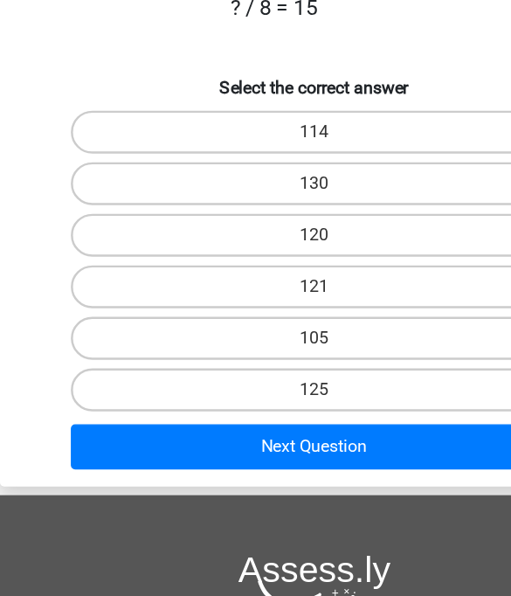
click at [324, 254] on label "120" at bounding box center [256, 271] width 397 height 35
click at [267, 272] on input "120" at bounding box center [261, 277] width 11 height 11
radio input "true"
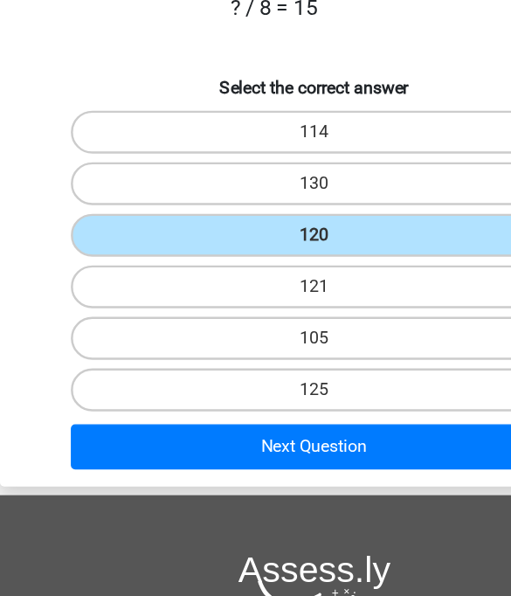
click at [378, 426] on button "Next Question" at bounding box center [256, 444] width 397 height 37
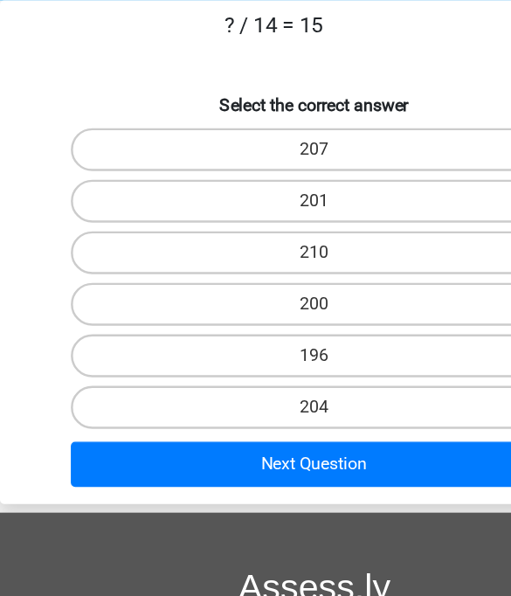
click at [312, 254] on label "210" at bounding box center [256, 271] width 397 height 35
click at [267, 272] on input "210" at bounding box center [261, 277] width 11 height 11
radio input "true"
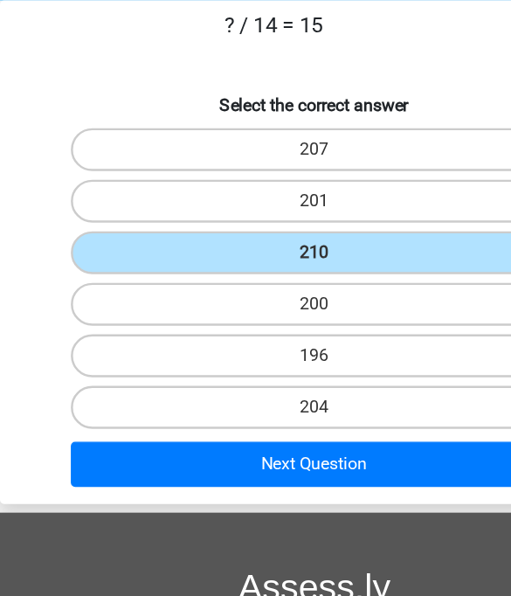
click at [356, 426] on button "Next Question" at bounding box center [256, 444] width 397 height 37
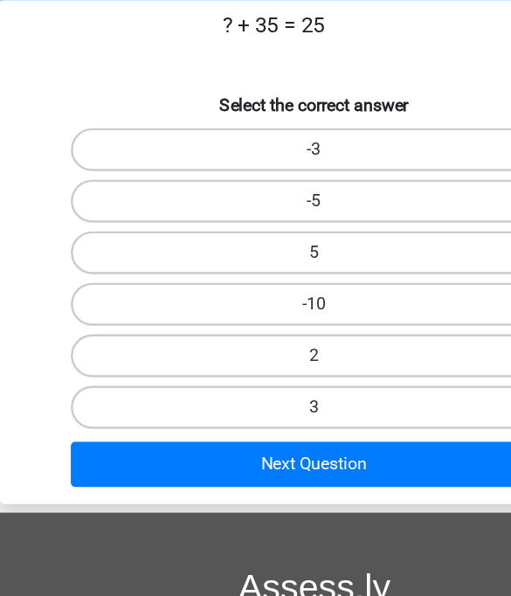
click at [335, 296] on label "-10" at bounding box center [256, 313] width 397 height 35
click at [267, 314] on input "-10" at bounding box center [261, 319] width 11 height 11
radio input "true"
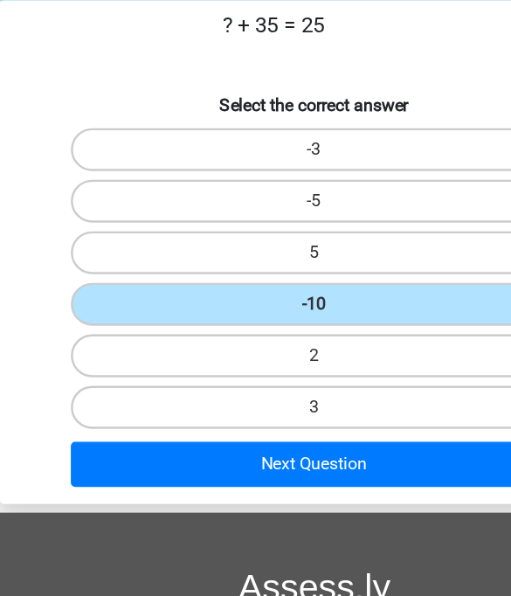
click at [329, 426] on button "Next Question" at bounding box center [256, 444] width 397 height 37
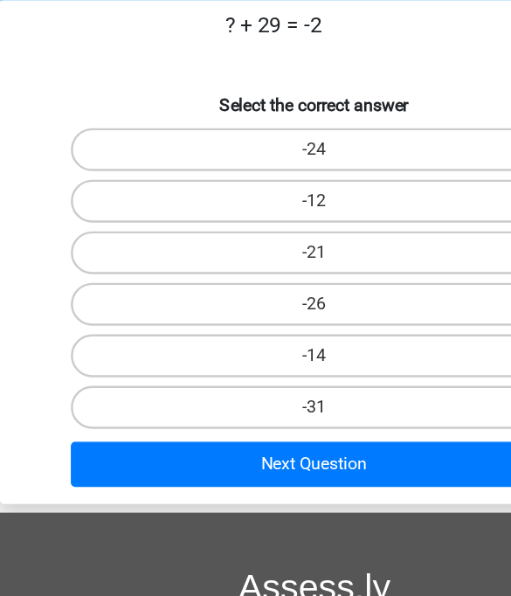
click at [372, 380] on label "-31" at bounding box center [256, 397] width 397 height 35
click at [267, 398] on input "-31" at bounding box center [261, 403] width 11 height 11
radio input "true"
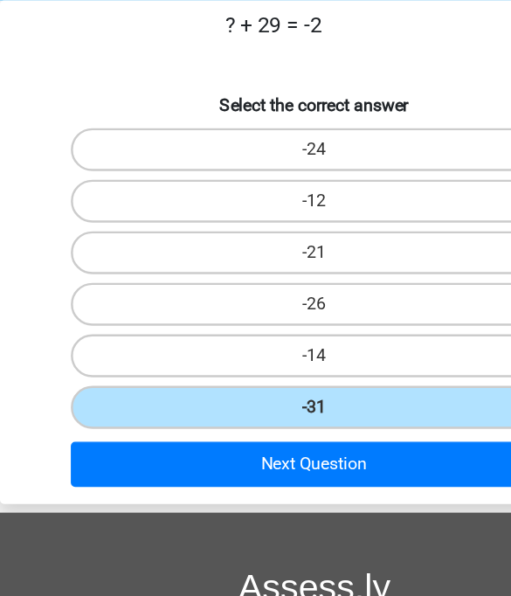
click at [368, 426] on button "Next Question" at bounding box center [256, 444] width 397 height 37
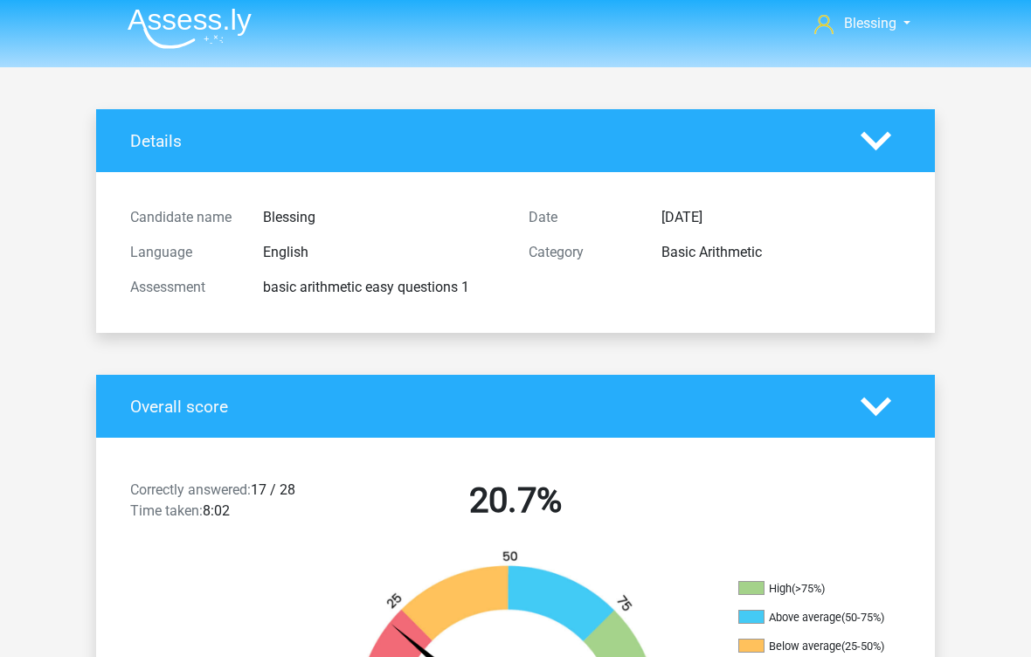
scroll to position [9, 0]
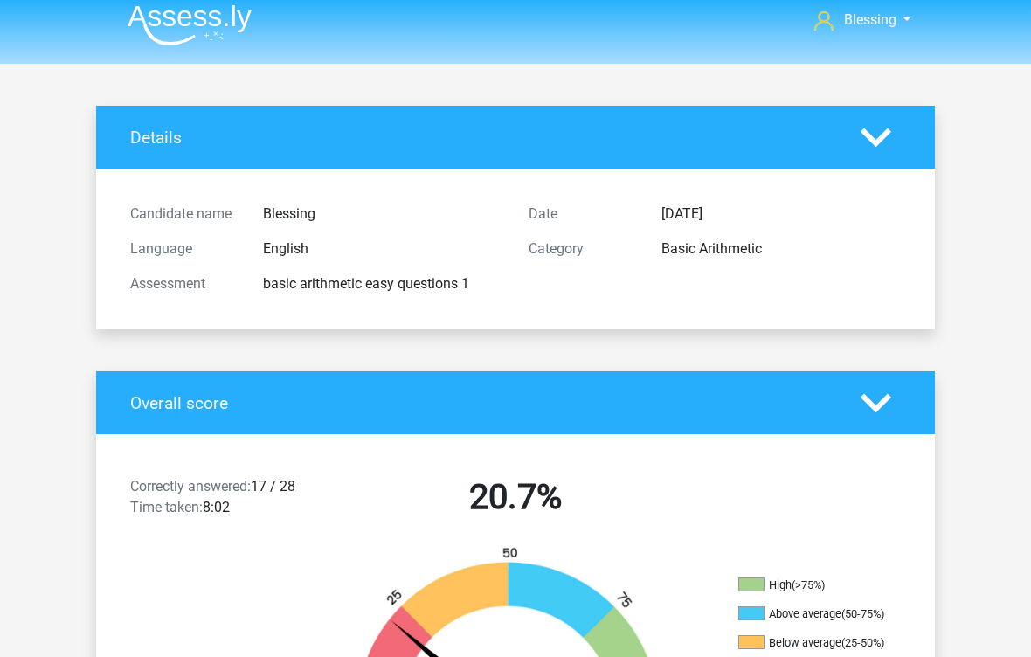
click at [221, 35] on img at bounding box center [190, 25] width 124 height 41
